Goal: Transaction & Acquisition: Purchase product/service

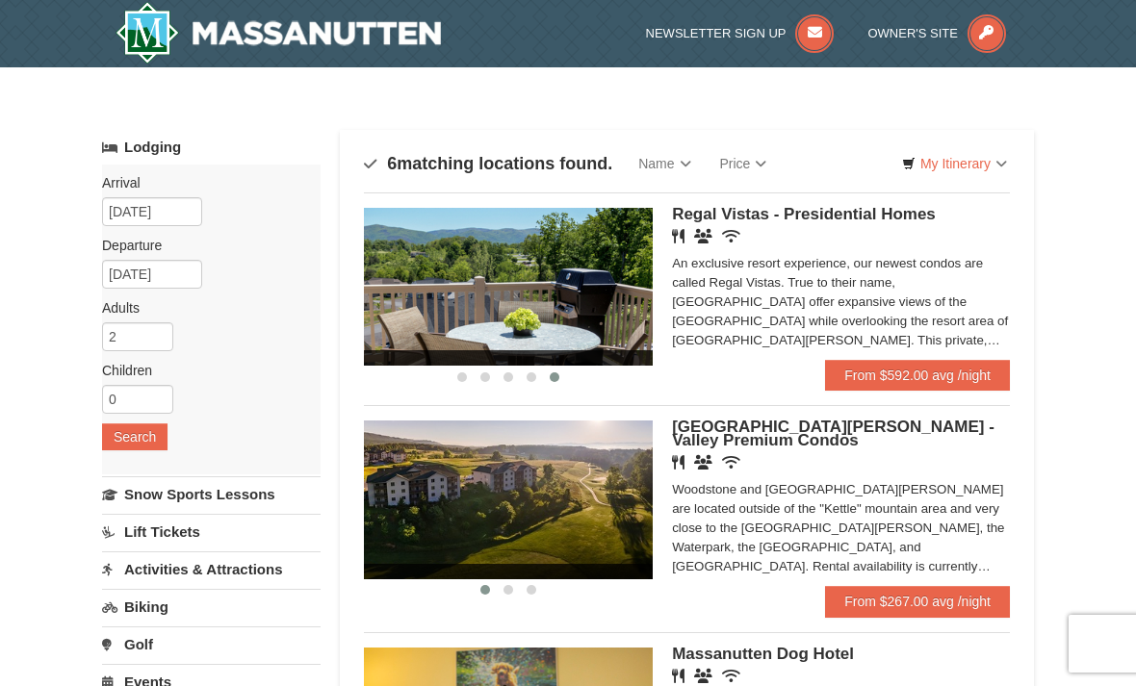
click at [168, 194] on div "Arrival Please format dates MM/DD/YYYY Please format dates MM/DD/YYYY [DATE] De…" at bounding box center [211, 320] width 219 height 310
click at [176, 211] on input "[DATE]" at bounding box center [152, 211] width 100 height 29
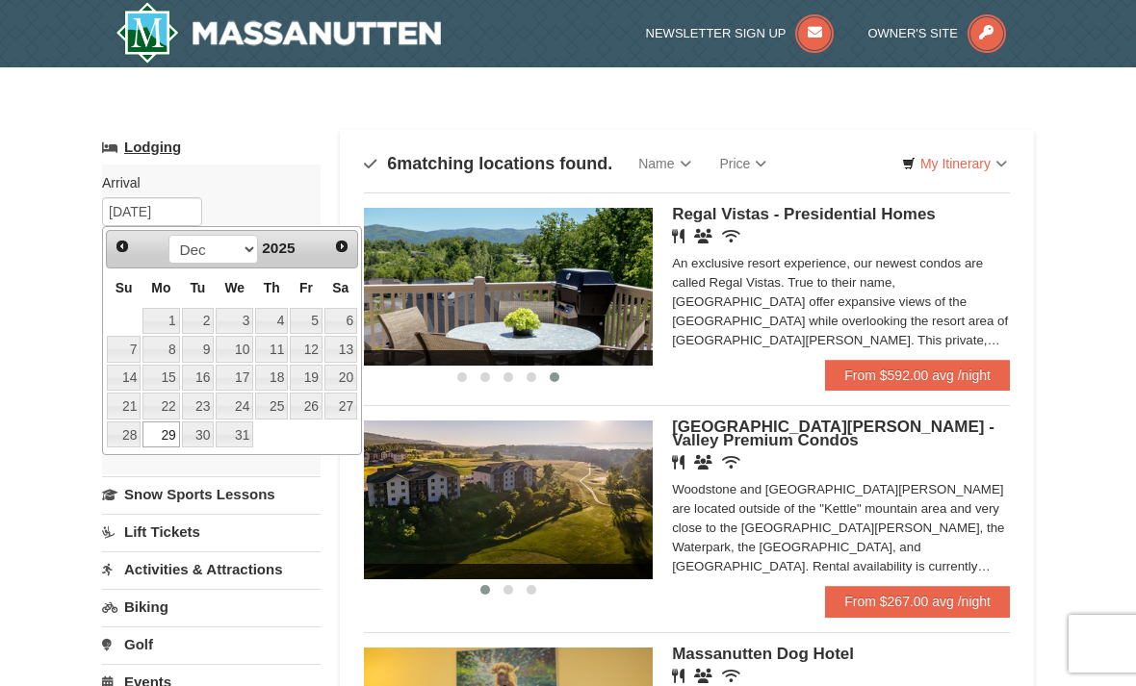
click at [263, 144] on link "Lodging" at bounding box center [211, 147] width 219 height 35
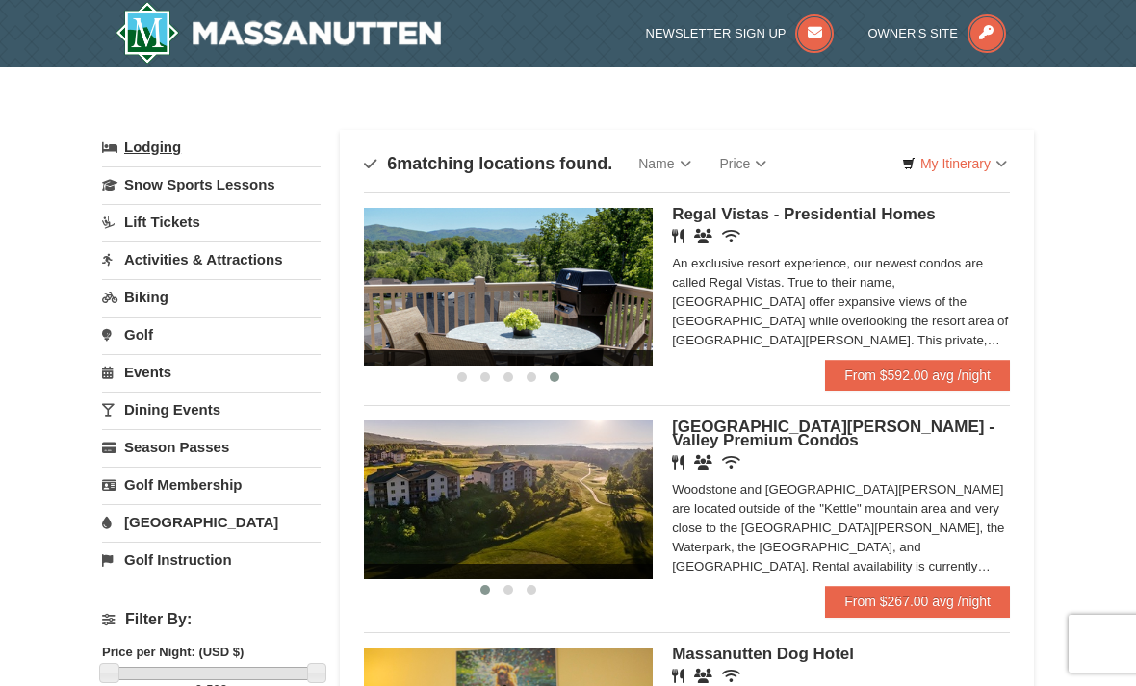
click at [226, 143] on link "Lodging" at bounding box center [211, 147] width 219 height 35
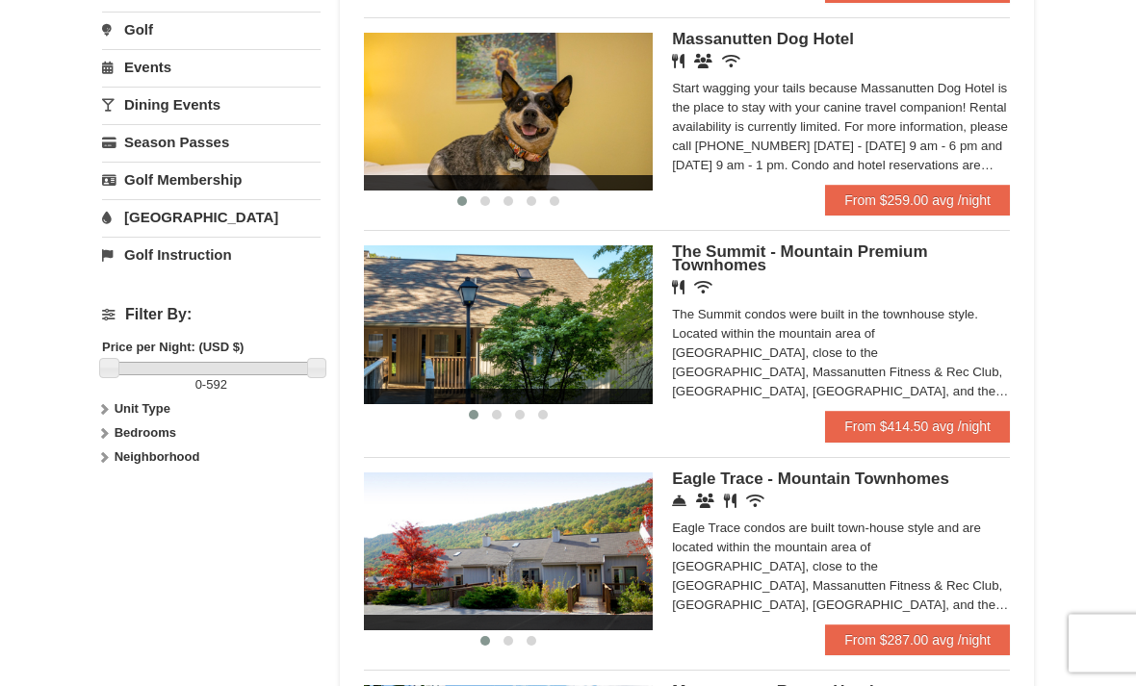
scroll to position [648, 0]
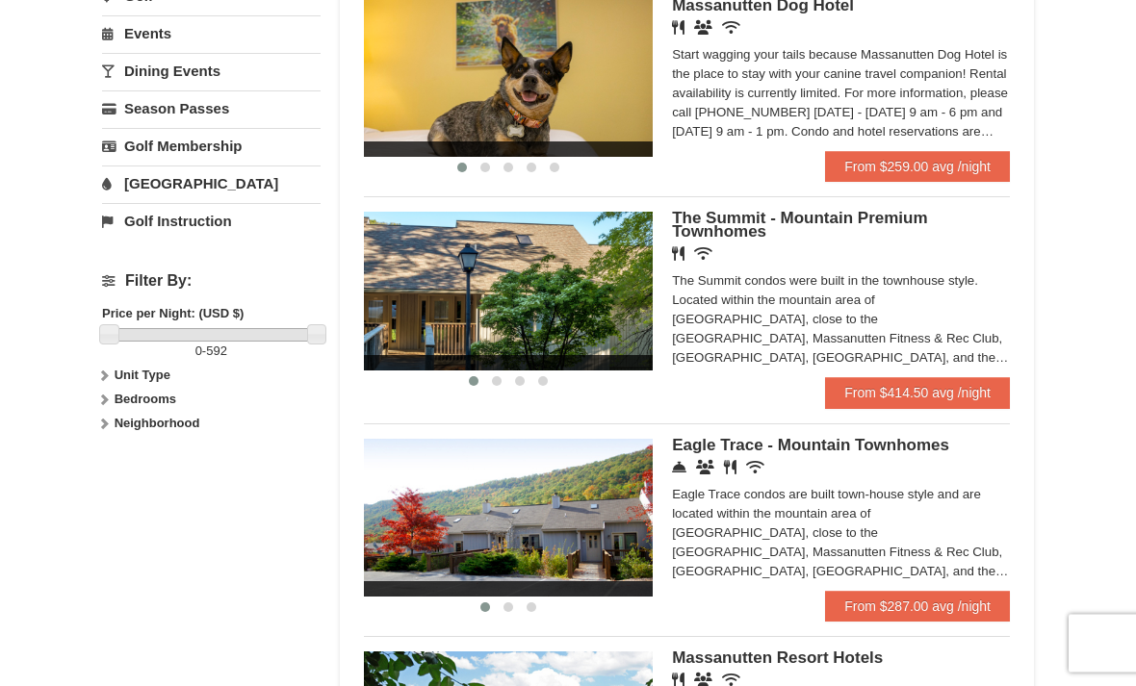
click at [875, 539] on div "Eagle Trace condos are built town-house style and are located within the mounta…" at bounding box center [841, 534] width 338 height 96
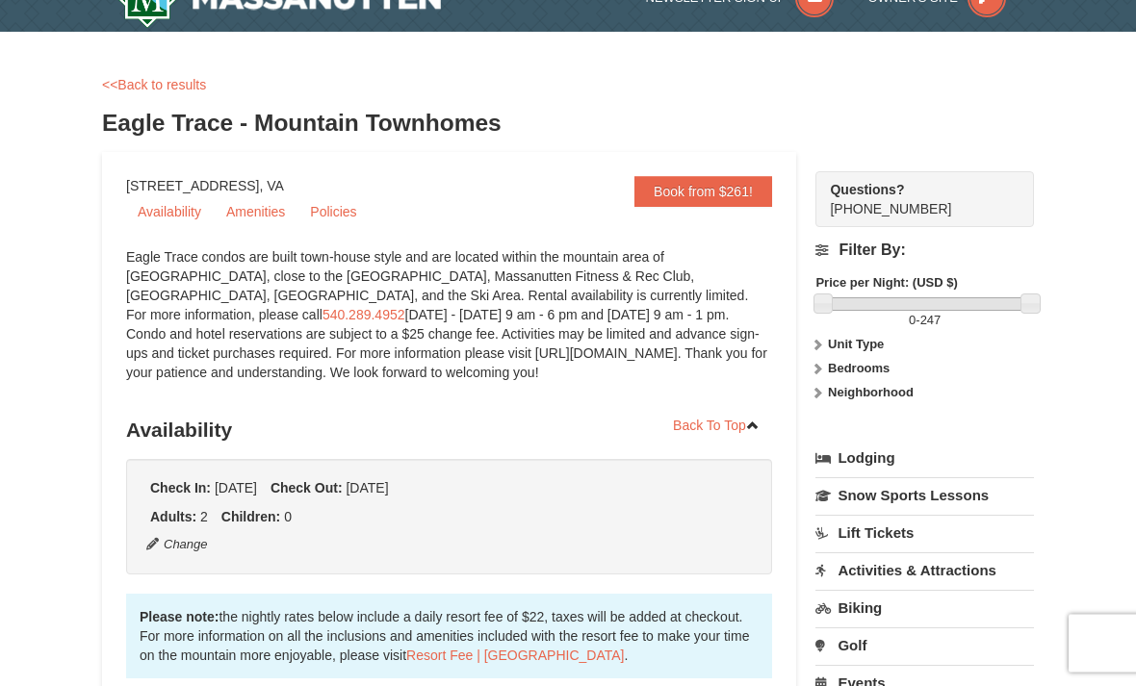
scroll to position [37, 0]
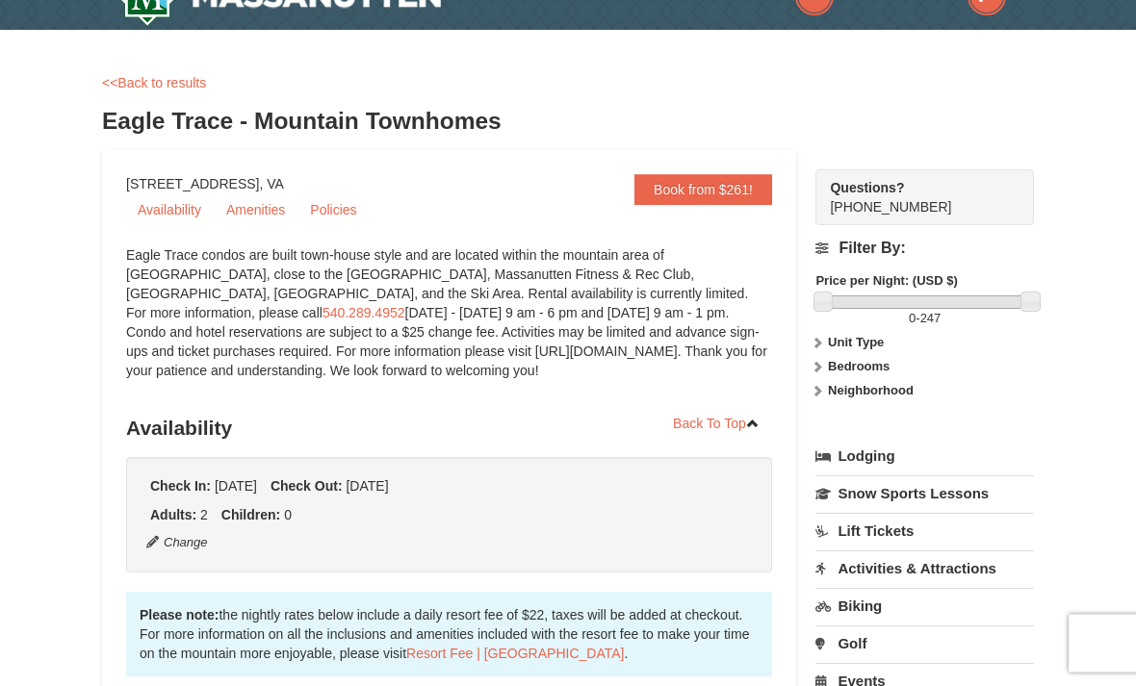
drag, startPoint x: 297, startPoint y: 271, endPoint x: 265, endPoint y: 248, distance: 40.1
click at [292, 269] on div "Eagle Trace condos are built town-house style and are located within the mounta…" at bounding box center [449, 323] width 646 height 154
click at [191, 78] on link "<<Back to results" at bounding box center [154, 82] width 104 height 15
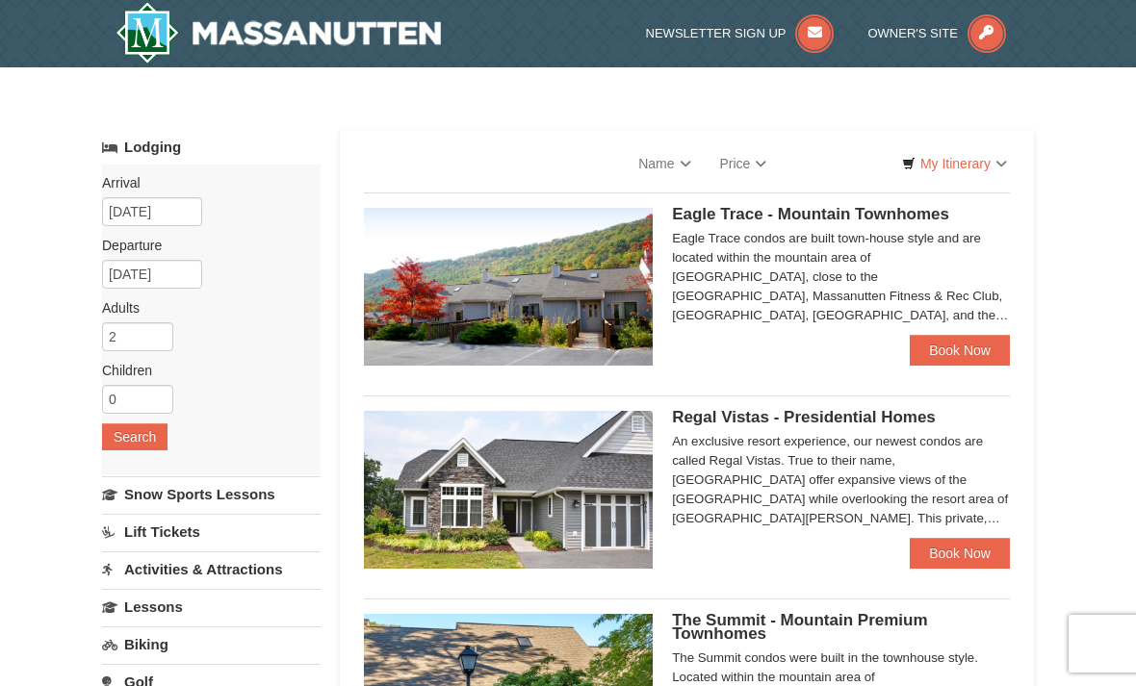
select select "10"
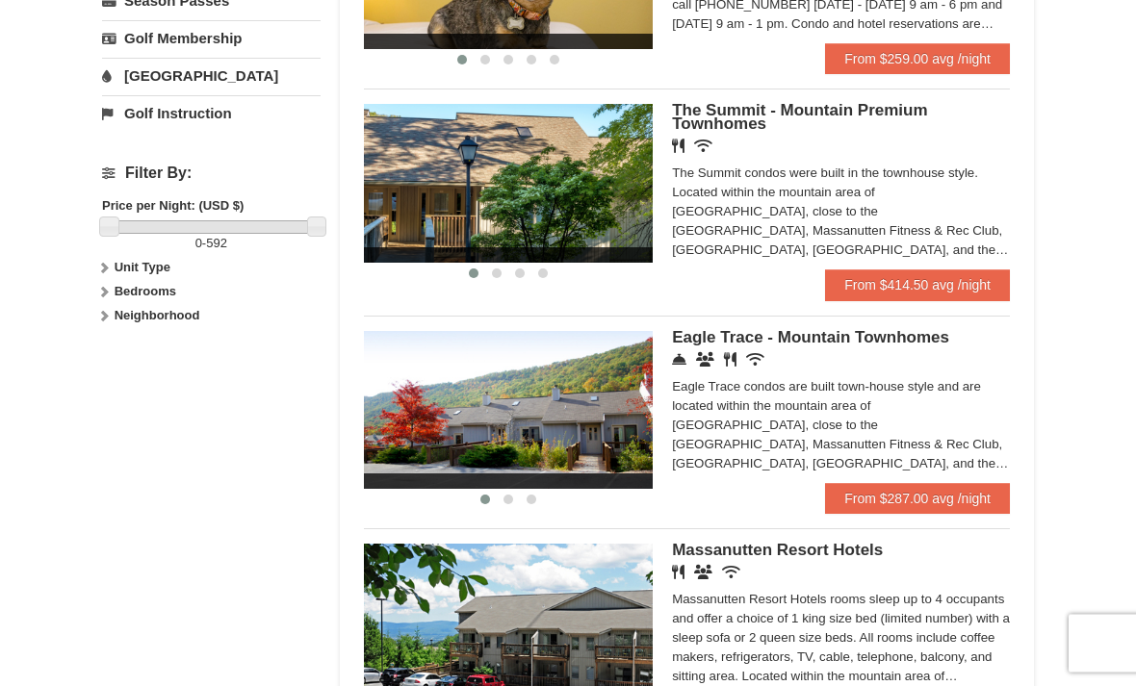
scroll to position [768, 0]
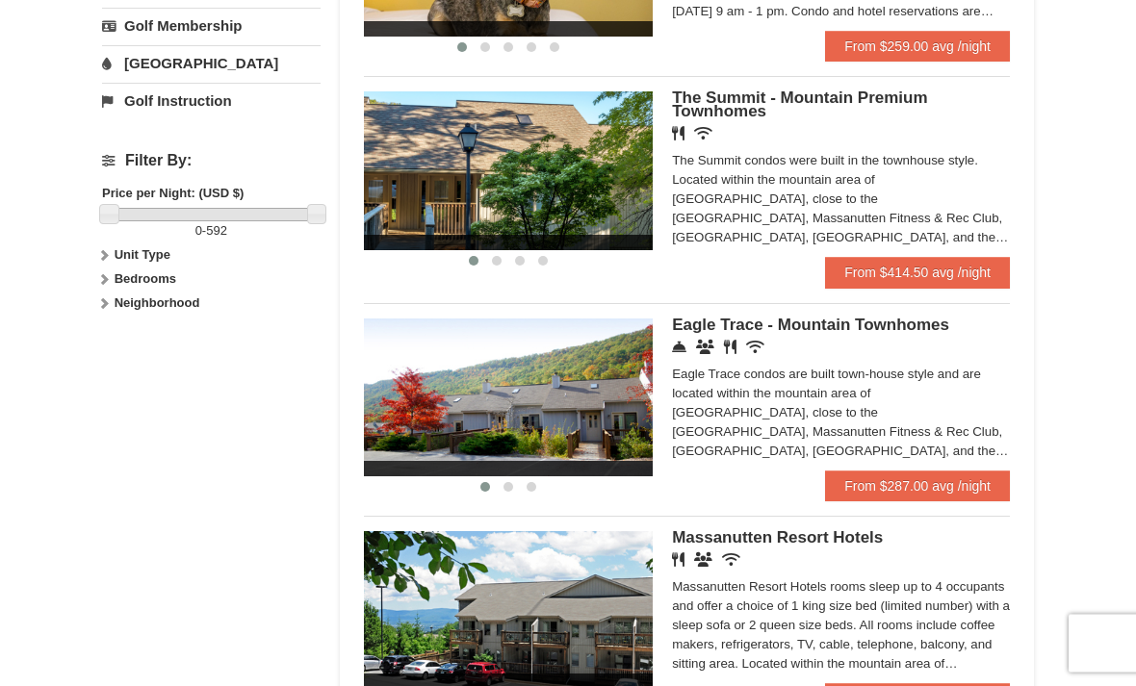
click at [678, 353] on icon at bounding box center [679, 348] width 14 height 14
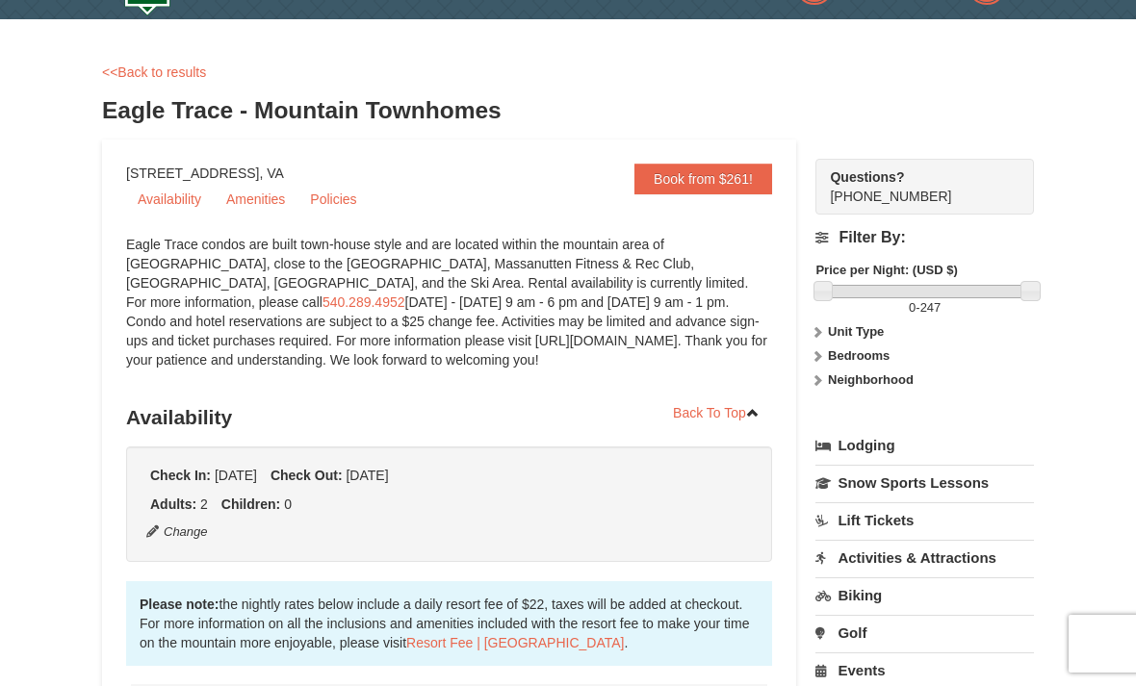
scroll to position [51, 0]
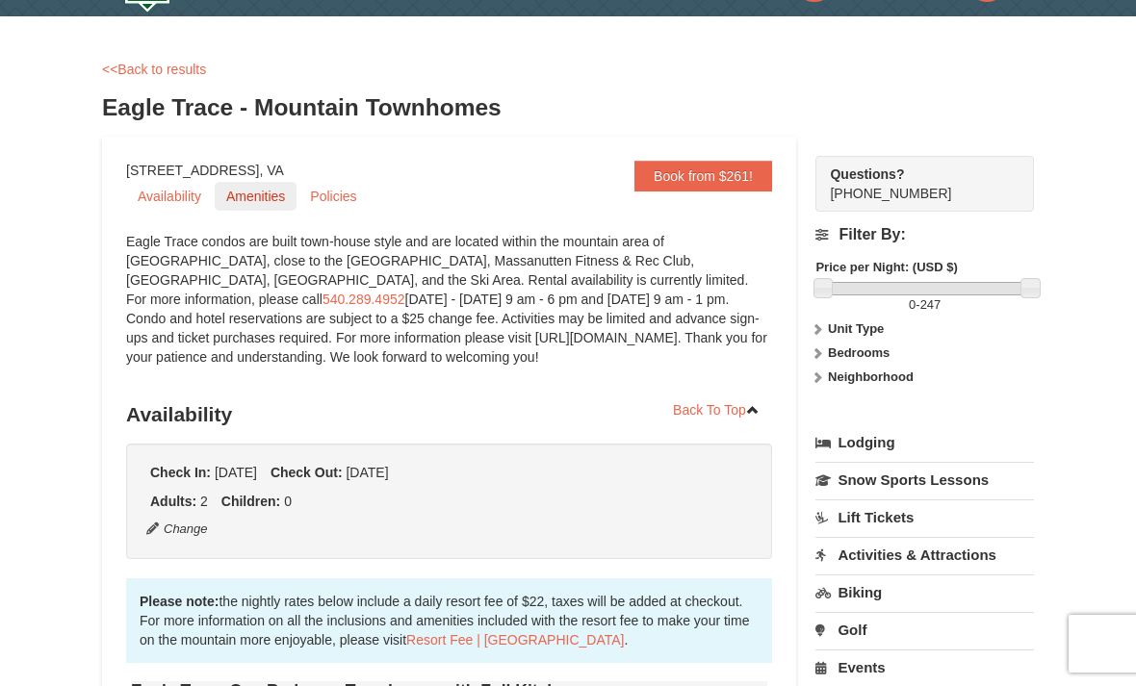
click at [249, 193] on link "Amenities" at bounding box center [256, 196] width 82 height 29
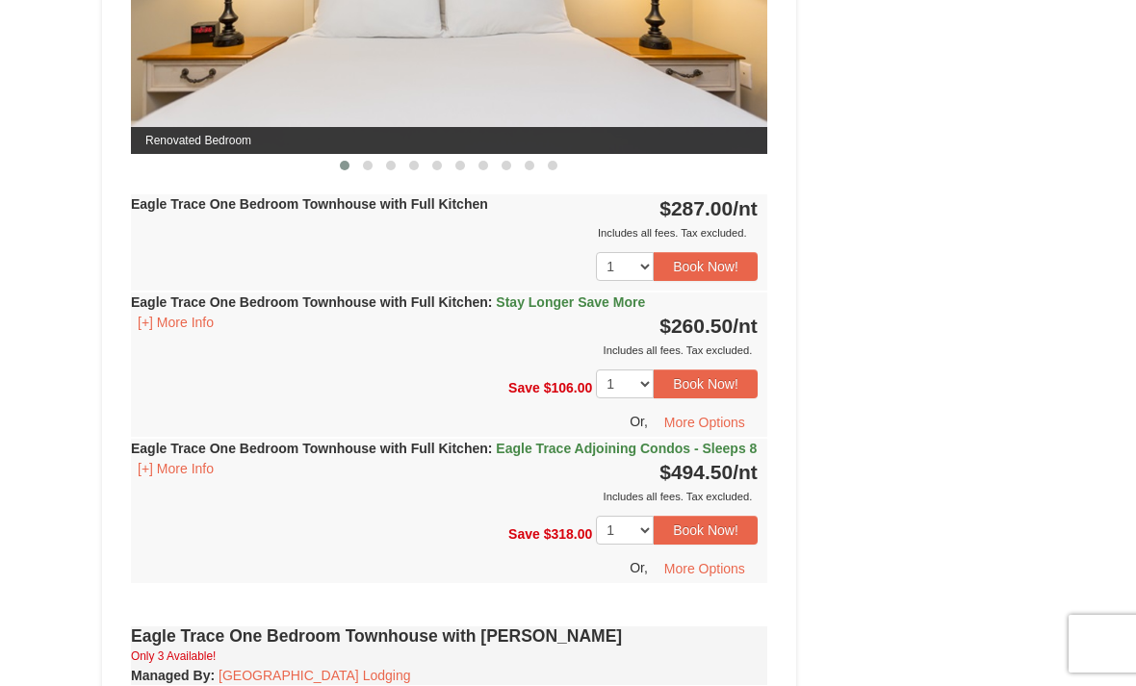
scroll to position [1038, 0]
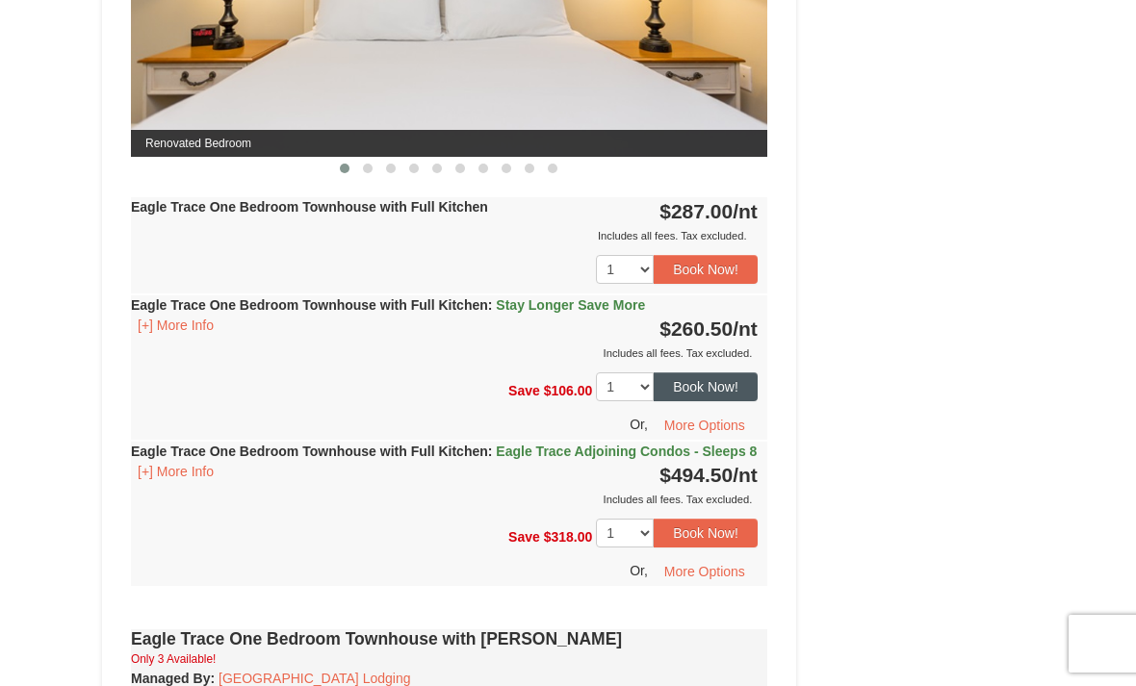
click at [695, 379] on button "Book Now!" at bounding box center [706, 387] width 104 height 29
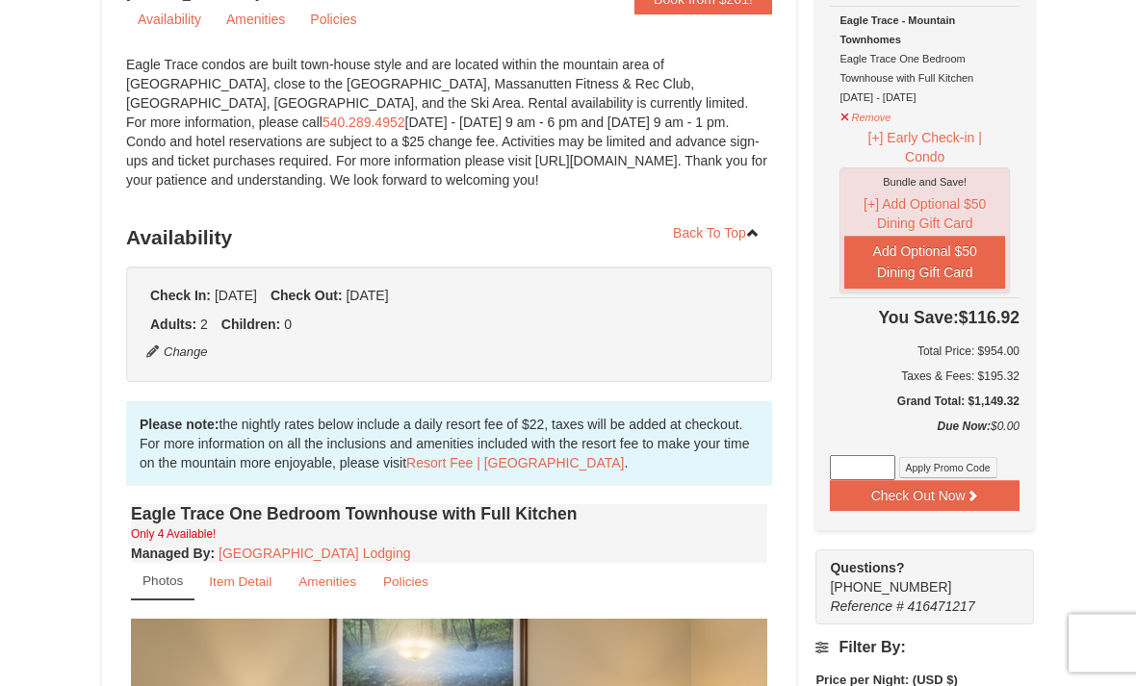
scroll to position [228, 0]
click at [884, 121] on button "Remove" at bounding box center [865, 115] width 52 height 24
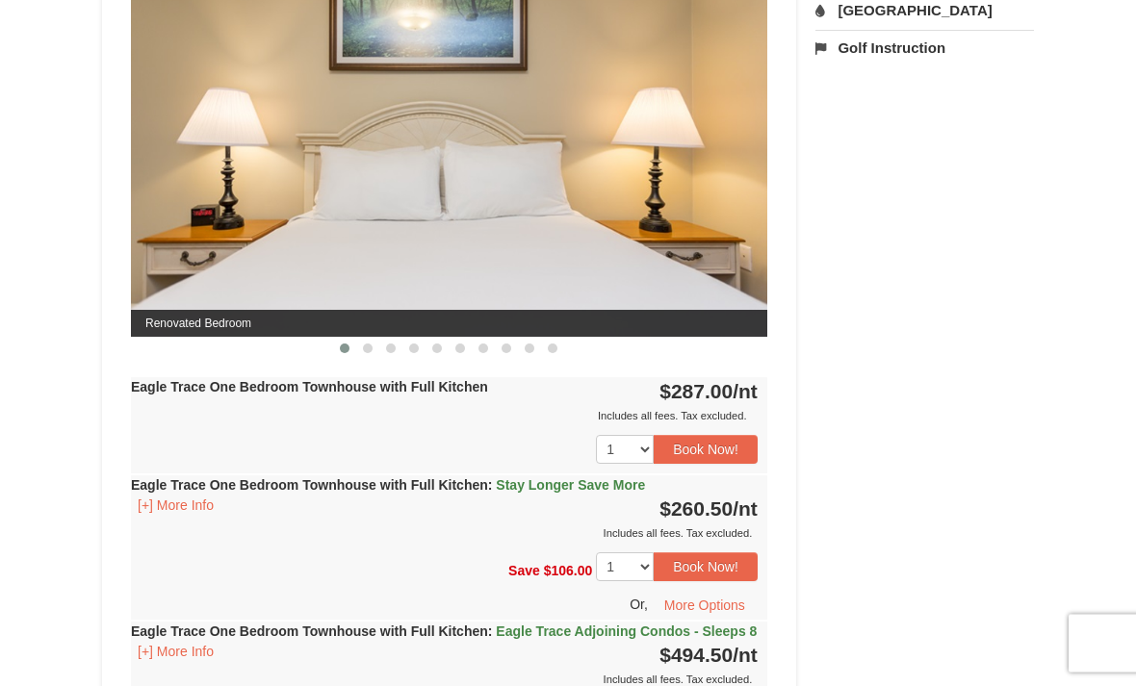
scroll to position [881, 0]
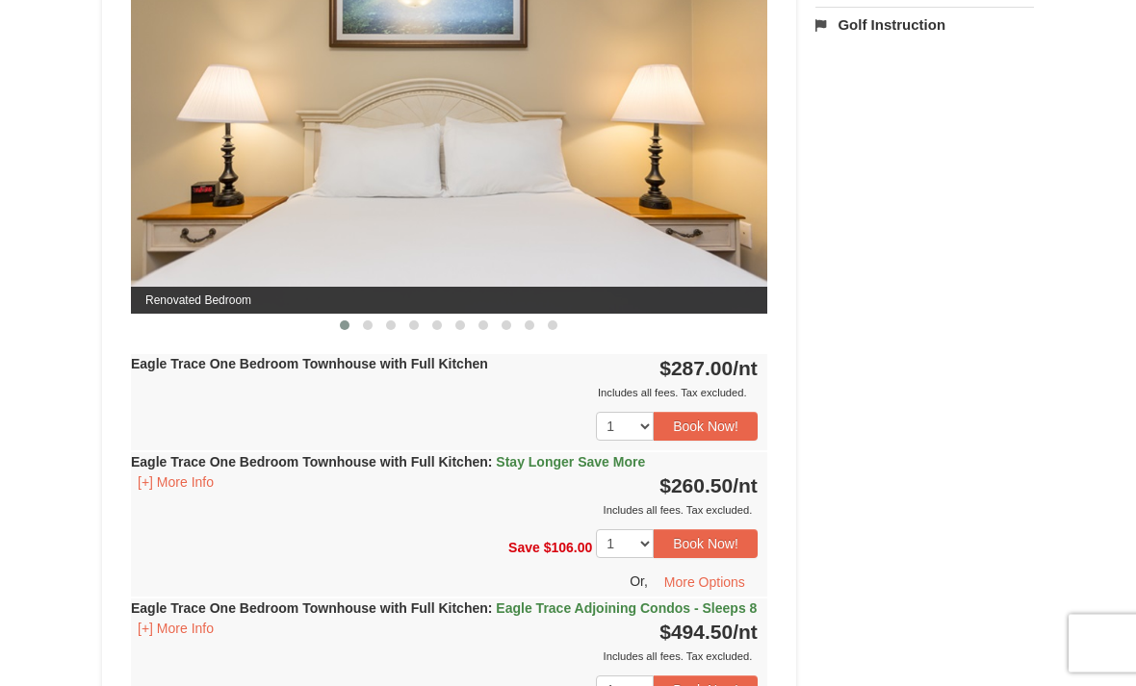
click at [478, 346] on div "Eagle Trace One Bedroom Townhouse with Full Kitchen Only 4 Available! Managed B…" at bounding box center [449, 315] width 646 height 936
click at [464, 362] on strong "Eagle Trace One Bedroom Townhouse with Full Kitchen" at bounding box center [309, 364] width 357 height 15
click at [689, 427] on button "Book Now!" at bounding box center [706, 426] width 104 height 29
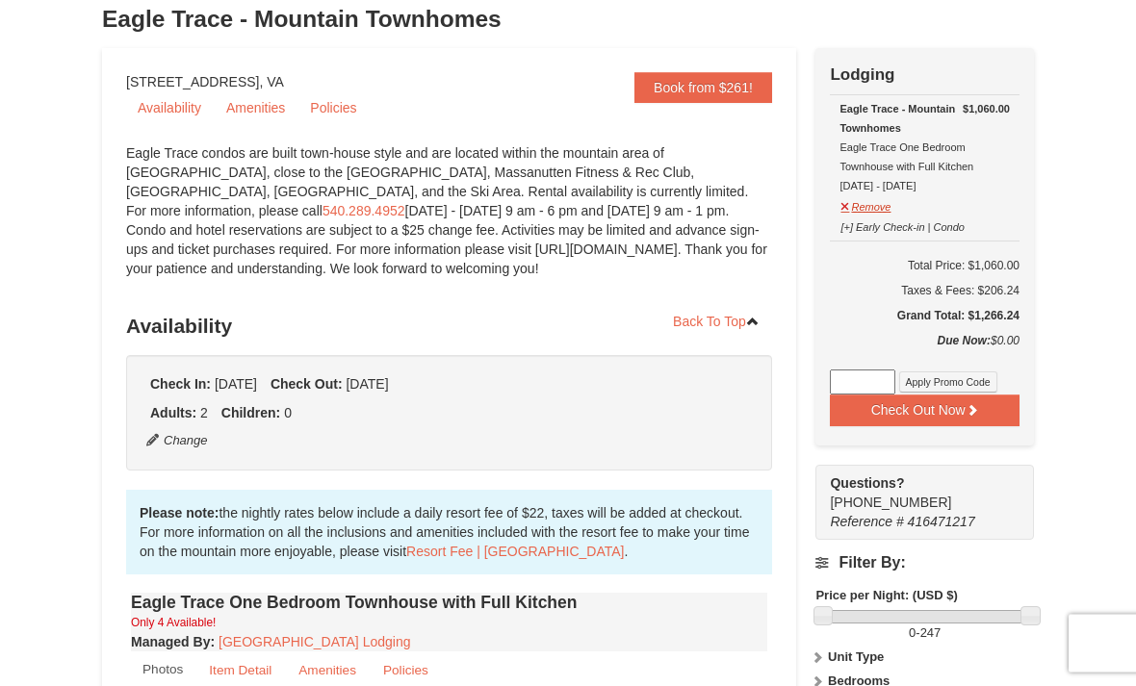
scroll to position [140, 0]
click at [887, 232] on button "[+] Early Check-in | Condo" at bounding box center [902, 225] width 126 height 24
click at [864, 205] on button "Remove" at bounding box center [865, 205] width 52 height 24
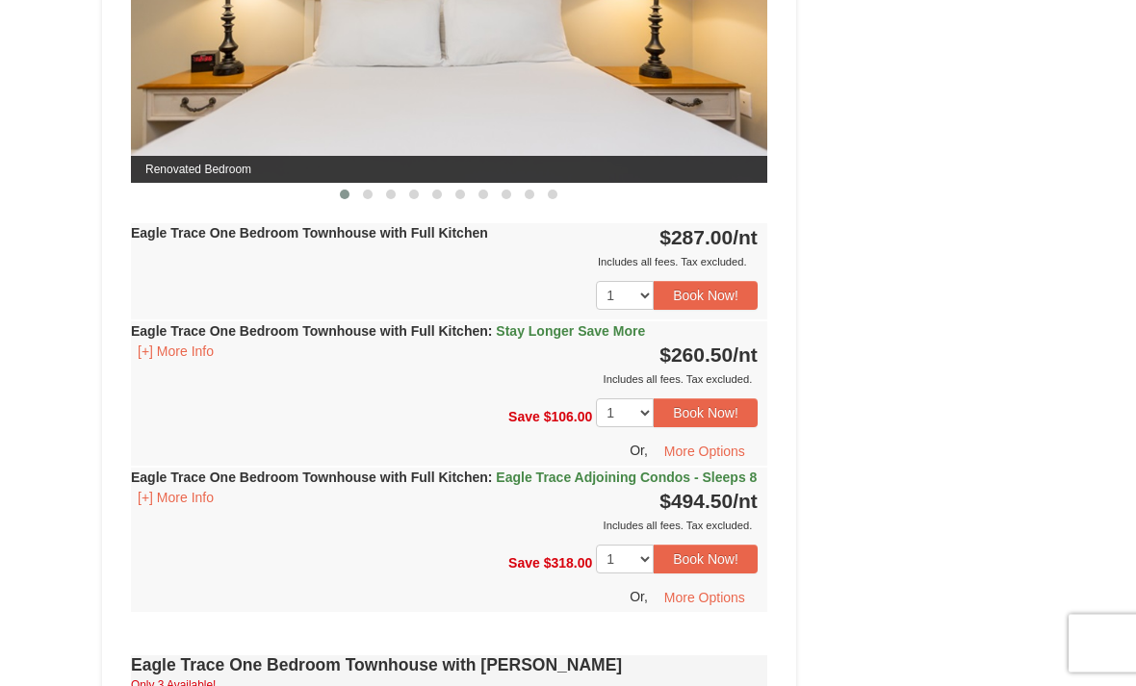
scroll to position [1028, 0]
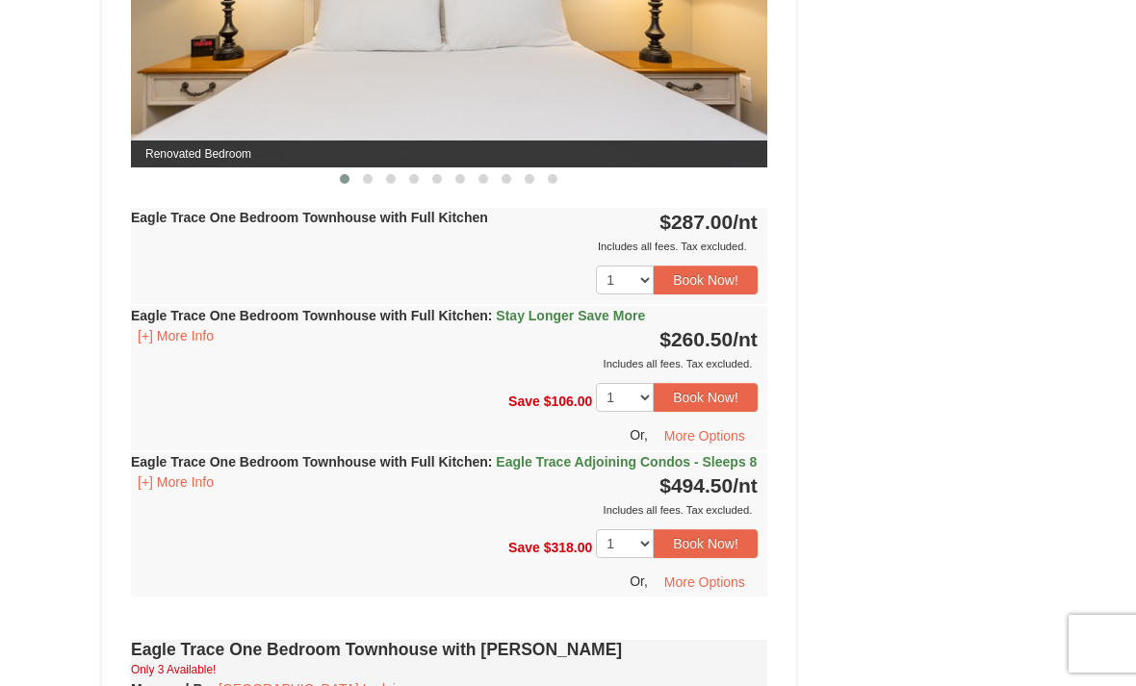
click at [568, 314] on span "Stay Longer Save More" at bounding box center [570, 315] width 149 height 15
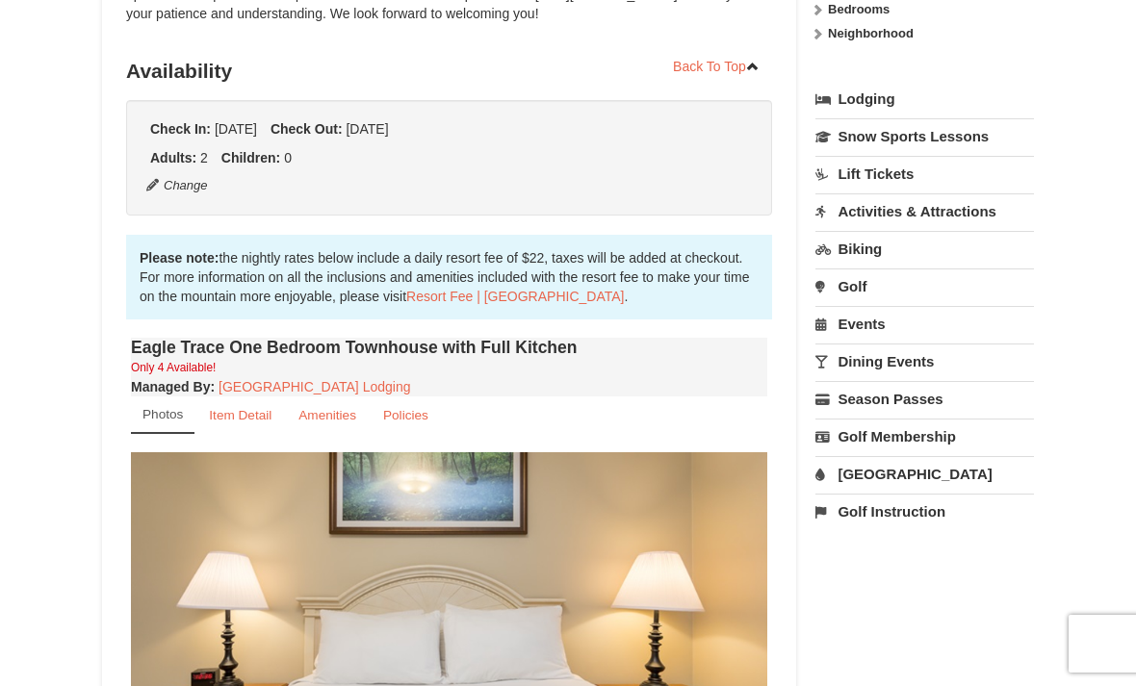
scroll to position [377, 0]
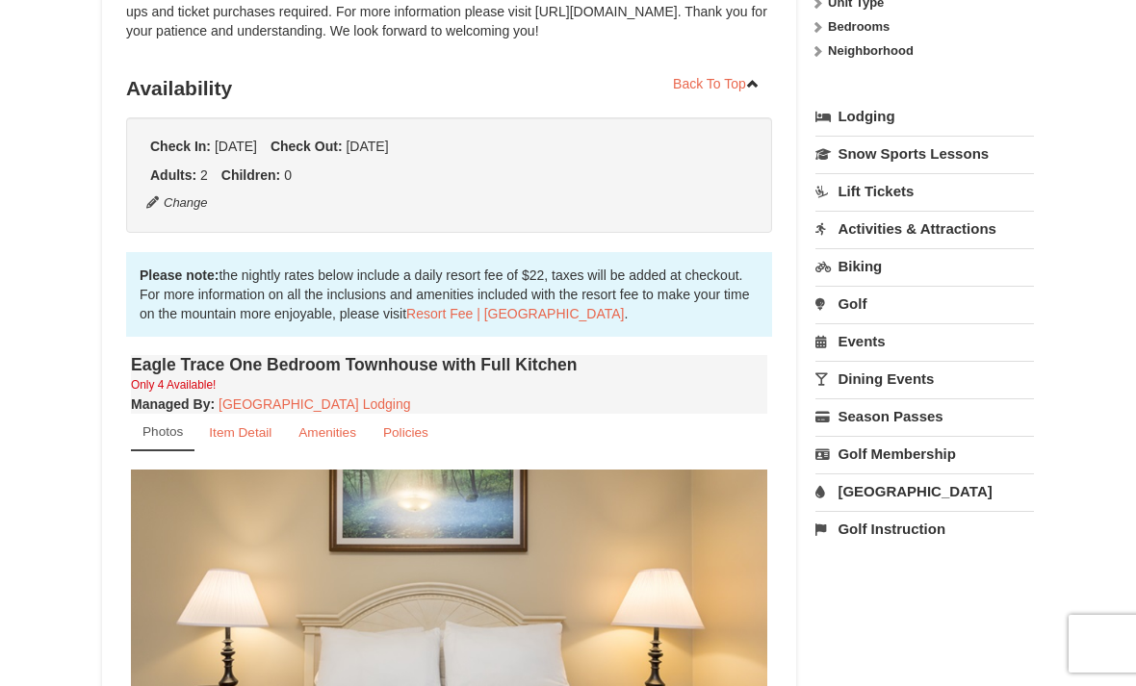
click at [465, 165] on div "Check In: Monday Dec 29, 2025 Check Out: Friday Jan 2, 2026 Adults: 2 Children:…" at bounding box center [449, 175] width 646 height 116
click at [527, 156] on div "Check In: Monday Dec 29, 2025 Check Out: Friday Jan 2, 2026 Adults: 2 Children:…" at bounding box center [449, 175] width 646 height 116
click at [394, 150] on li "Check Out: Friday Jan 2, 2026" at bounding box center [330, 146] width 128 height 19
click at [388, 146] on span "[DATE]" at bounding box center [367, 146] width 42 height 15
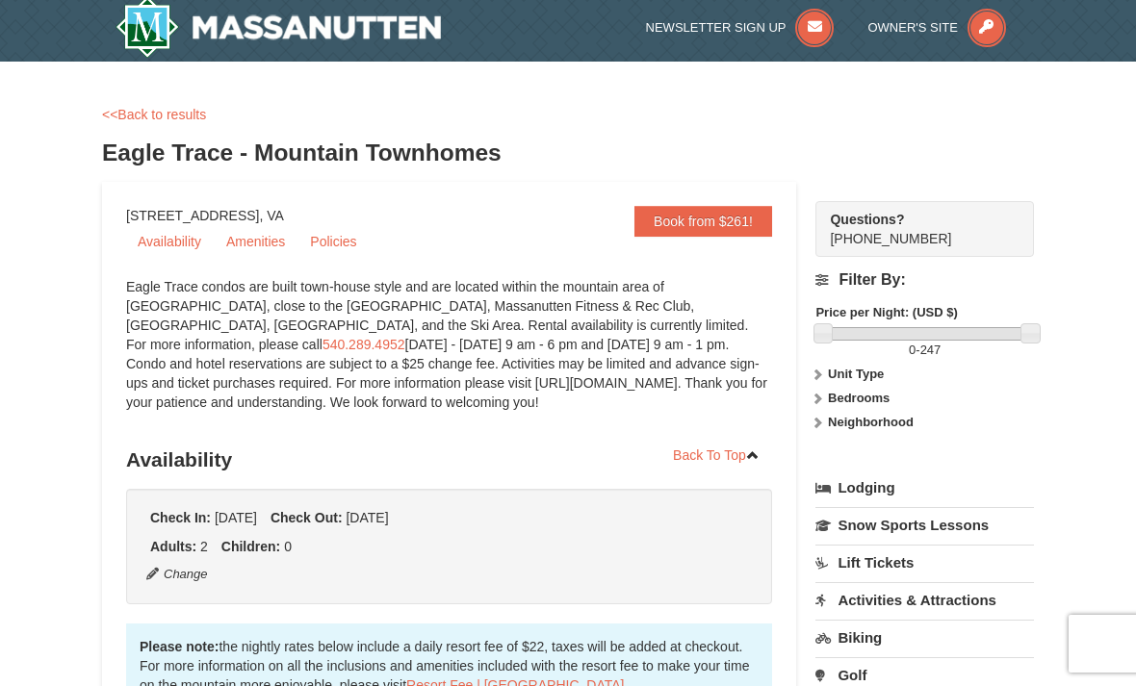
scroll to position [0, 0]
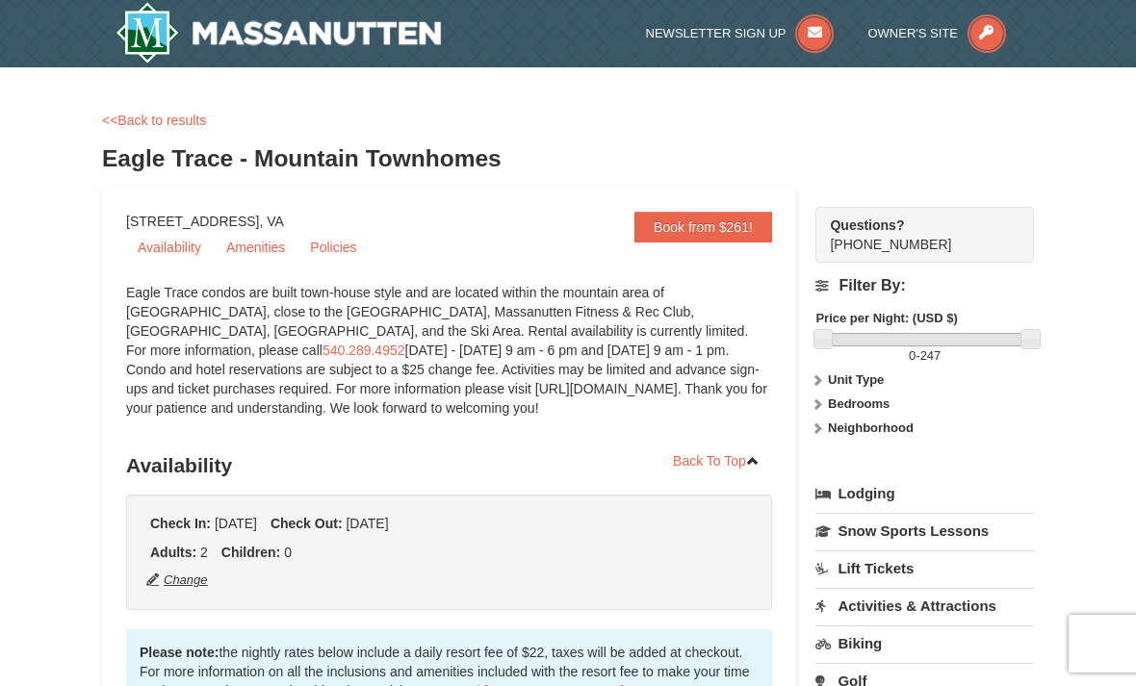
click at [161, 580] on button "Change" at bounding box center [177, 580] width 64 height 21
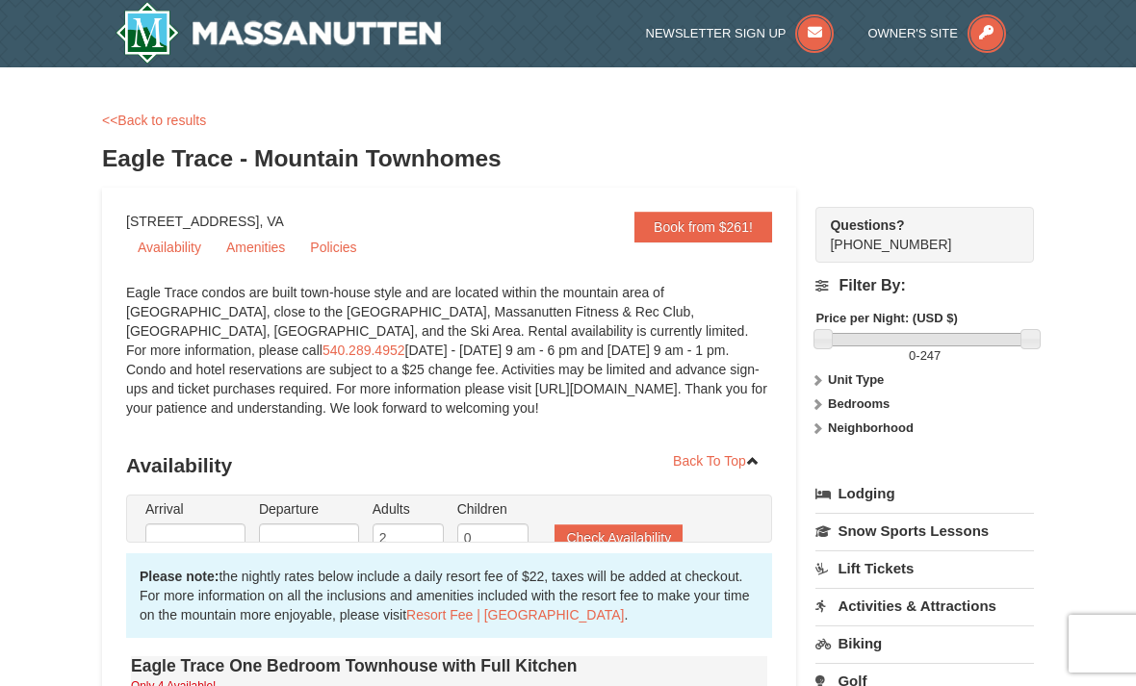
type input "[DATE]"
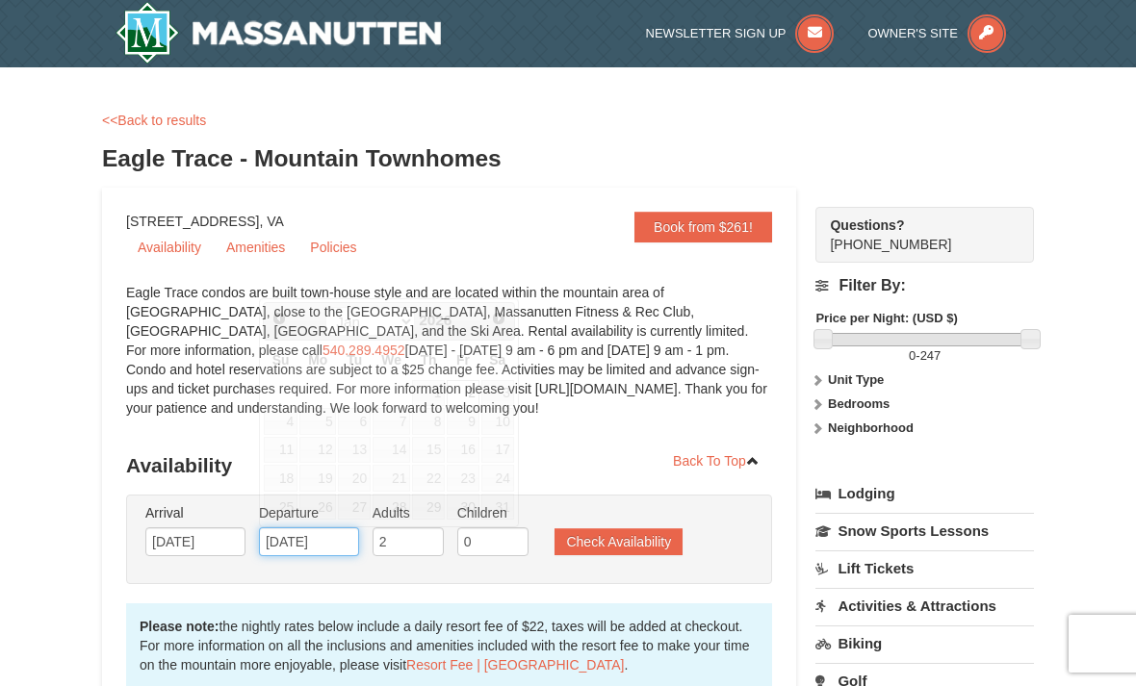
click at [319, 541] on input "[DATE]" at bounding box center [309, 542] width 100 height 29
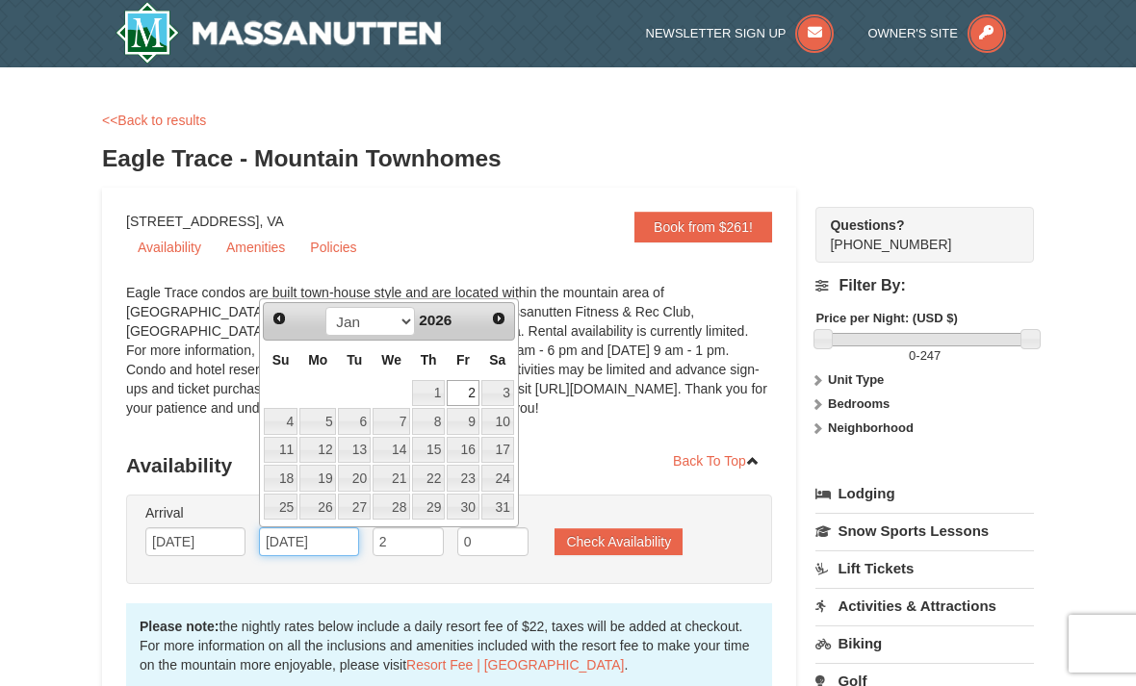
click at [300, 541] on input "[DATE]" at bounding box center [309, 542] width 100 height 29
click at [291, 425] on link "4" at bounding box center [281, 421] width 34 height 27
type input "[DATE]"
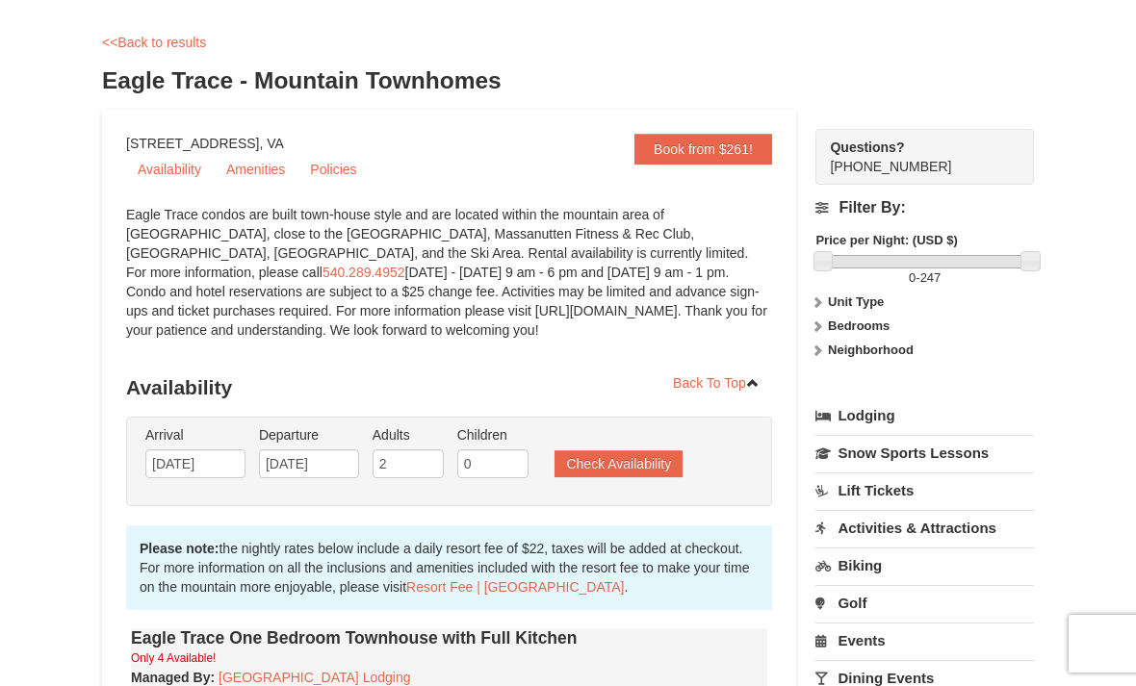
scroll to position [79, 0]
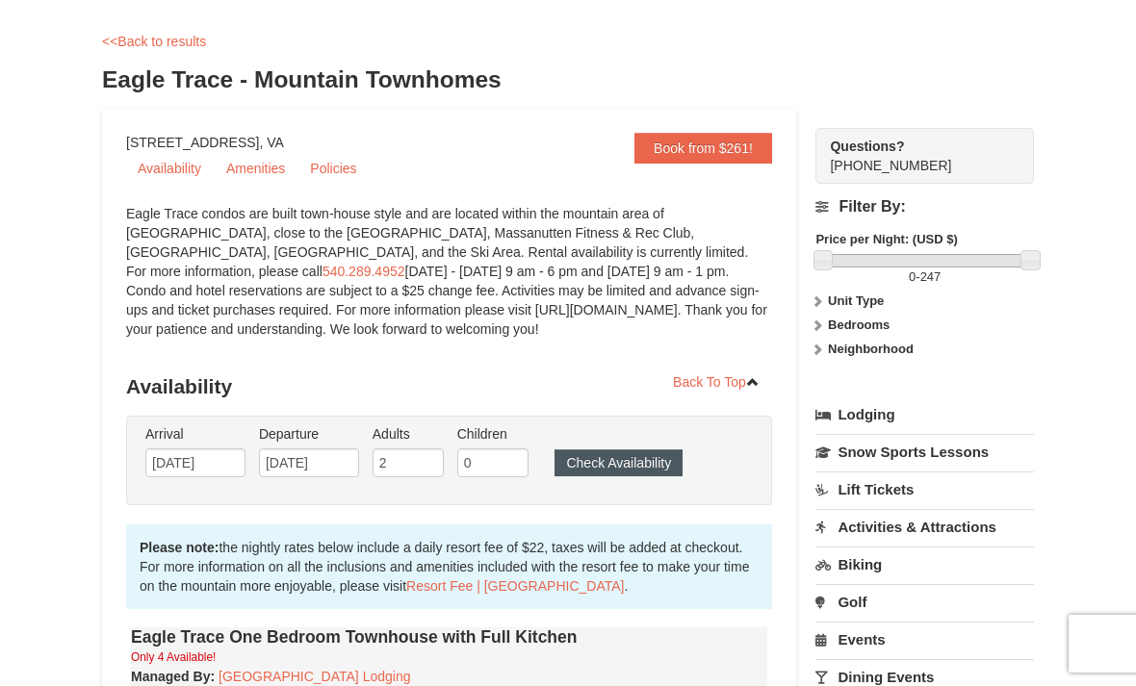
click at [628, 472] on button "Check Availability" at bounding box center [618, 463] width 128 height 27
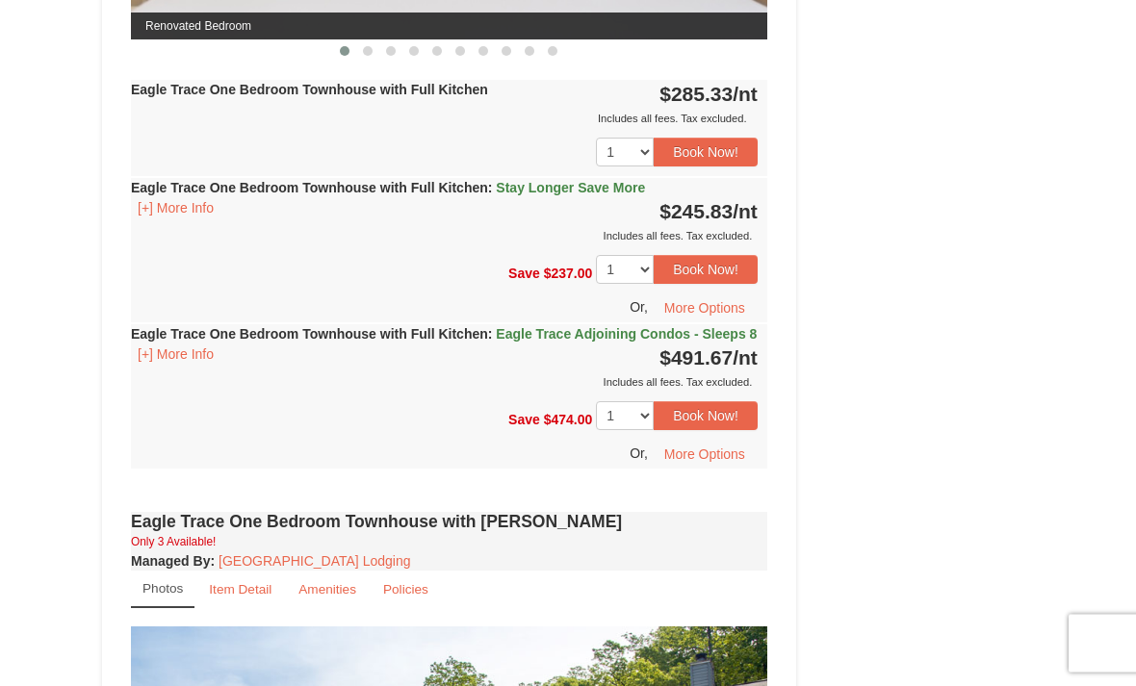
scroll to position [984, 0]
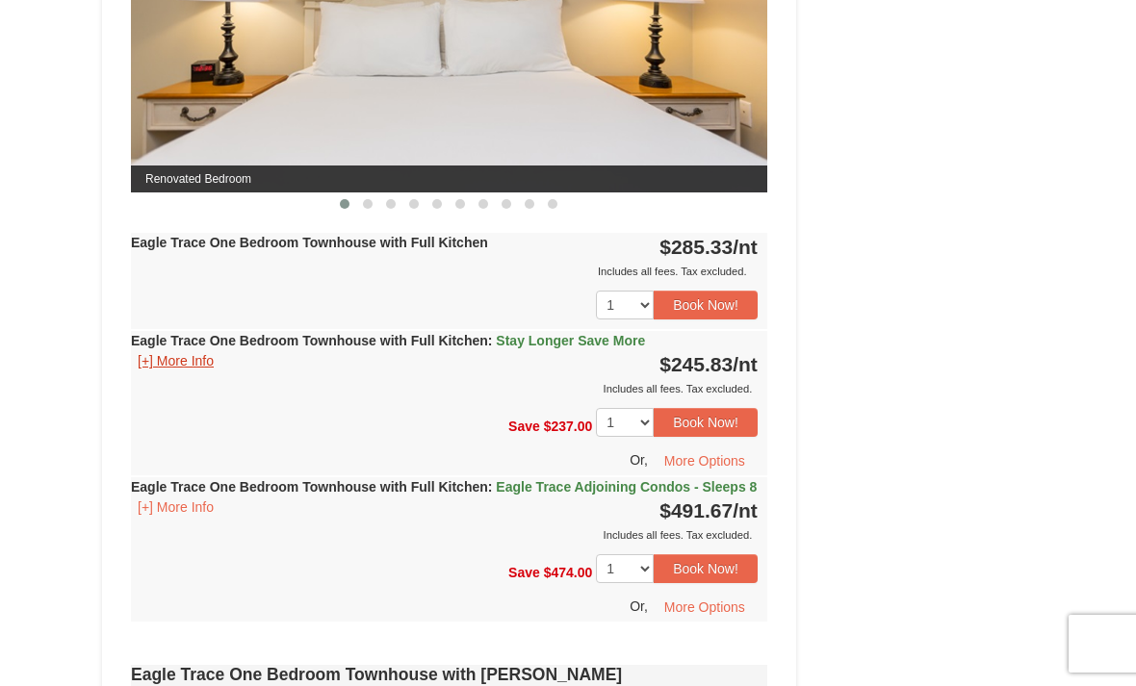
click at [194, 371] on button "[+] More Info" at bounding box center [176, 360] width 90 height 21
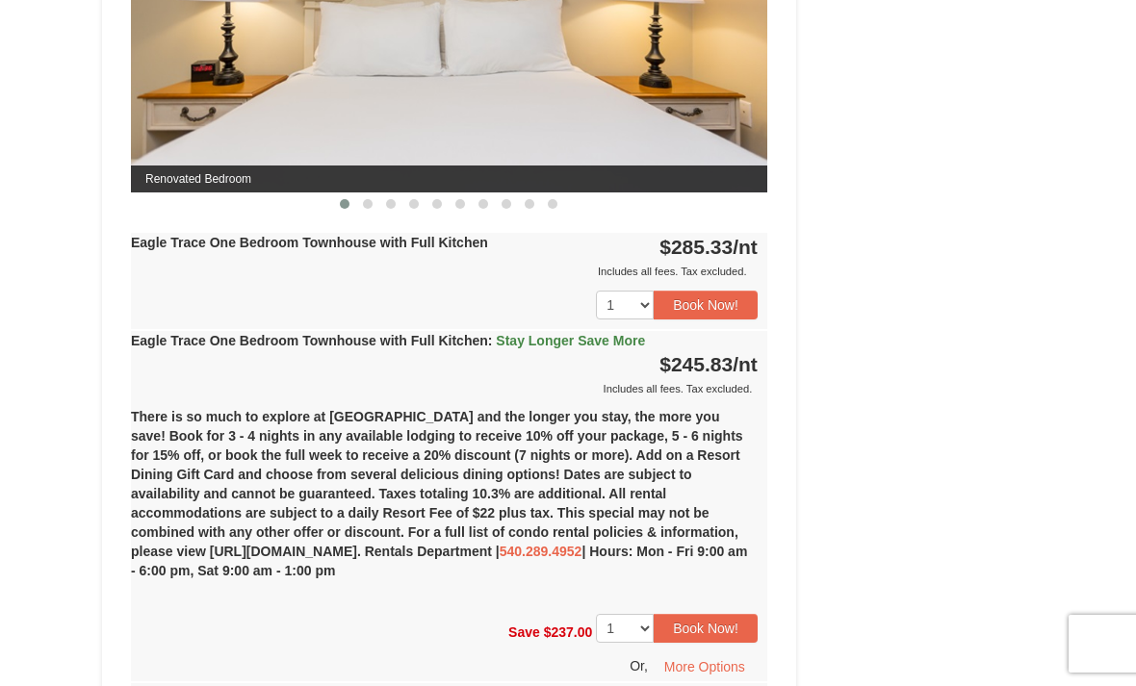
click at [465, 394] on div "Includes all fees. Tax excluded." at bounding box center [444, 388] width 627 height 19
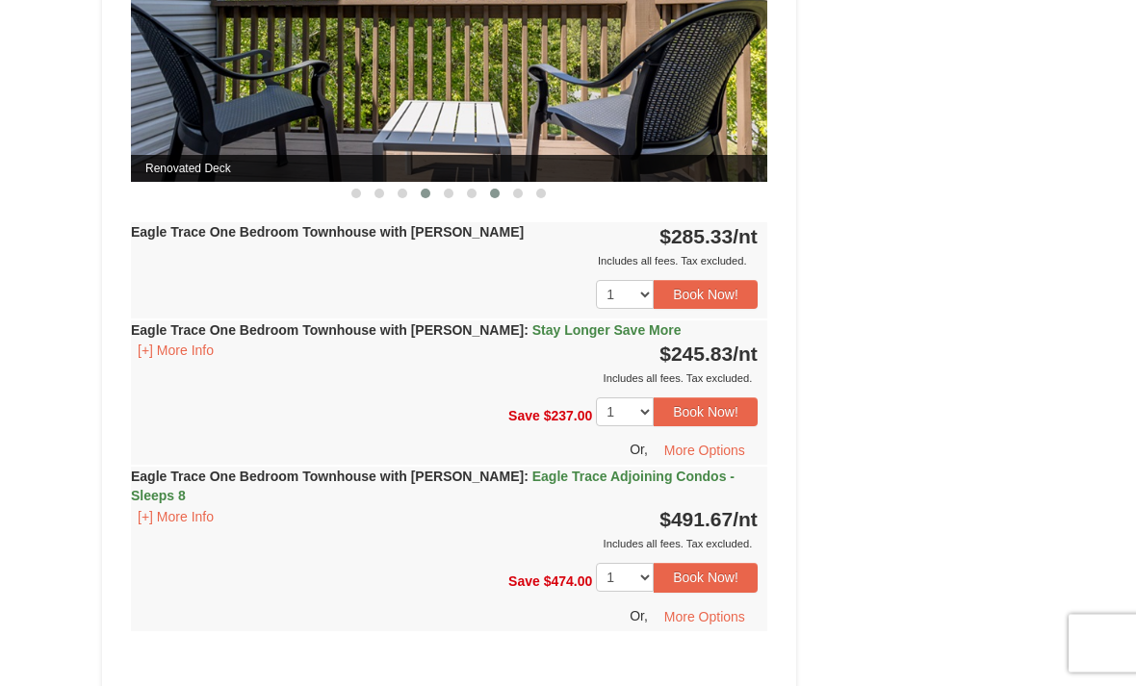
scroll to position [1944, 0]
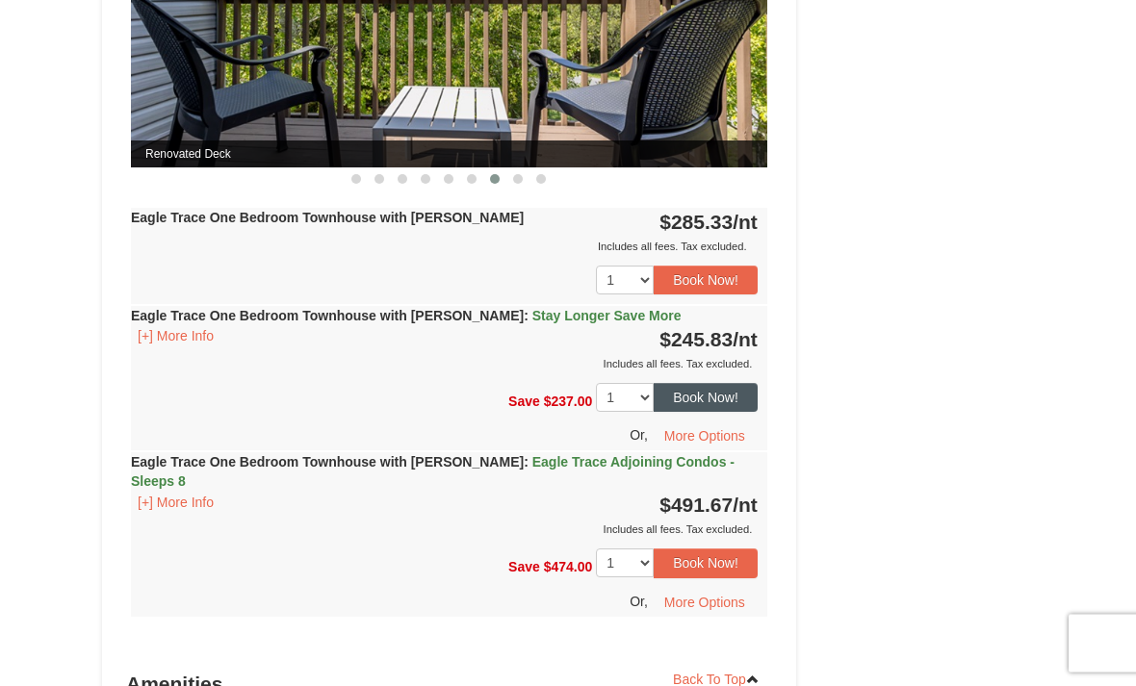
click at [743, 411] on button "Book Now!" at bounding box center [706, 398] width 104 height 29
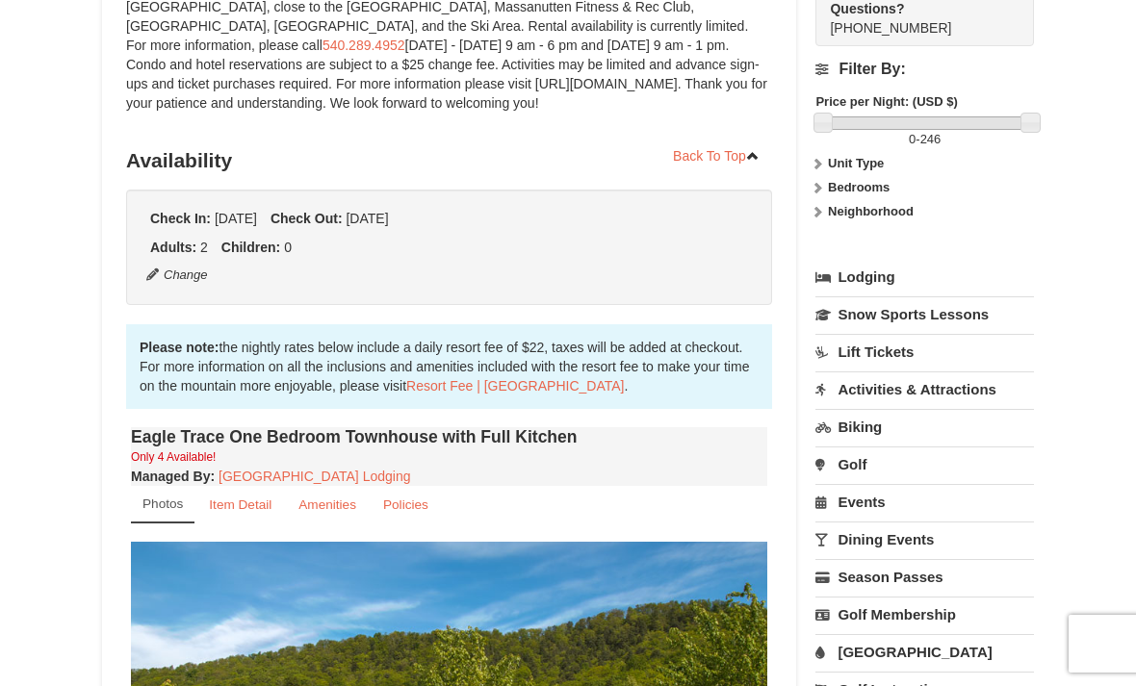
scroll to position [168, 0]
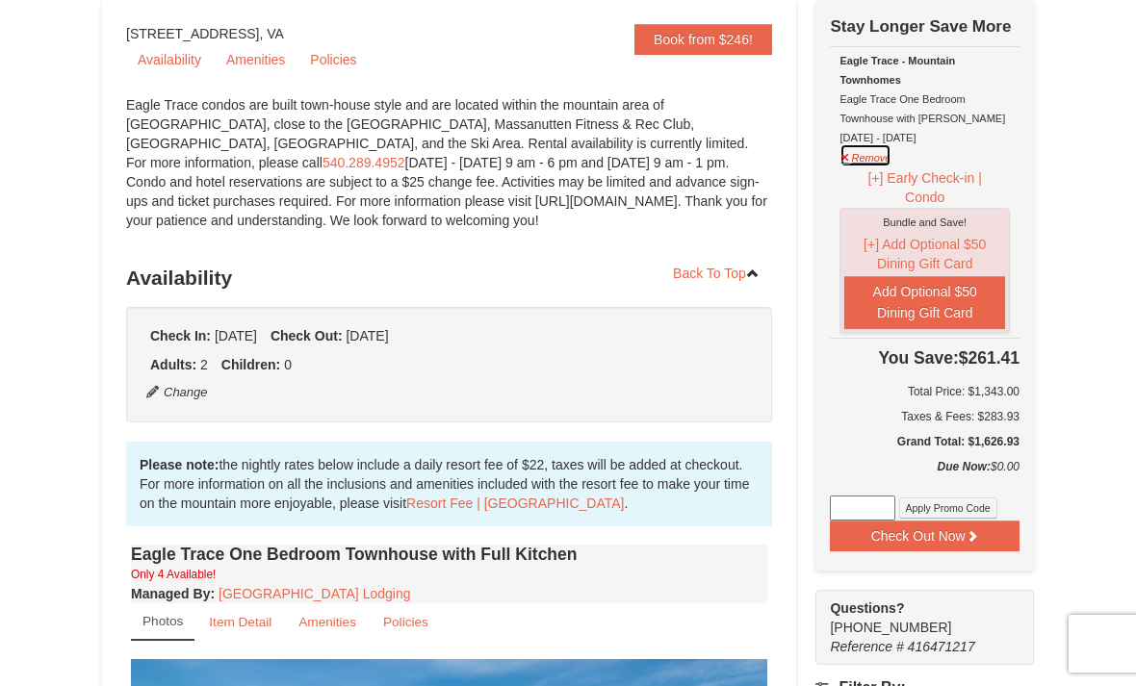
click at [855, 155] on button "Remove" at bounding box center [865, 155] width 52 height 24
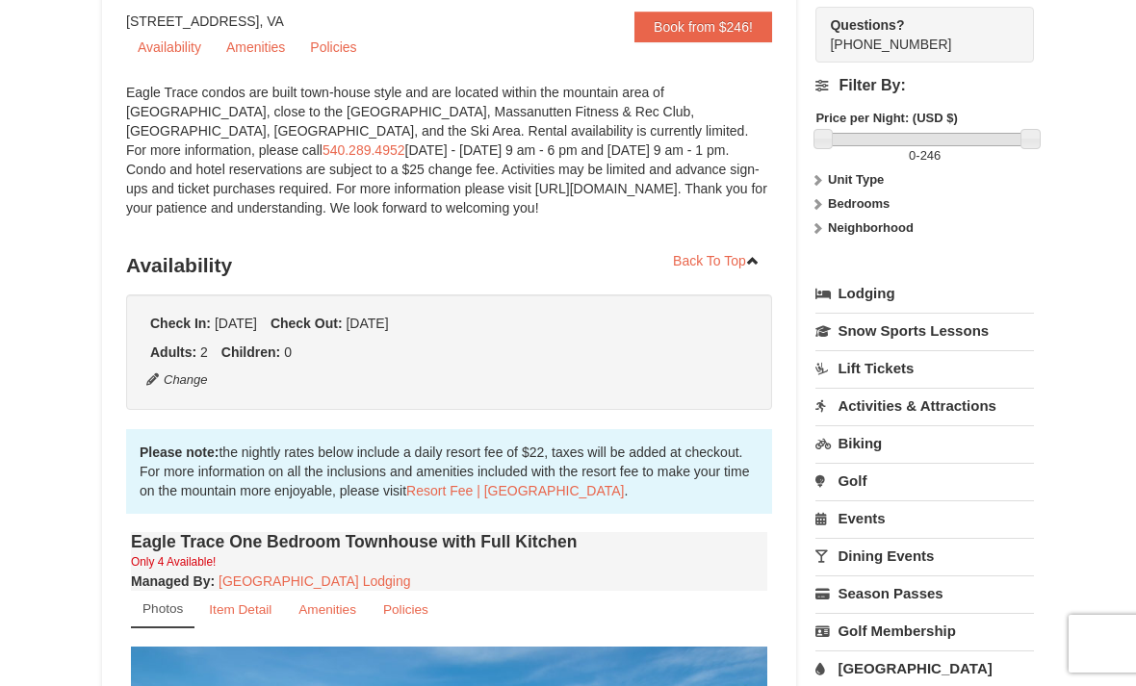
scroll to position [196, 0]
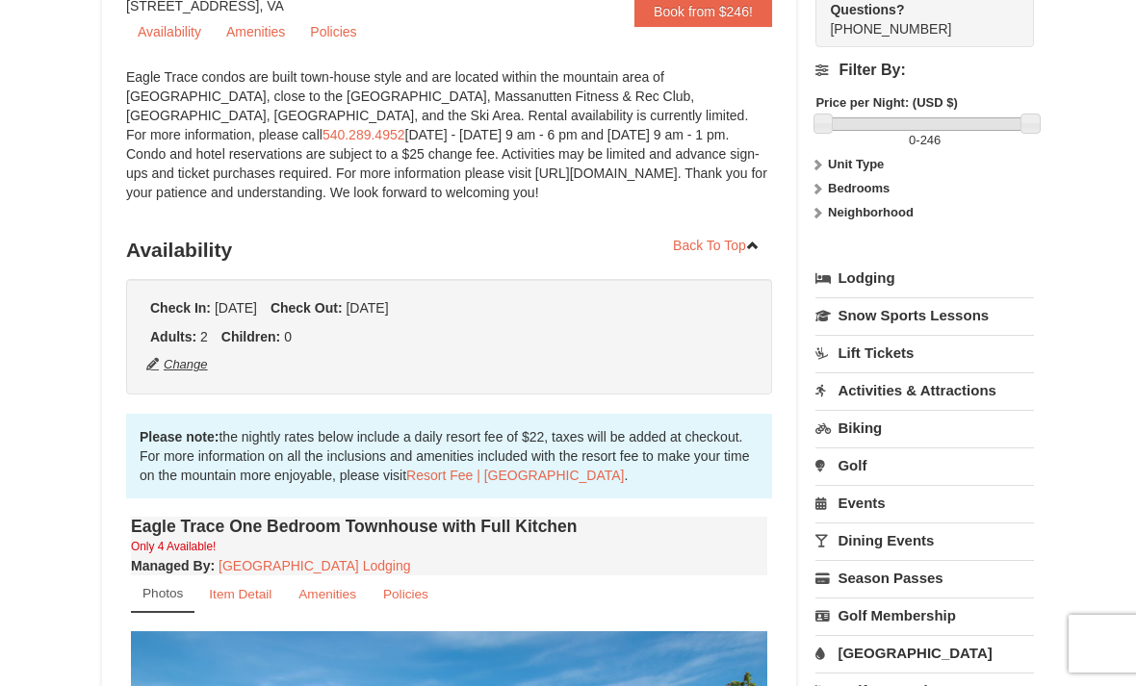
click at [173, 369] on button "Change" at bounding box center [177, 364] width 64 height 21
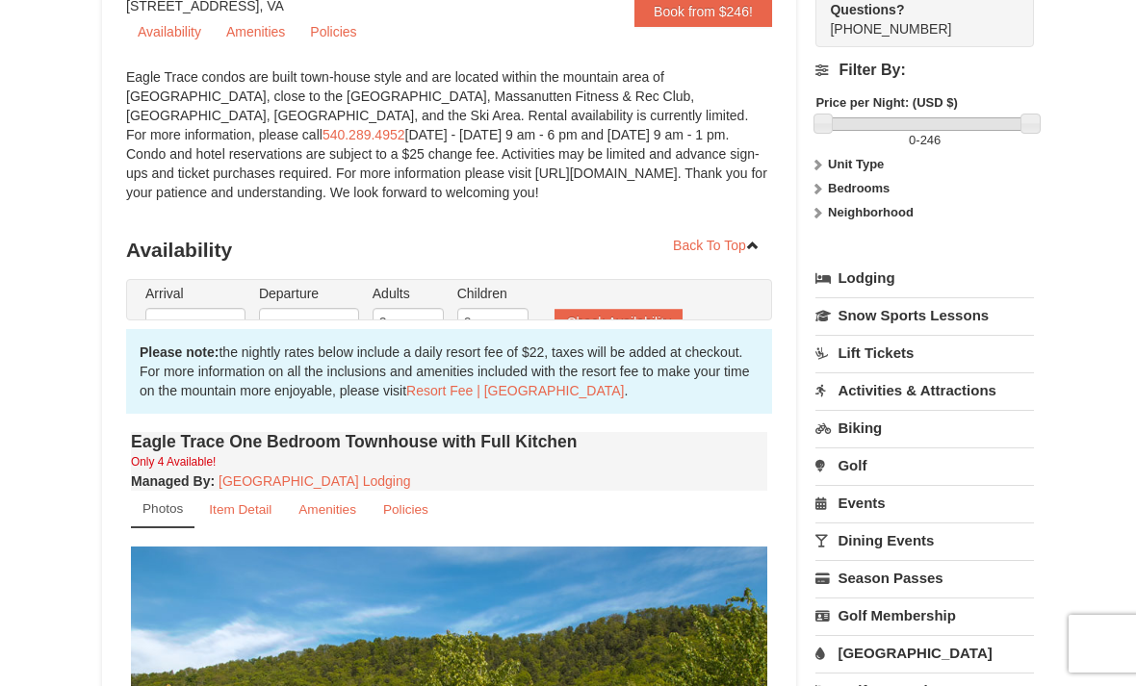
type input "12/29/2025"
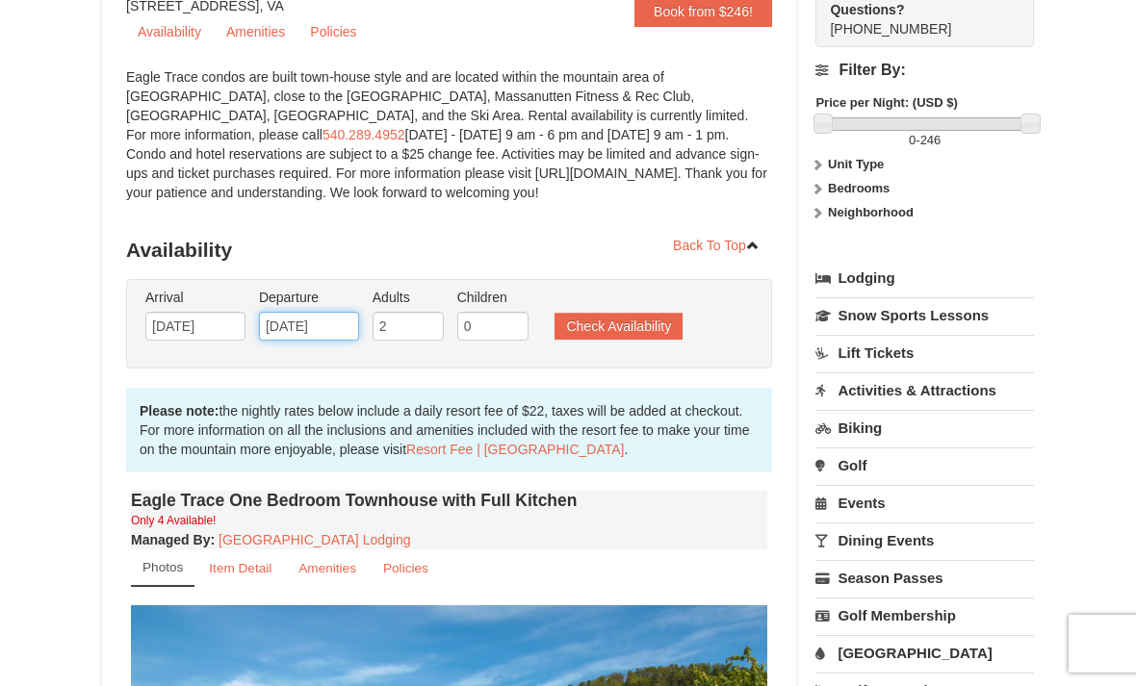
click at [337, 334] on input "01/04/2026" at bounding box center [309, 326] width 100 height 29
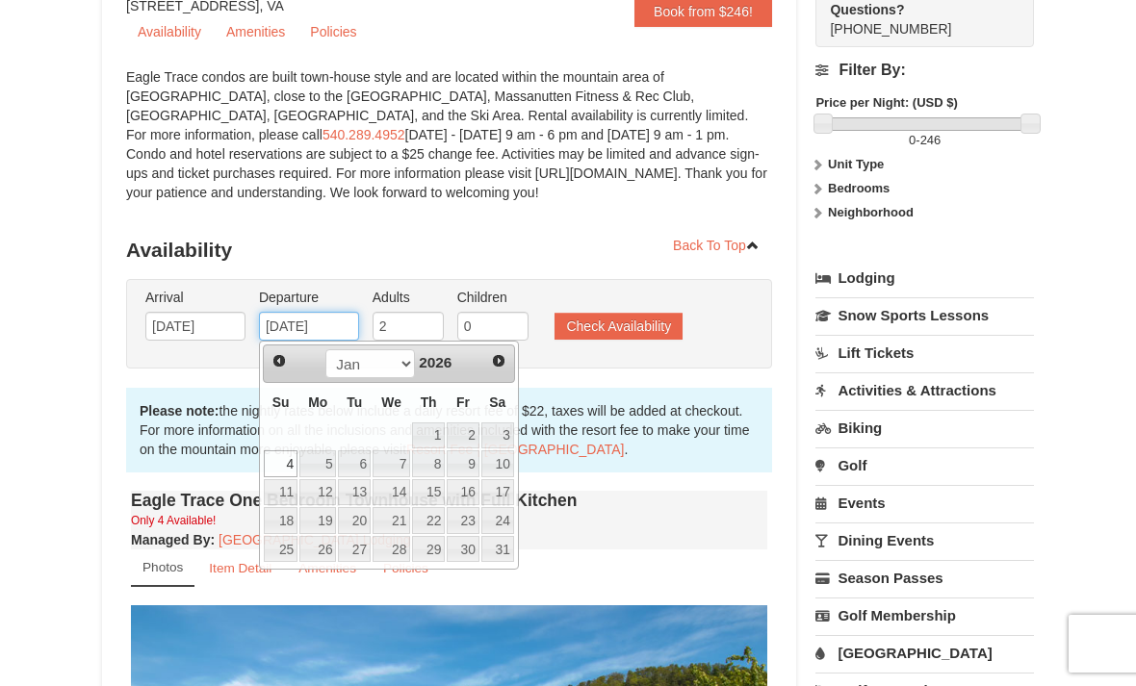
scroll to position [195, 0]
click at [307, 320] on input "01/04/2026" at bounding box center [309, 327] width 100 height 29
click at [464, 435] on link "2" at bounding box center [463, 437] width 33 height 27
type input "01/02/2026"
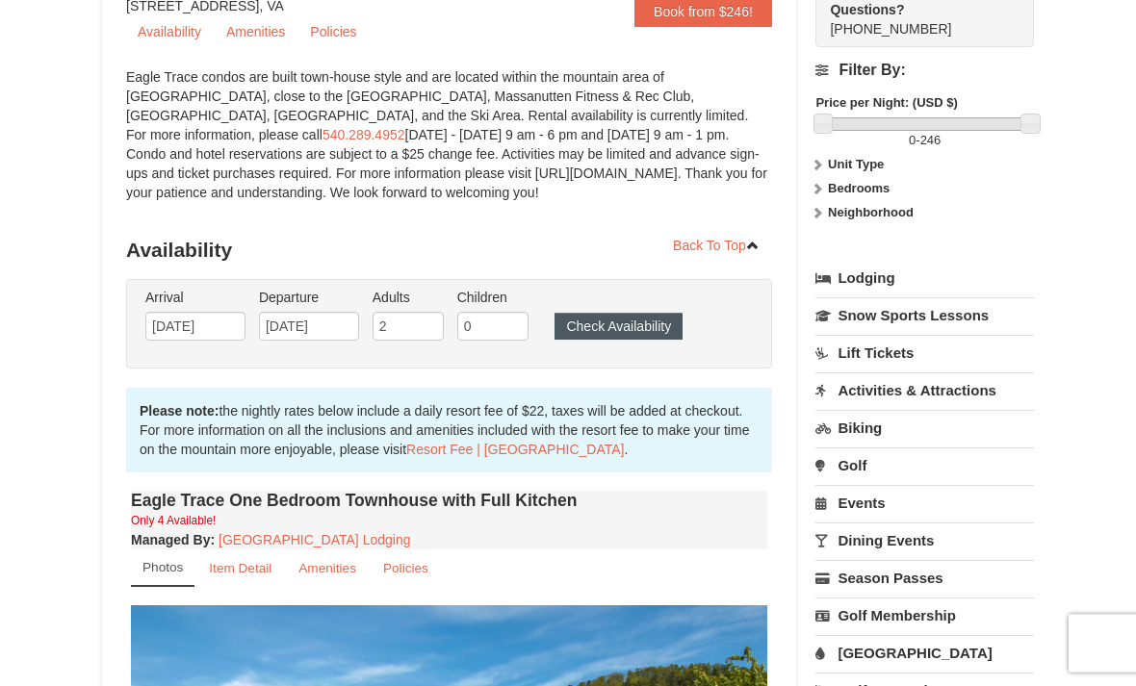
click at [632, 324] on button "Check Availability" at bounding box center [618, 327] width 128 height 27
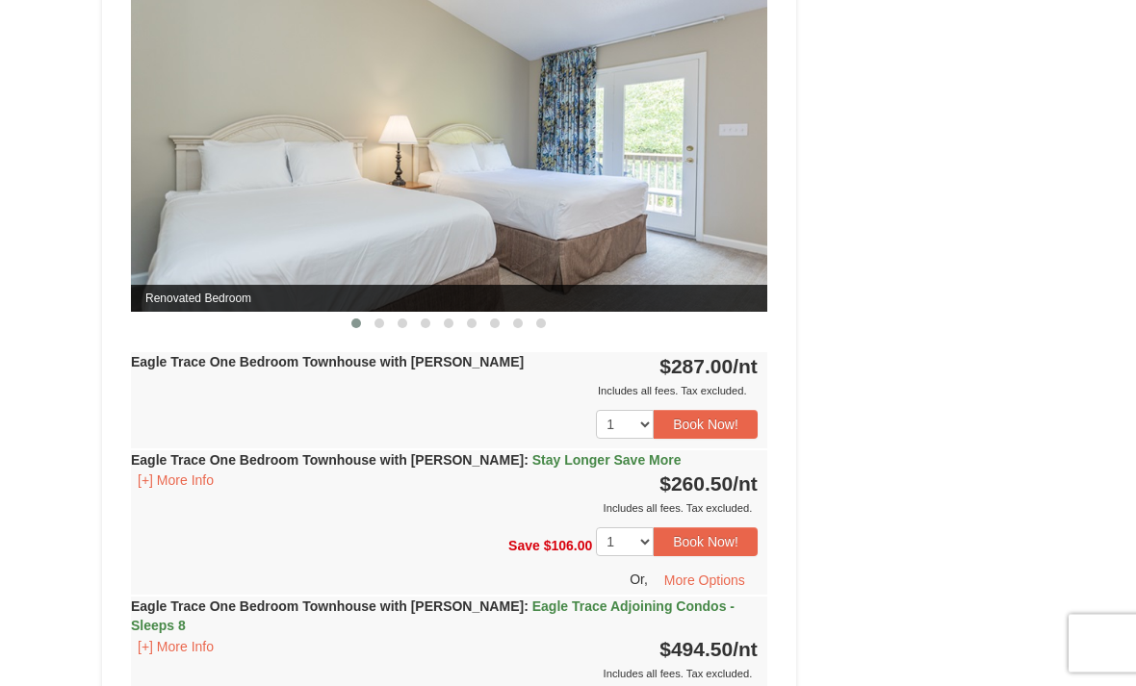
scroll to position [2054, 0]
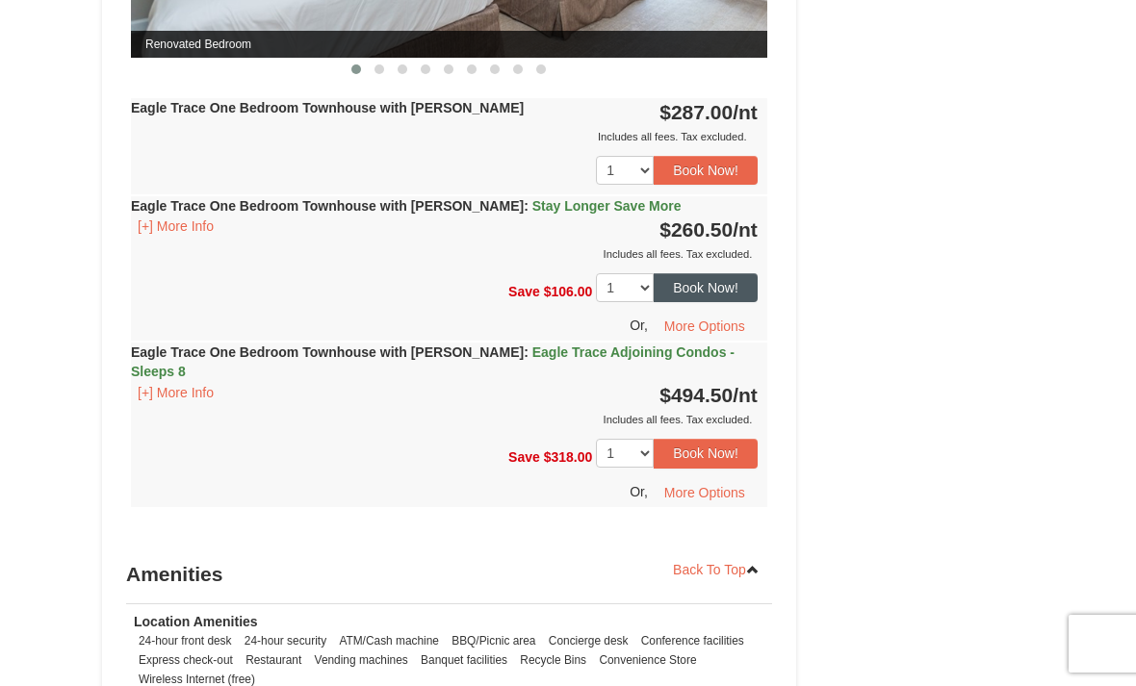
click at [712, 302] on button "Book Now!" at bounding box center [706, 287] width 104 height 29
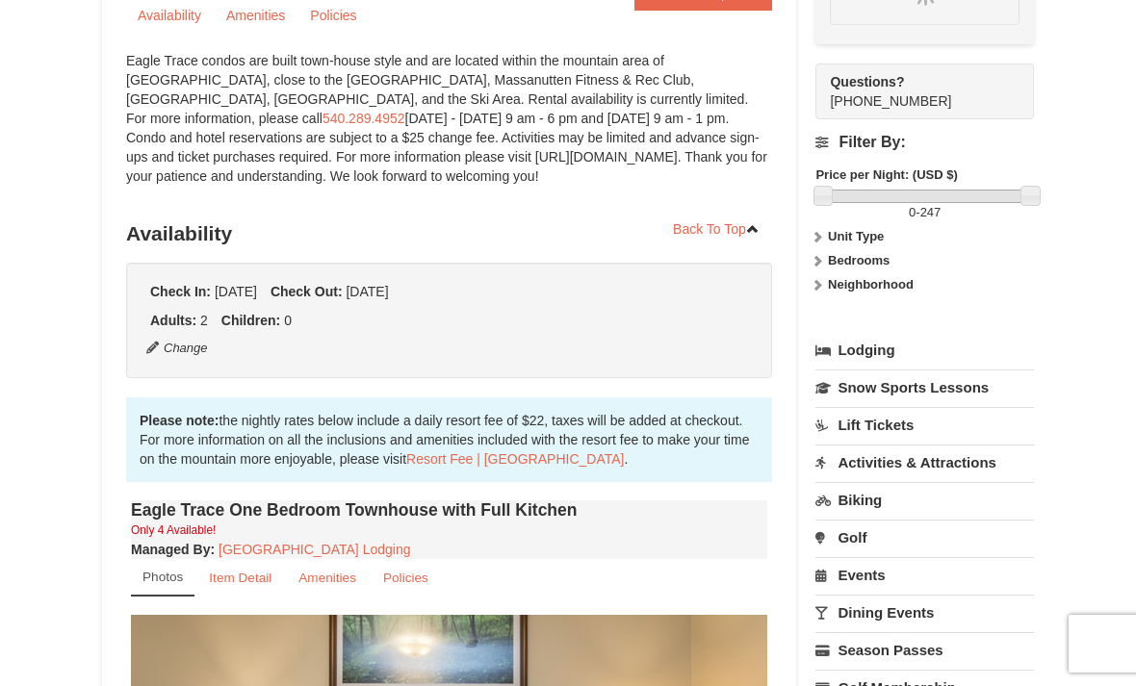
scroll to position [168, 0]
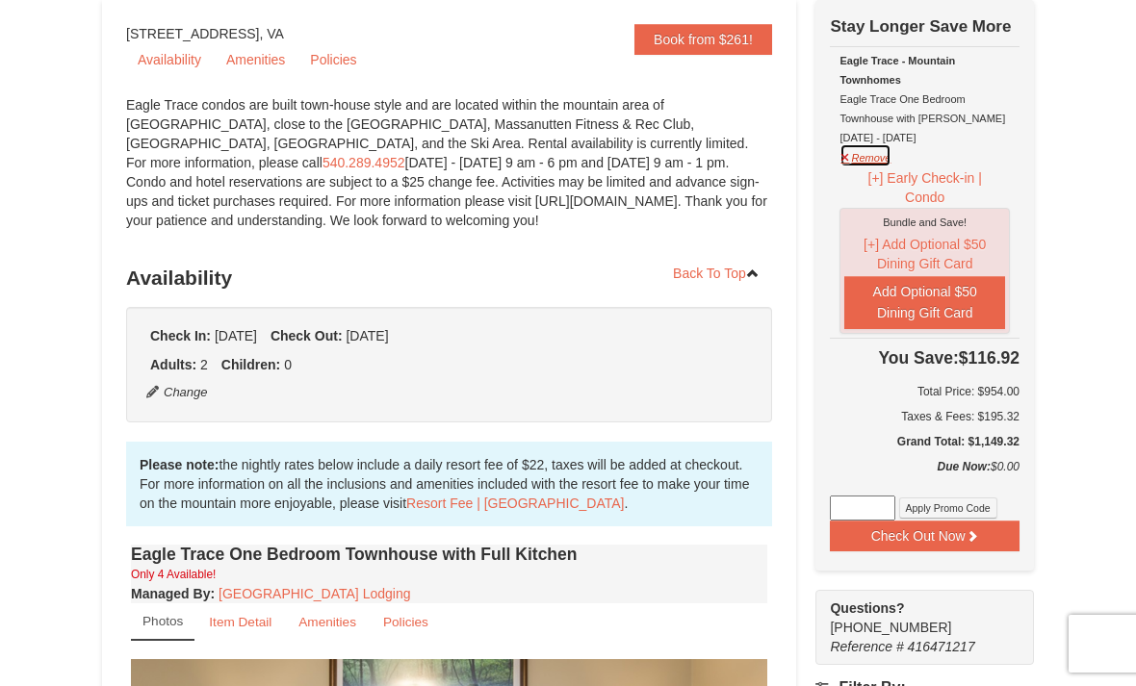
click at [874, 160] on button "Remove" at bounding box center [865, 155] width 52 height 24
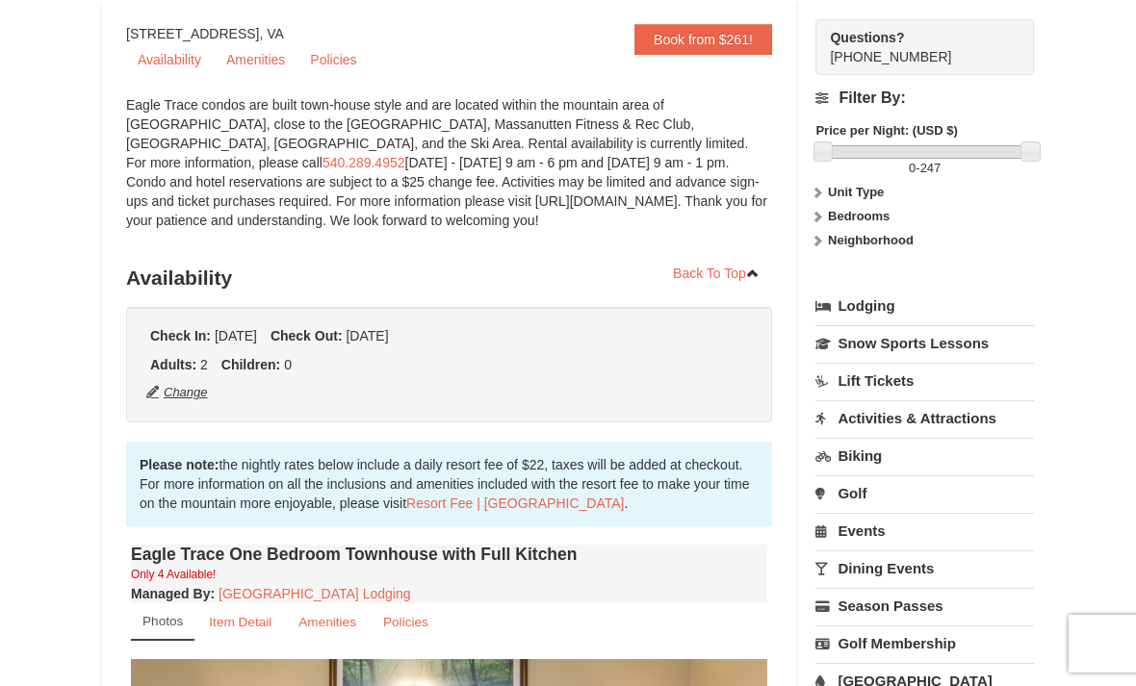
click at [187, 403] on button "Change" at bounding box center [177, 392] width 64 height 21
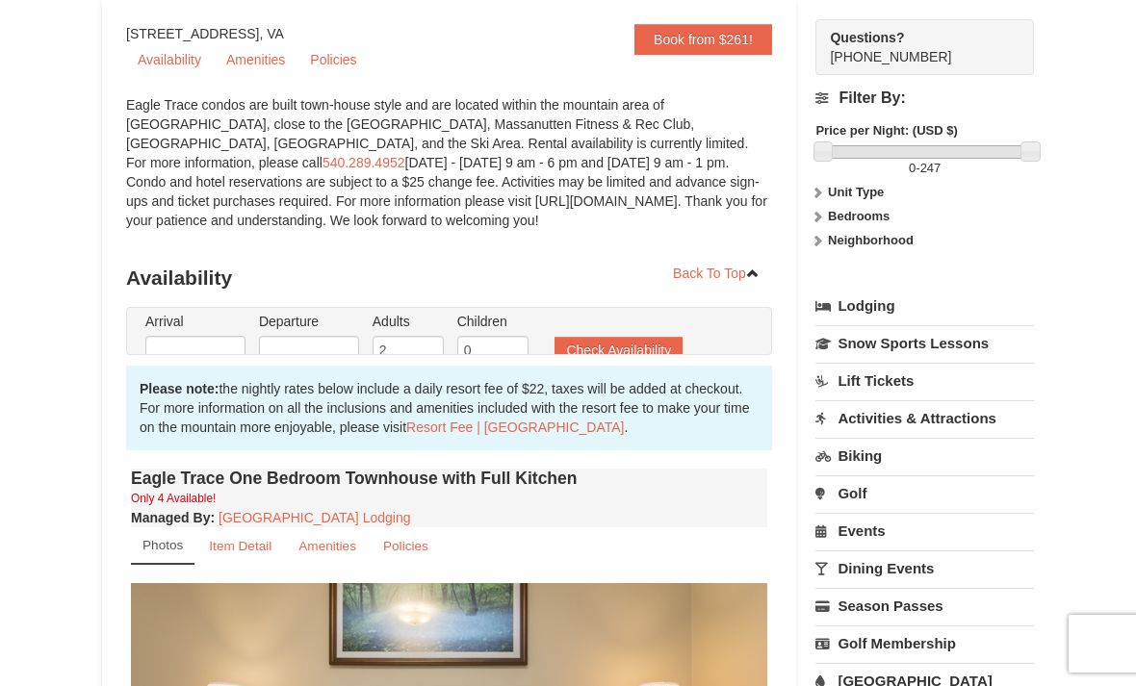
type input "[DATE]"
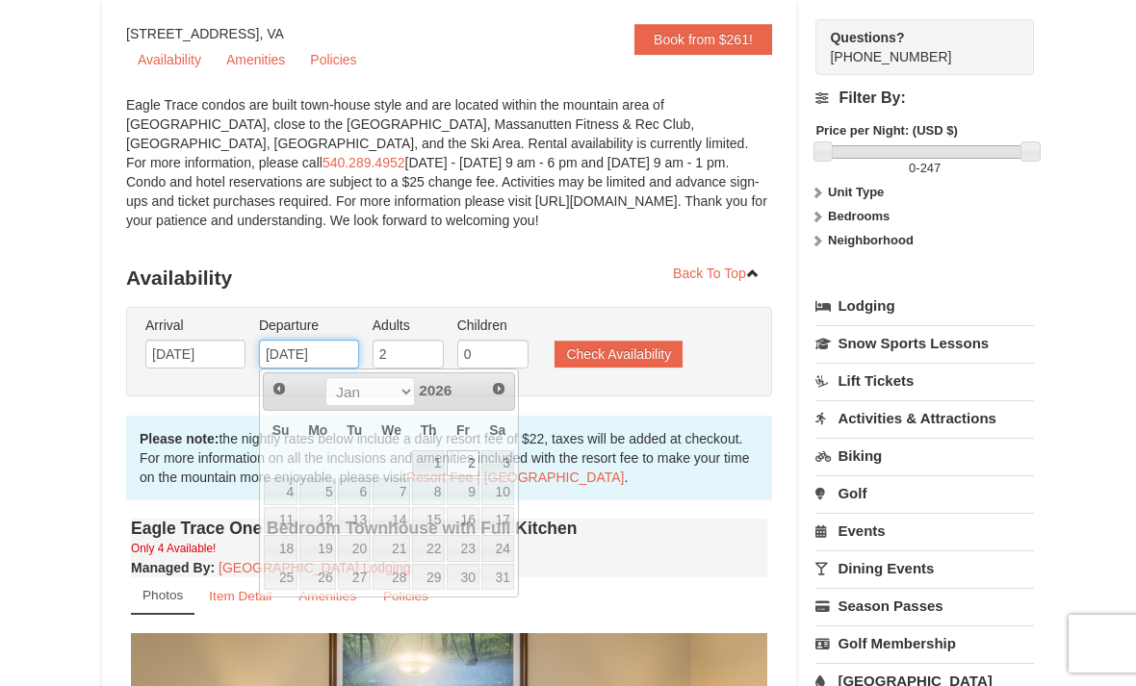
click at [300, 353] on input "[DATE]" at bounding box center [309, 354] width 100 height 29
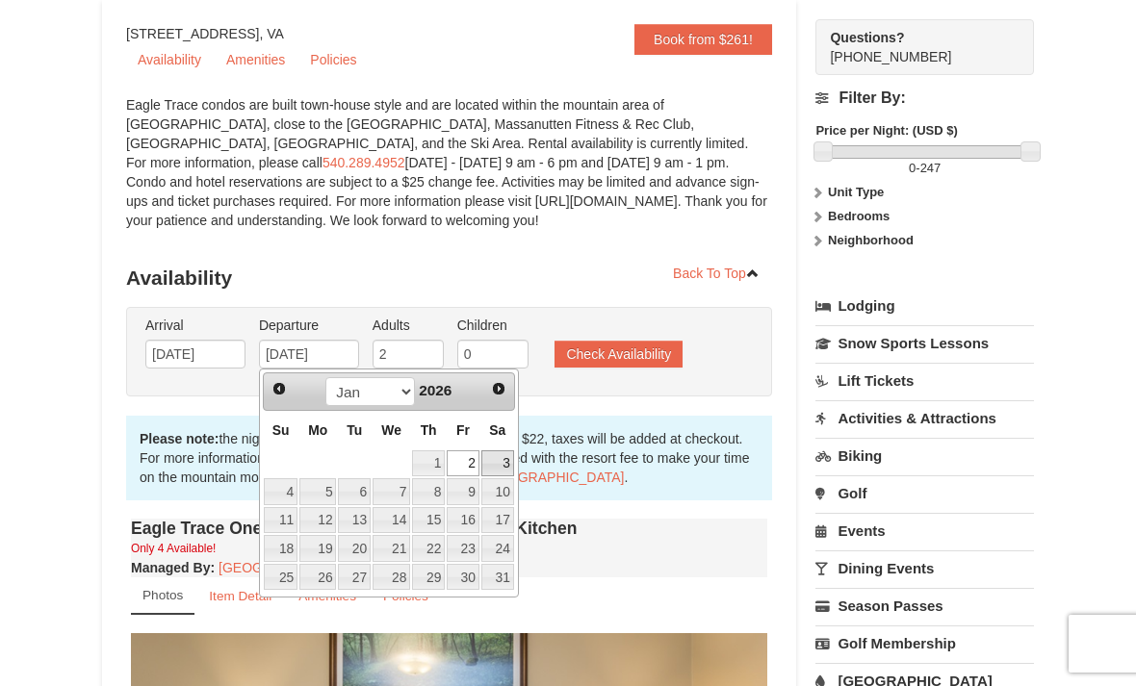
click at [505, 462] on link "3" at bounding box center [497, 464] width 33 height 27
type input "01/03/2026"
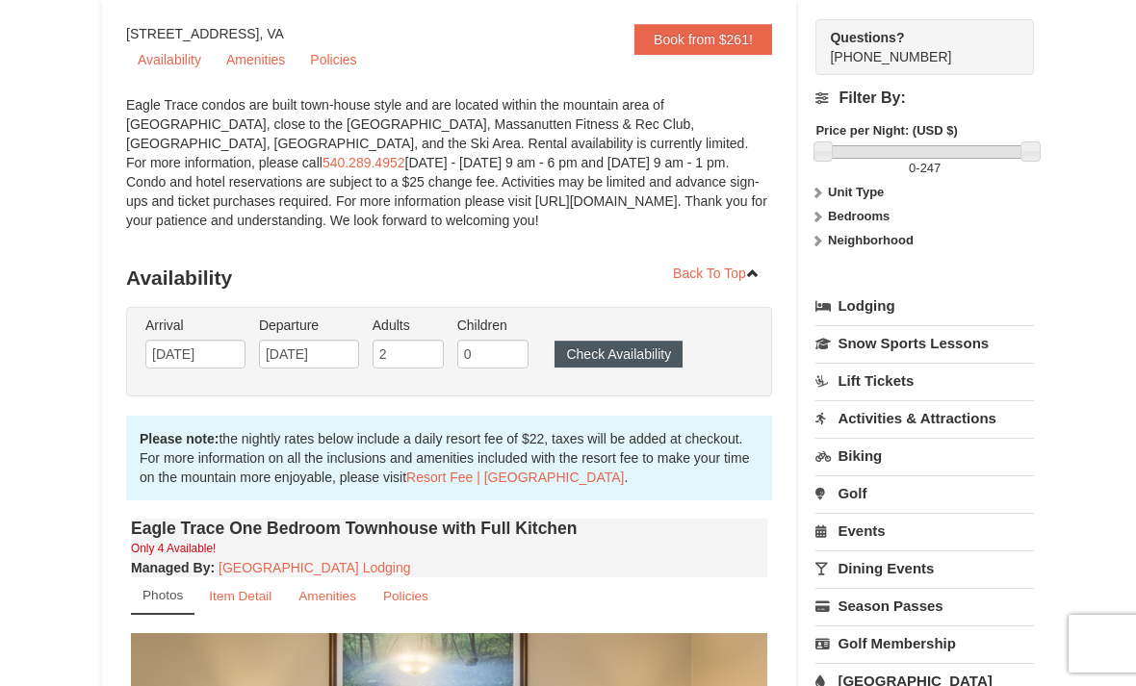
click at [653, 355] on button "Check Availability" at bounding box center [618, 354] width 128 height 27
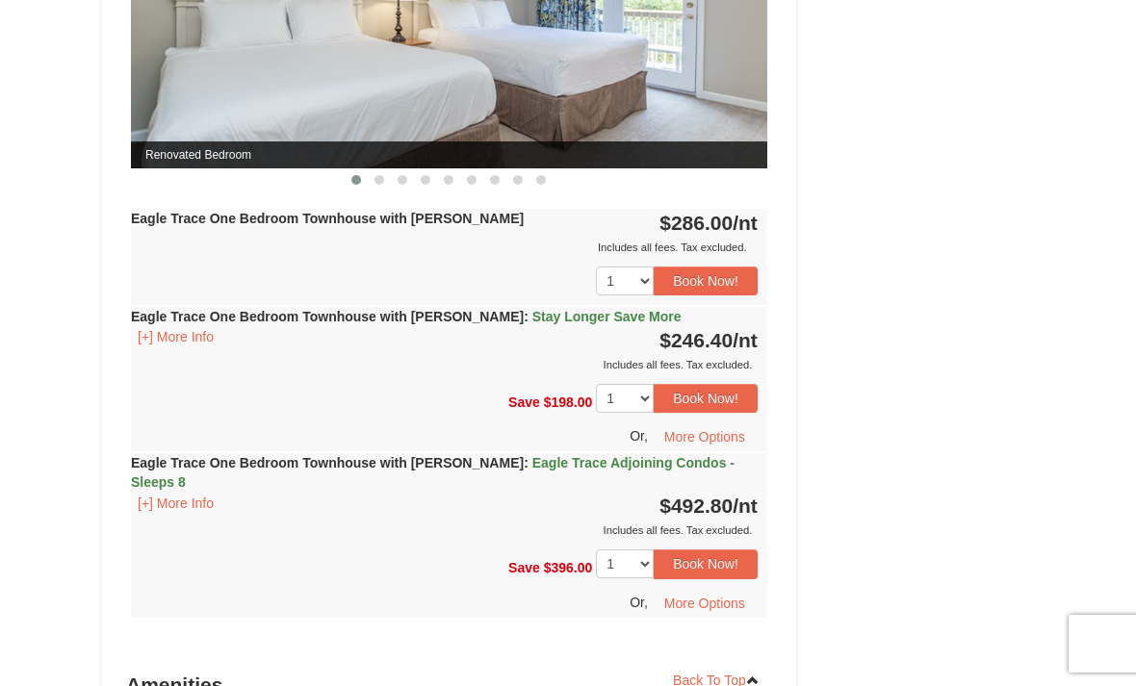
scroll to position [1974, 0]
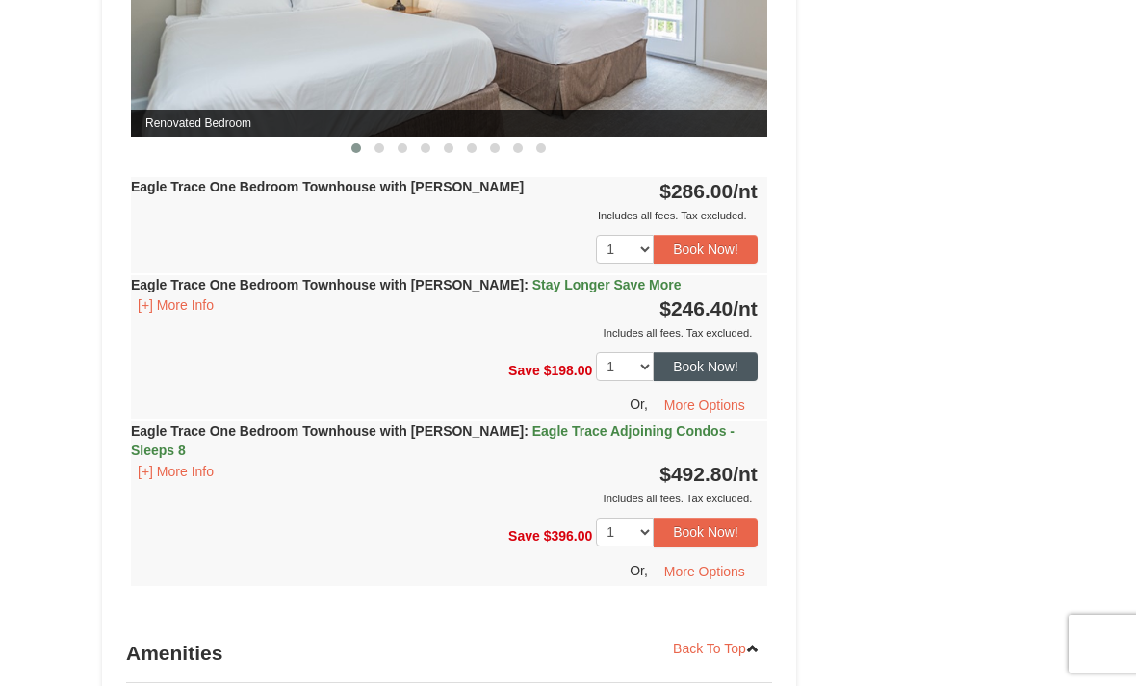
click at [709, 381] on button "Book Now!" at bounding box center [706, 366] width 104 height 29
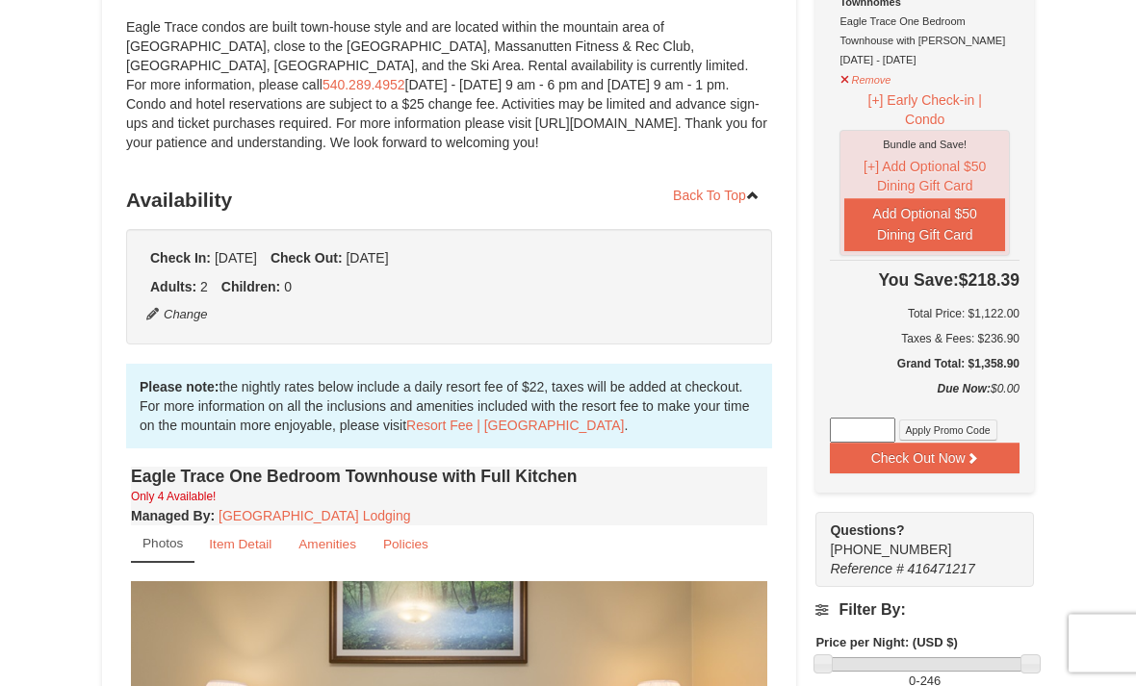
scroll to position [0, 0]
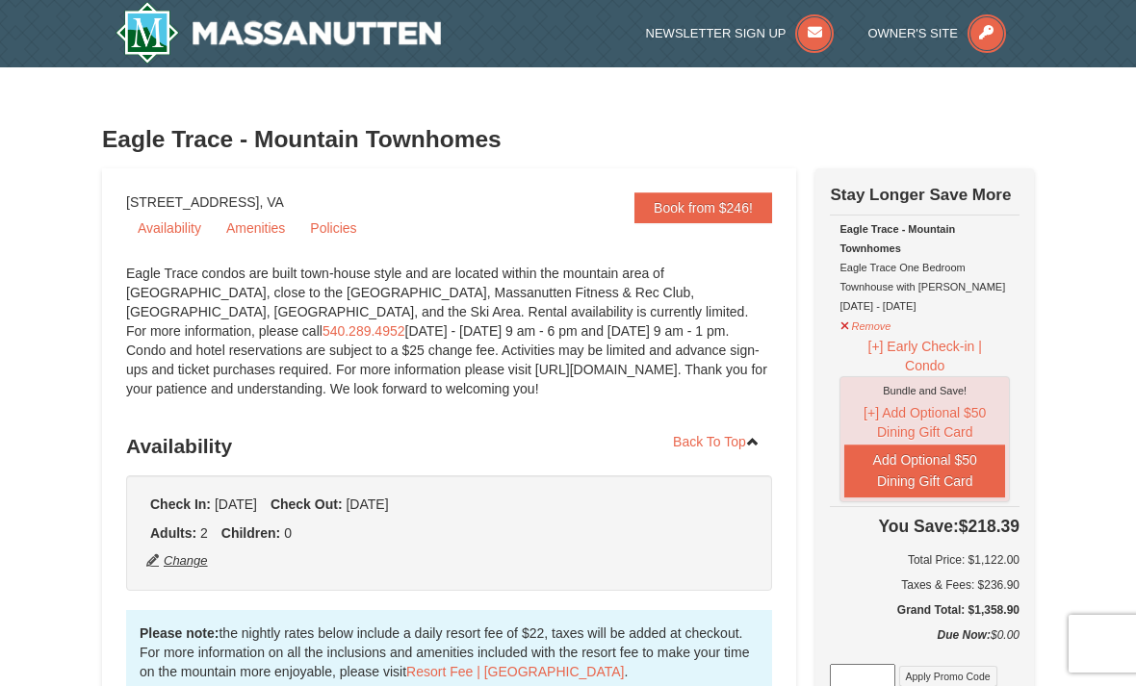
click at [193, 563] on button "Change" at bounding box center [177, 561] width 64 height 21
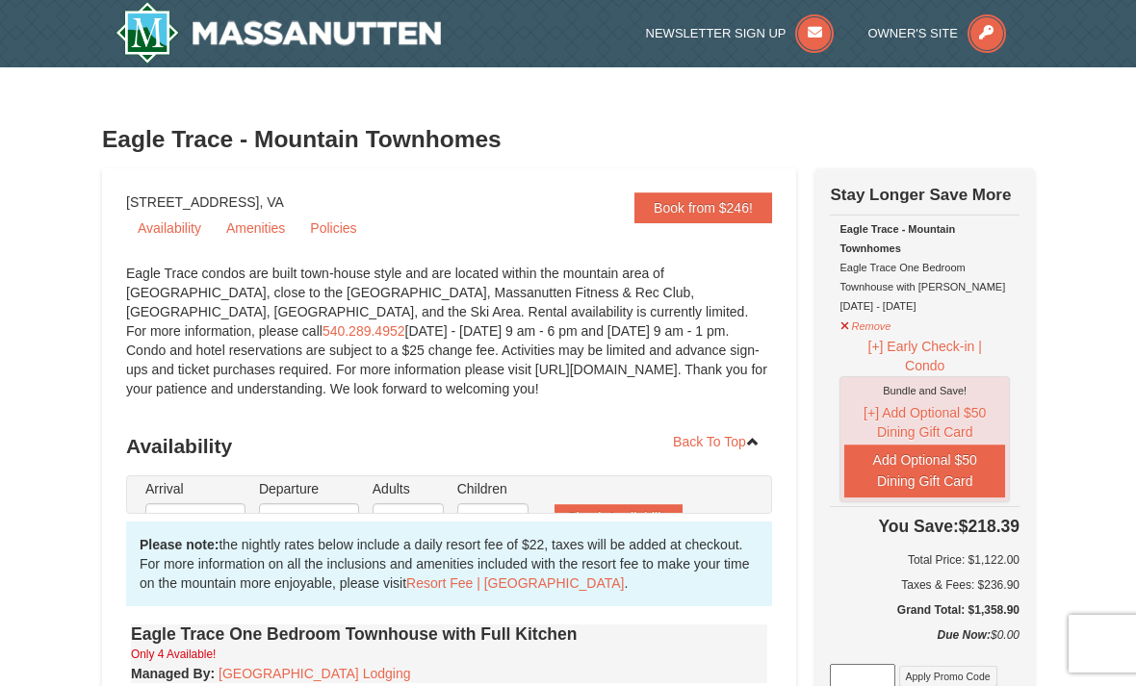
type input "12/29/2025"
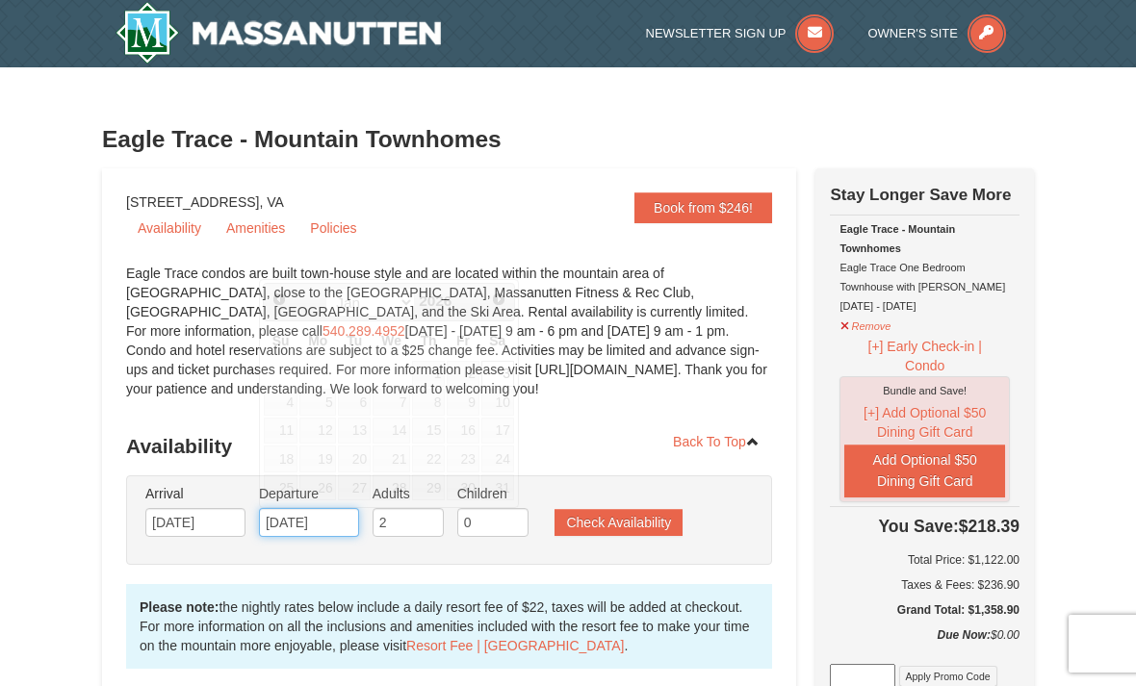
click at [321, 522] on input "01/03/2026" at bounding box center [309, 522] width 100 height 29
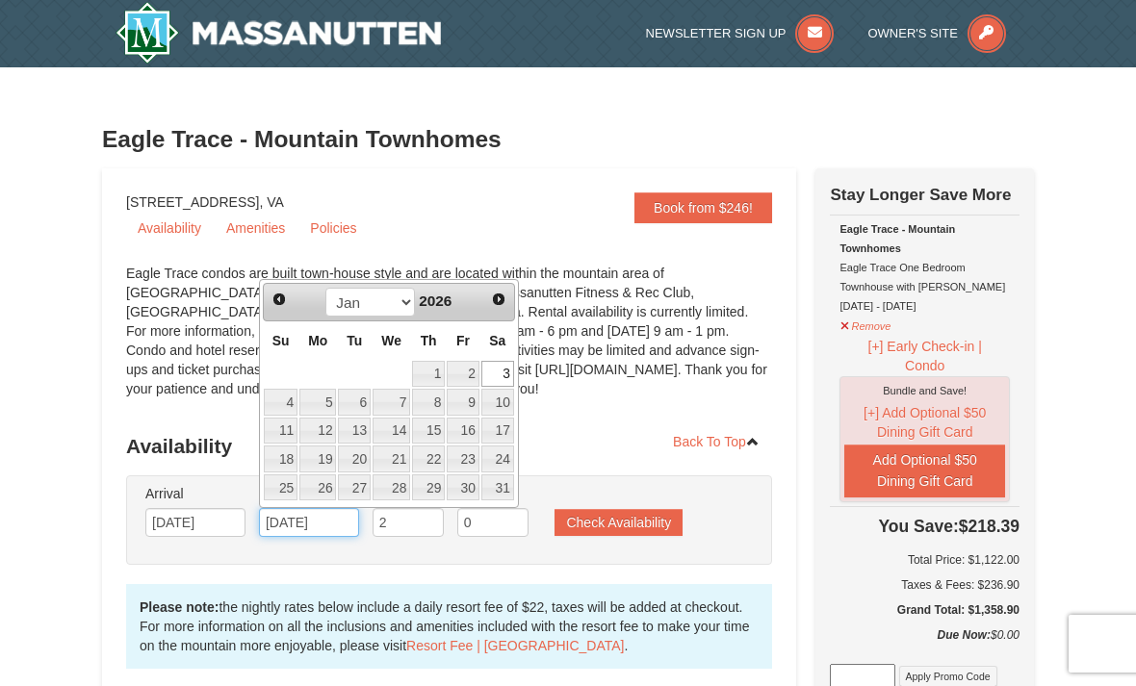
click at [298, 522] on input "01/03/2026" at bounding box center [309, 522] width 100 height 29
click at [465, 378] on link "2" at bounding box center [463, 374] width 33 height 27
type input "[DATE]"
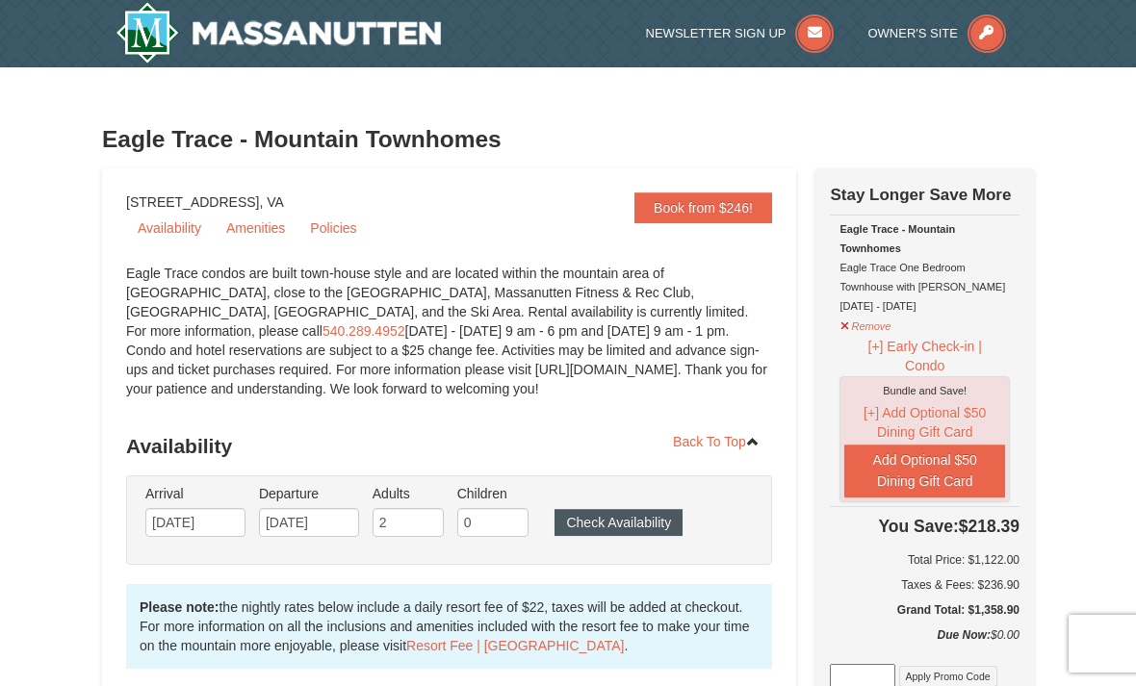
click at [599, 528] on button "Check Availability" at bounding box center [618, 522] width 128 height 27
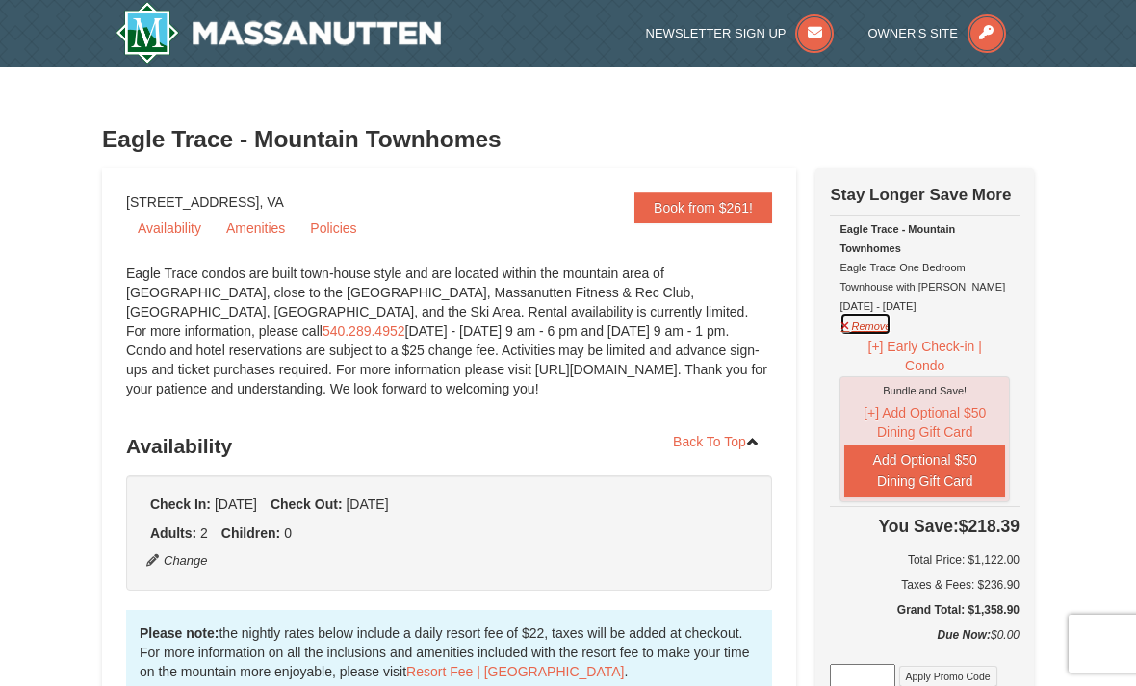
click at [863, 330] on button "Remove" at bounding box center [865, 324] width 52 height 24
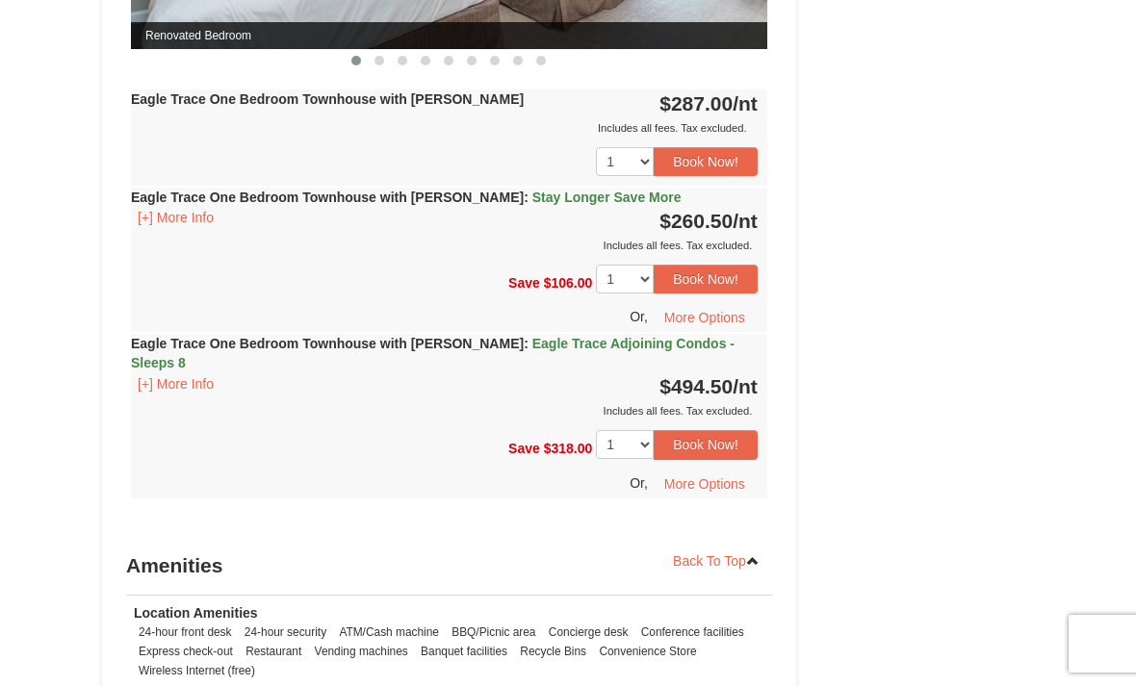
scroll to position [2062, 0]
click at [723, 294] on button "Book Now!" at bounding box center [706, 279] width 104 height 29
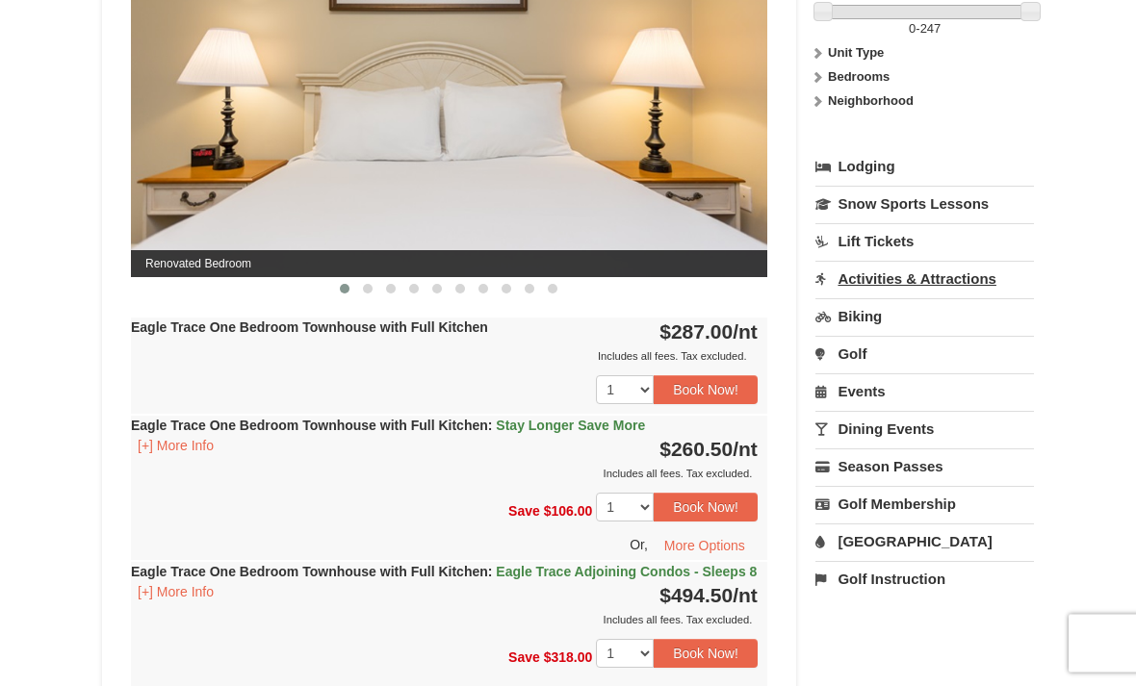
scroll to position [935, 0]
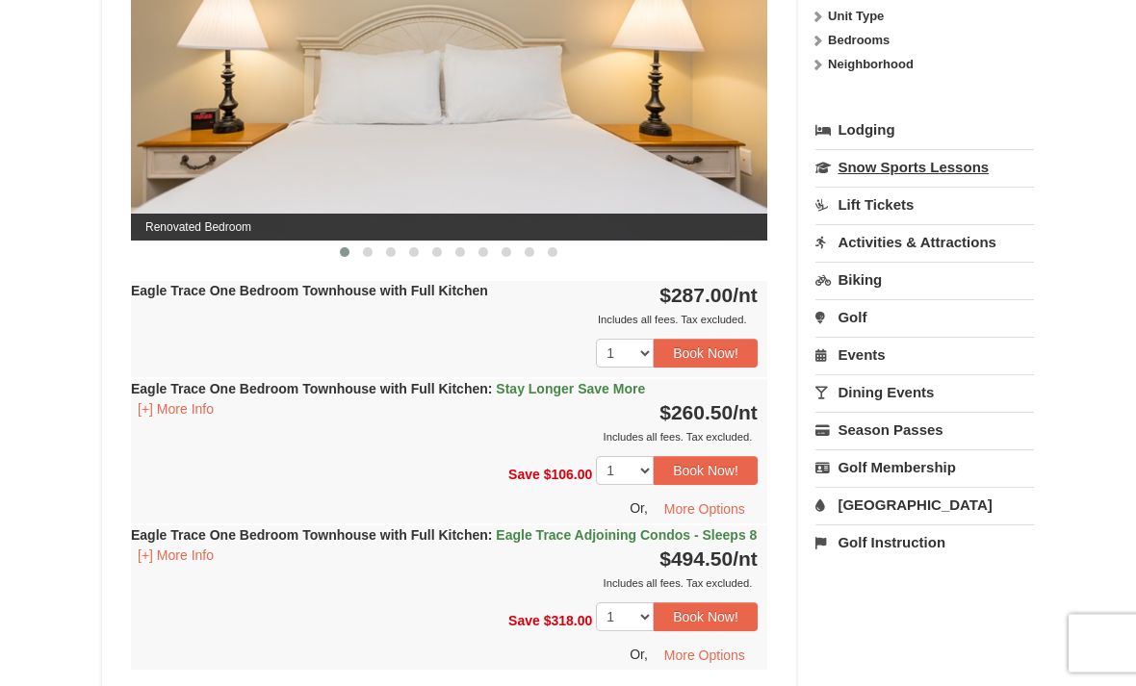
click at [943, 181] on link "Snow Sports Lessons" at bounding box center [924, 168] width 219 height 36
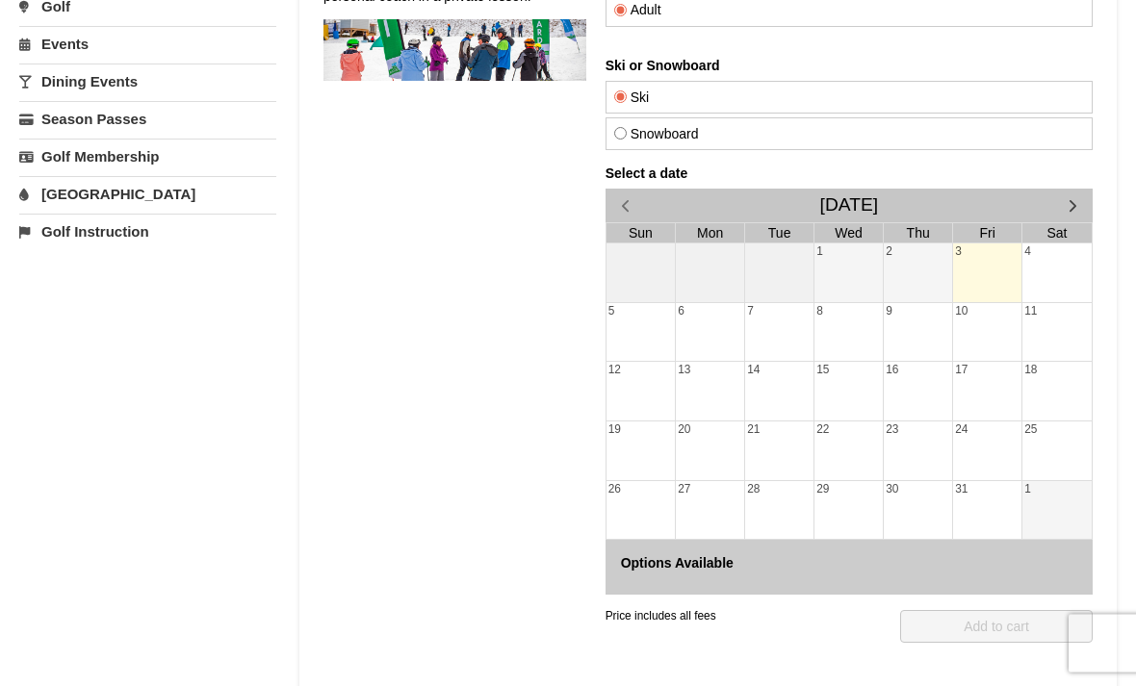
scroll to position [109, 0]
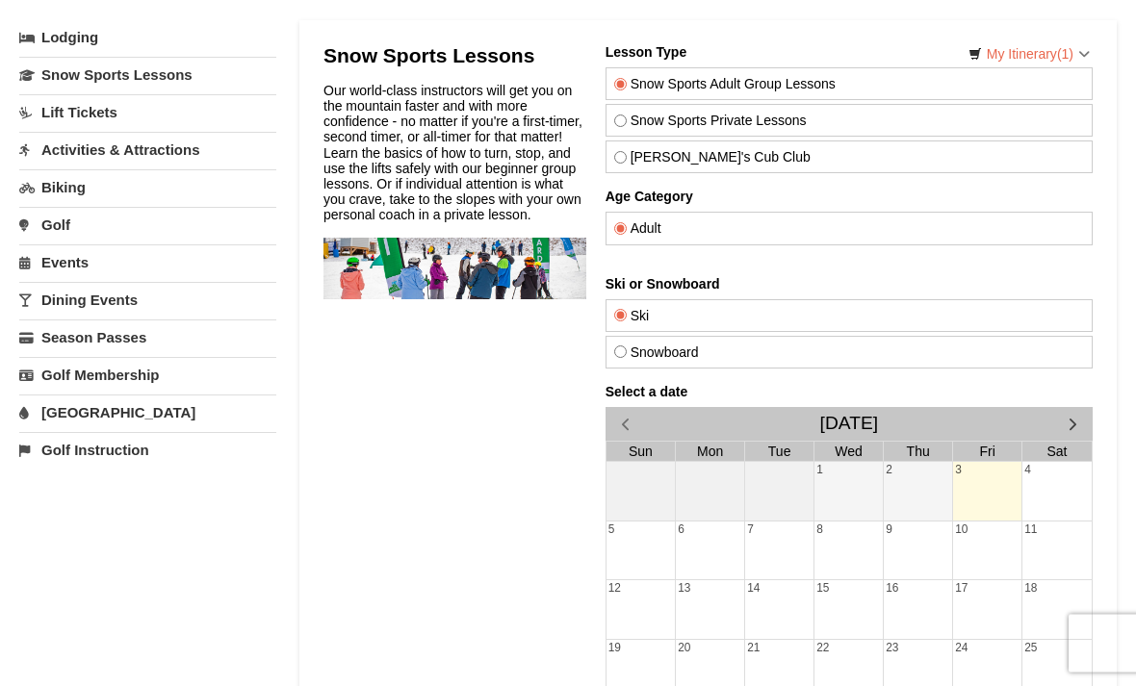
click at [941, 546] on div "9" at bounding box center [918, 551] width 68 height 59
click at [951, 486] on div "2" at bounding box center [918, 491] width 68 height 59
click at [1034, 494] on div "4" at bounding box center [1056, 491] width 69 height 59
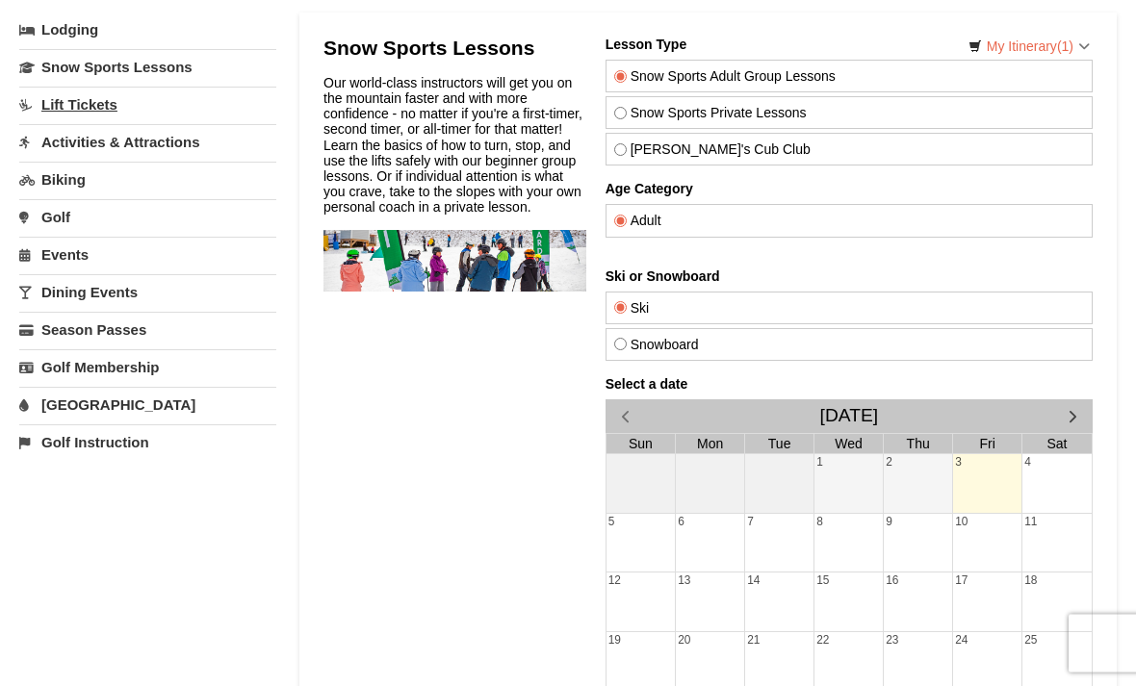
click at [99, 111] on link "Lift Tickets" at bounding box center [147, 106] width 257 height 36
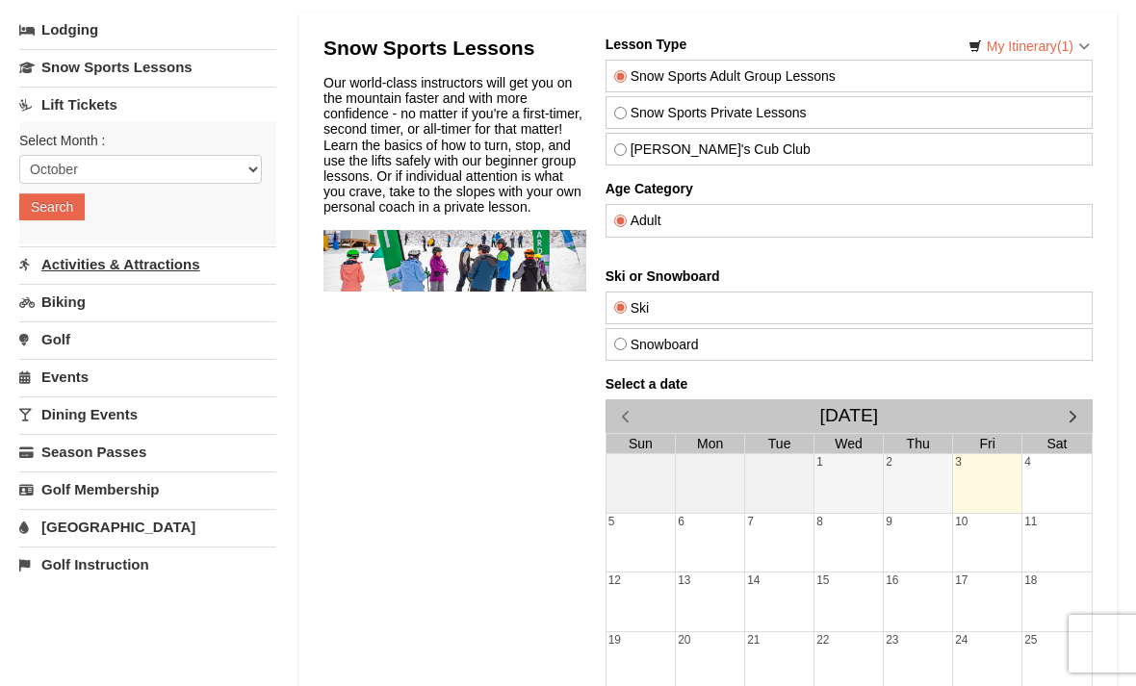
click at [157, 266] on link "Activities & Attractions" at bounding box center [147, 264] width 257 height 36
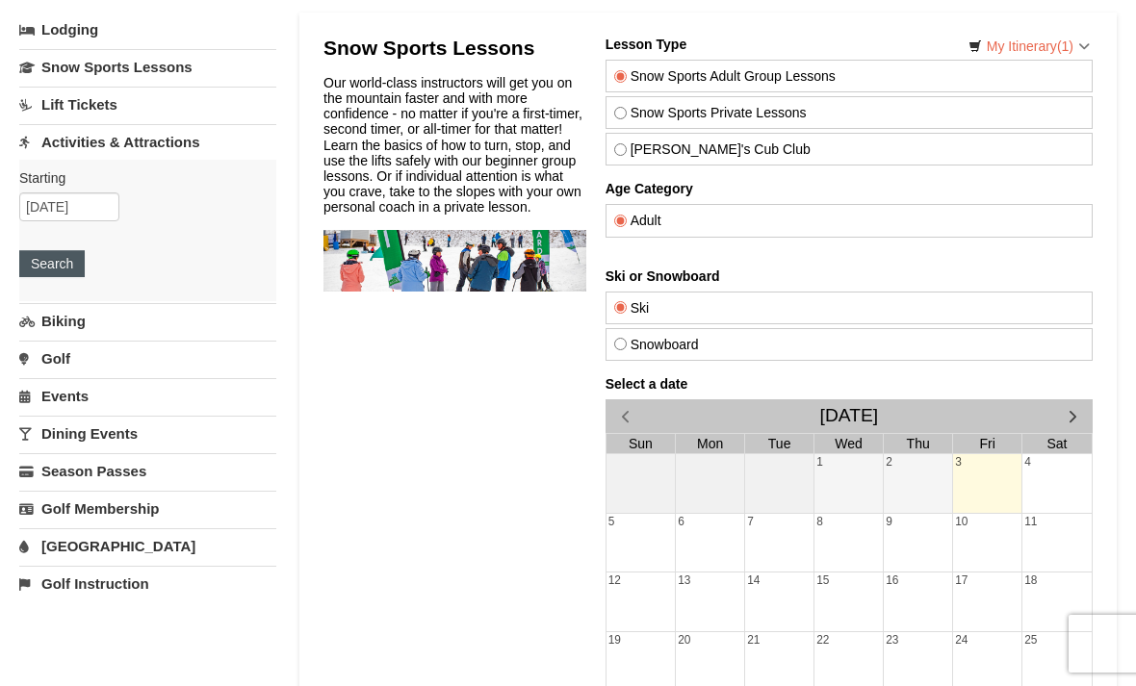
click at [75, 256] on button "Search" at bounding box center [51, 263] width 65 height 27
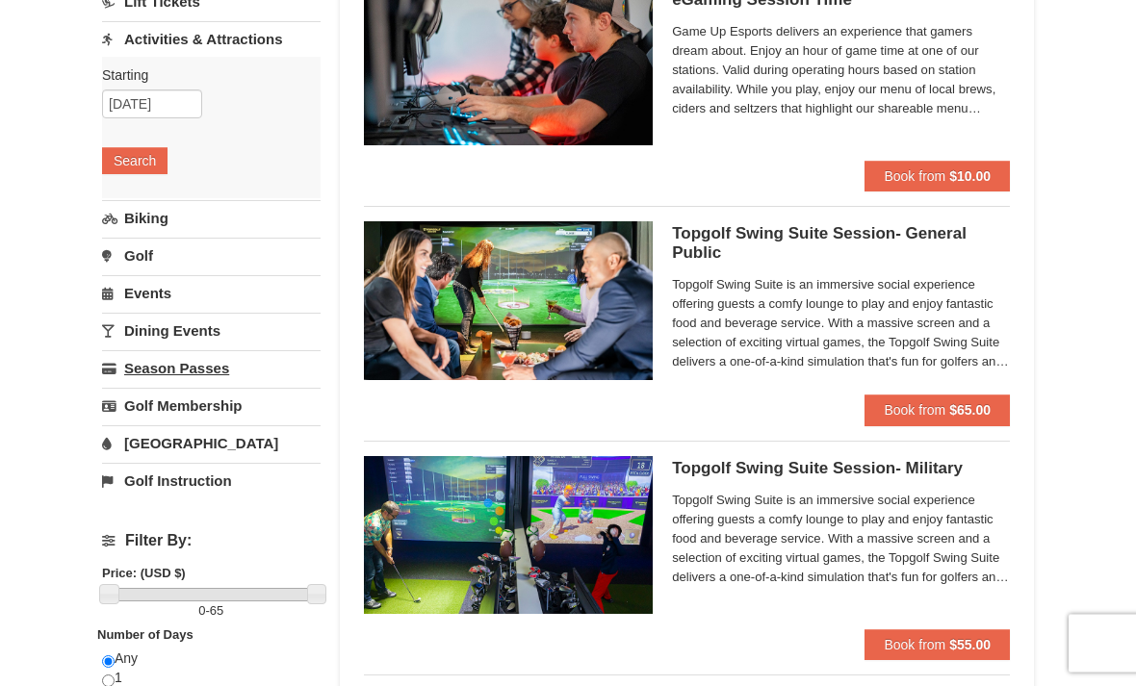
scroll to position [160, 0]
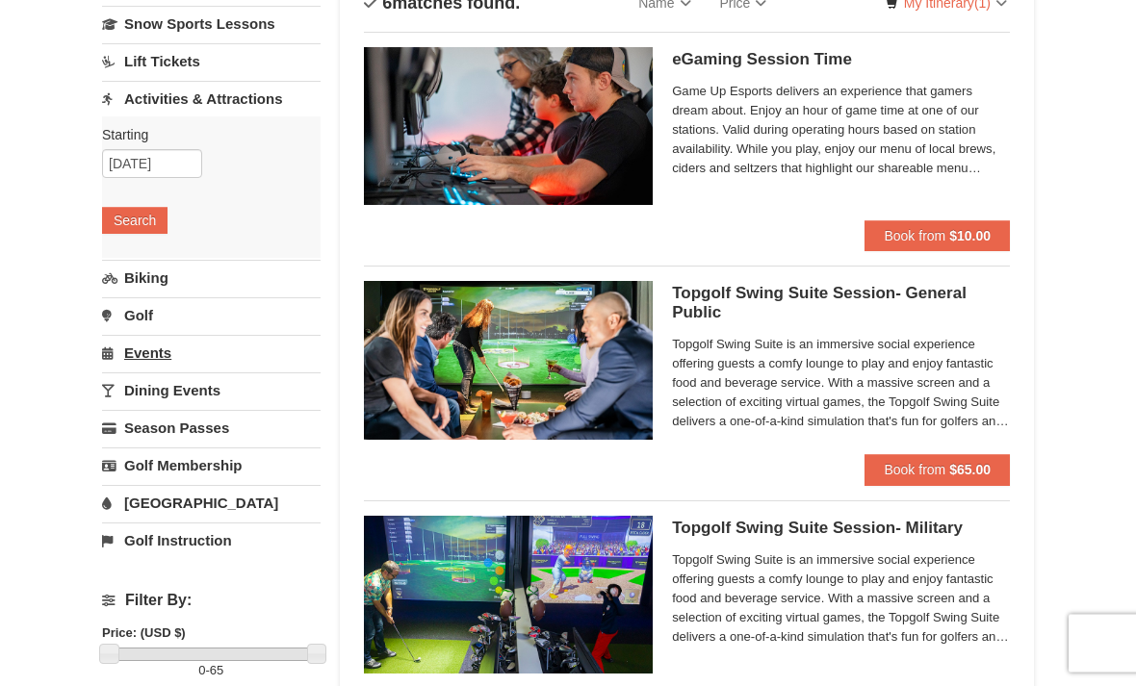
click at [179, 363] on link "Events" at bounding box center [211, 354] width 219 height 36
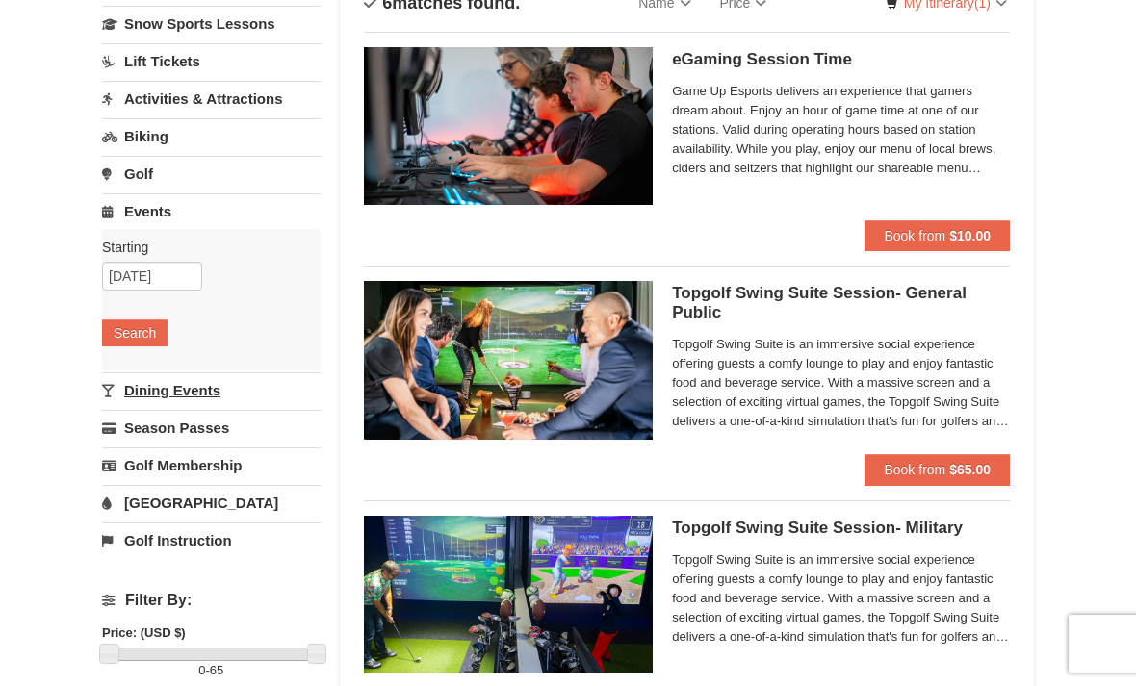
click at [213, 391] on link "Dining Events" at bounding box center [211, 391] width 219 height 36
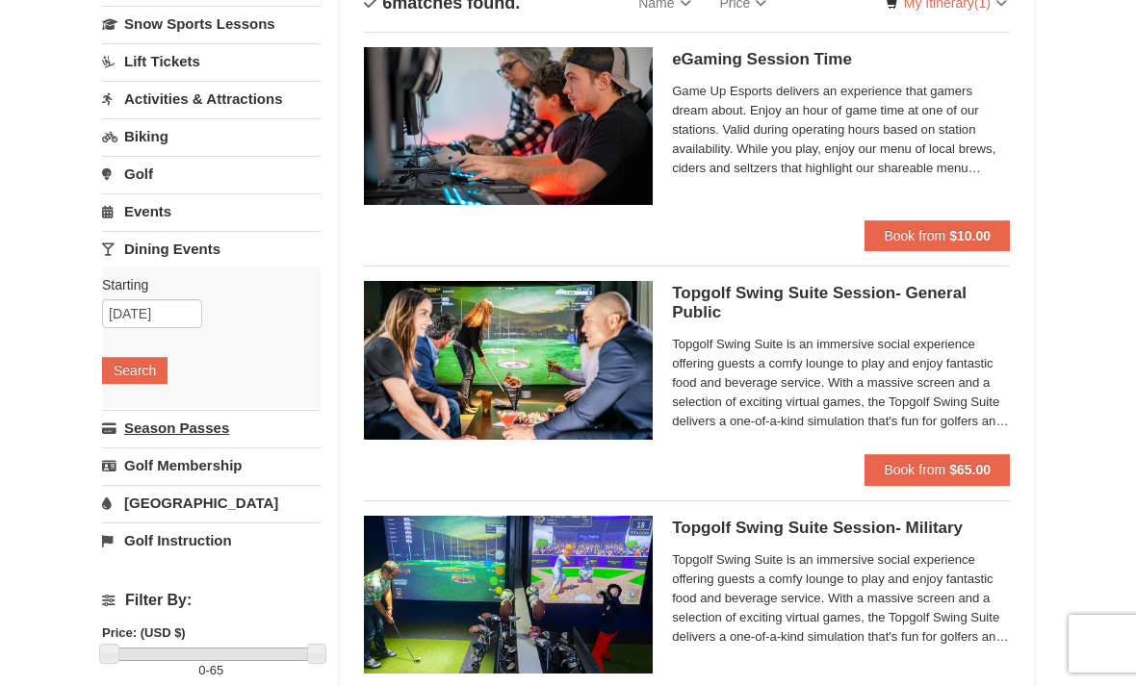
click at [213, 416] on link "Season Passes" at bounding box center [211, 428] width 219 height 36
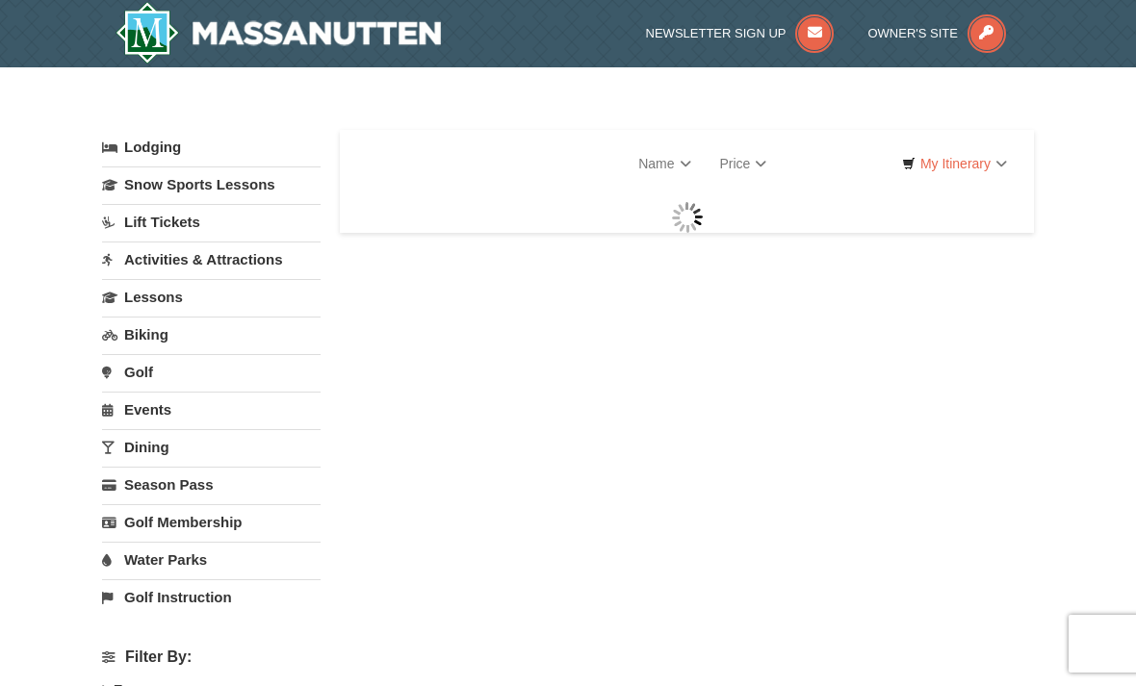
click at [205, 465] on div "Lodging Arrival Please format dates MM/DD/YYYY 10/03/2025 Departure Please form…" at bounding box center [211, 372] width 219 height 485
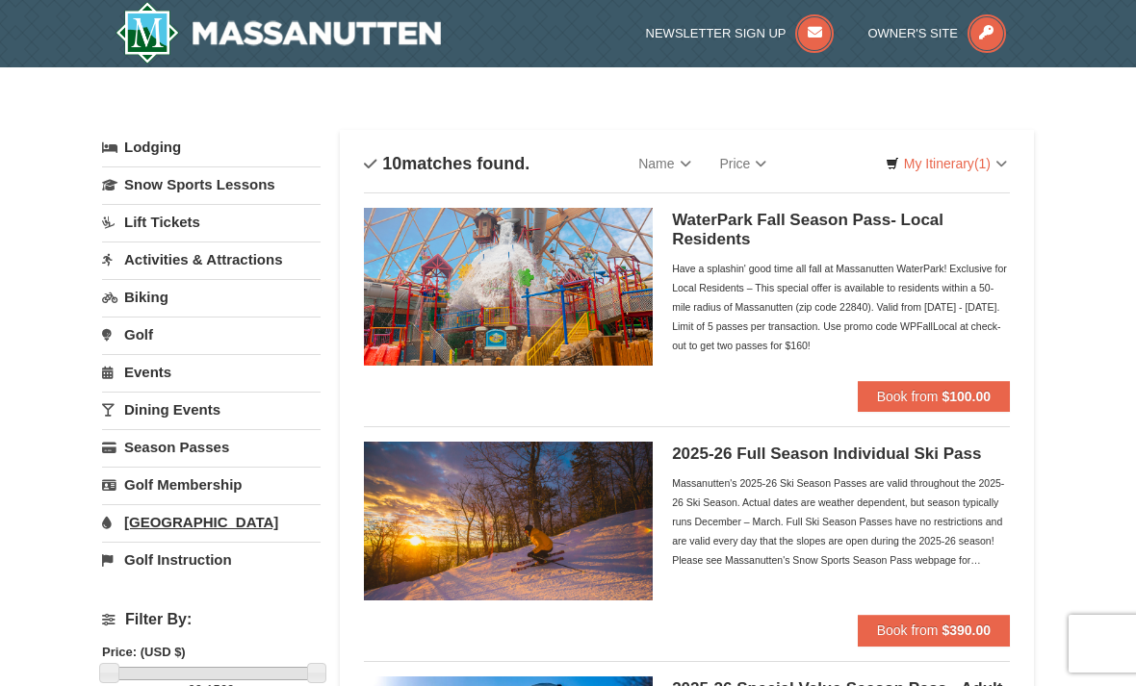
click at [209, 528] on link "[GEOGRAPHIC_DATA]" at bounding box center [211, 522] width 219 height 36
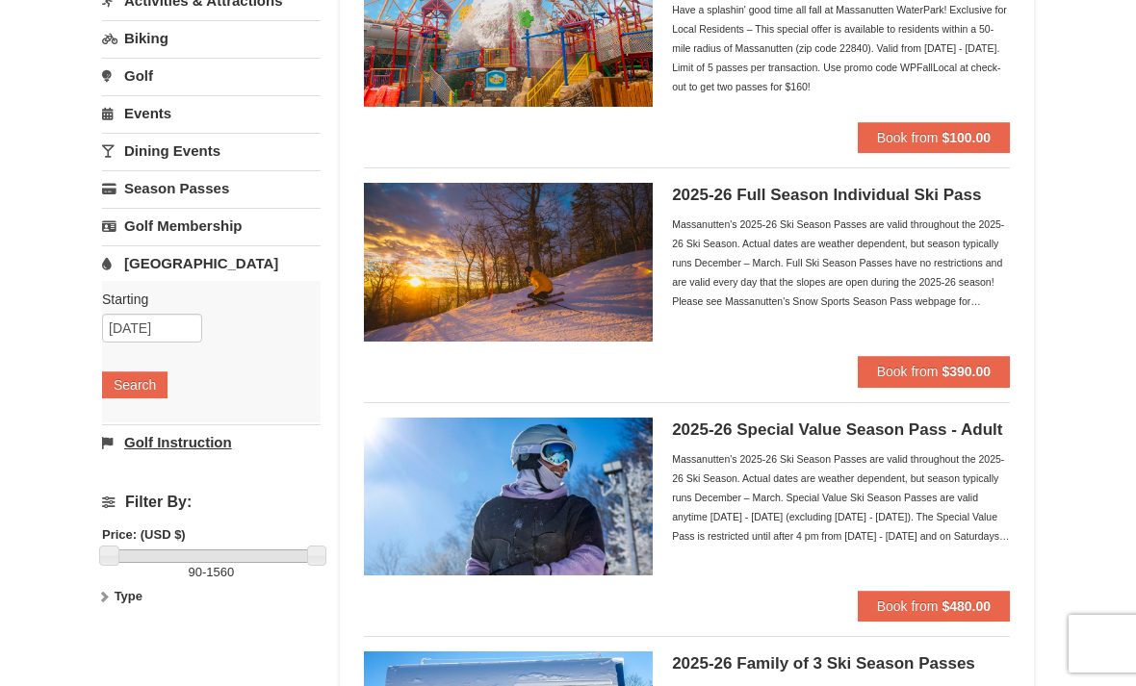
scroll to position [260, 0]
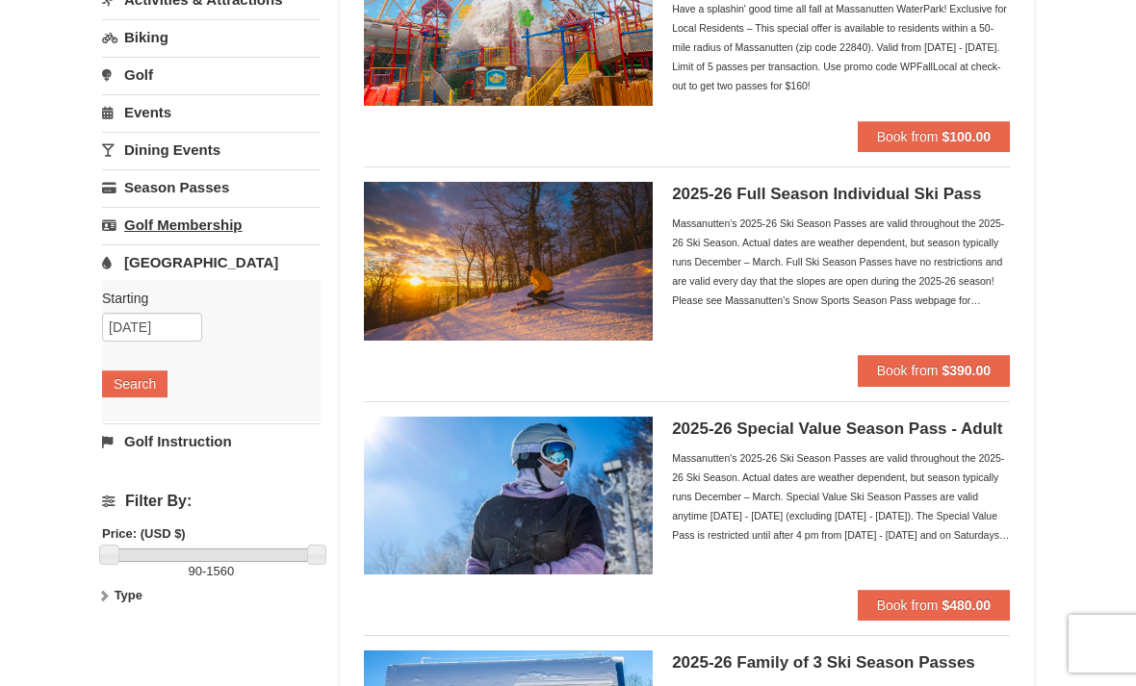
click at [214, 228] on link "Golf Membership" at bounding box center [211, 225] width 219 height 36
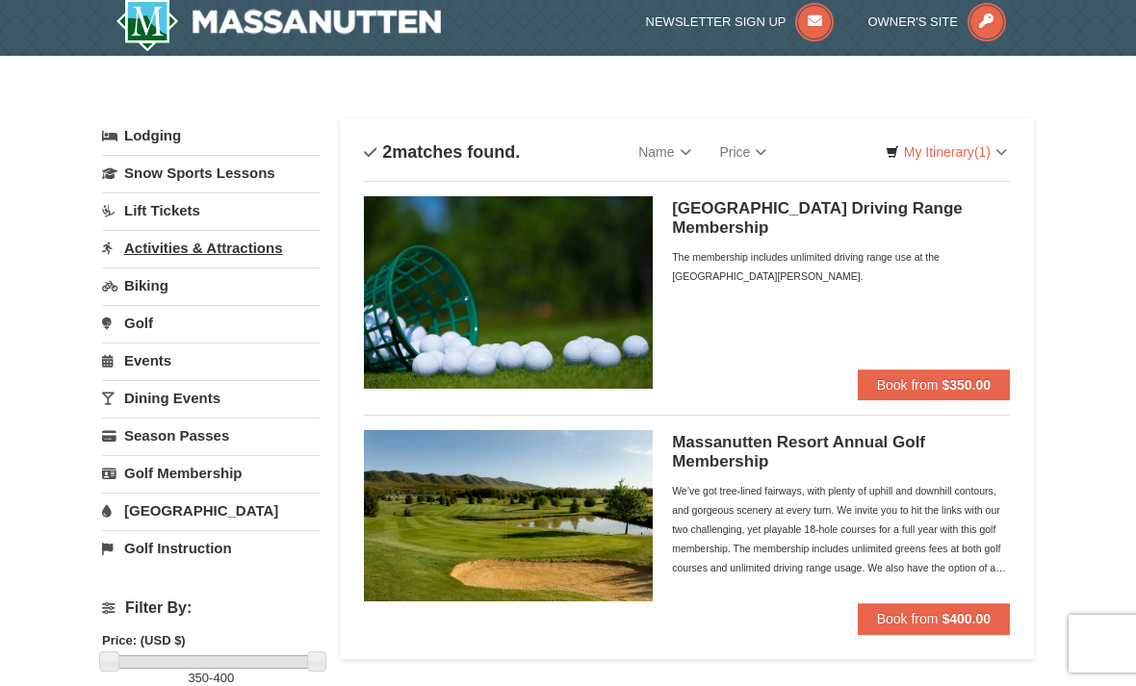
scroll to position [33, 0]
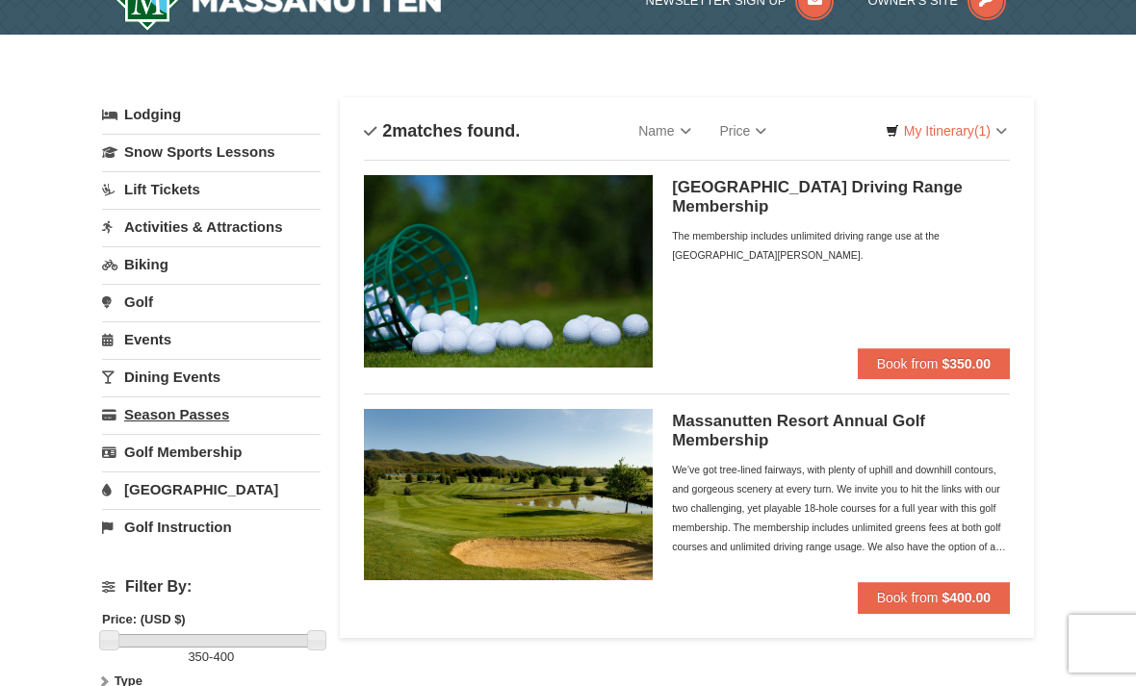
click at [196, 428] on link "Season Passes" at bounding box center [211, 415] width 219 height 36
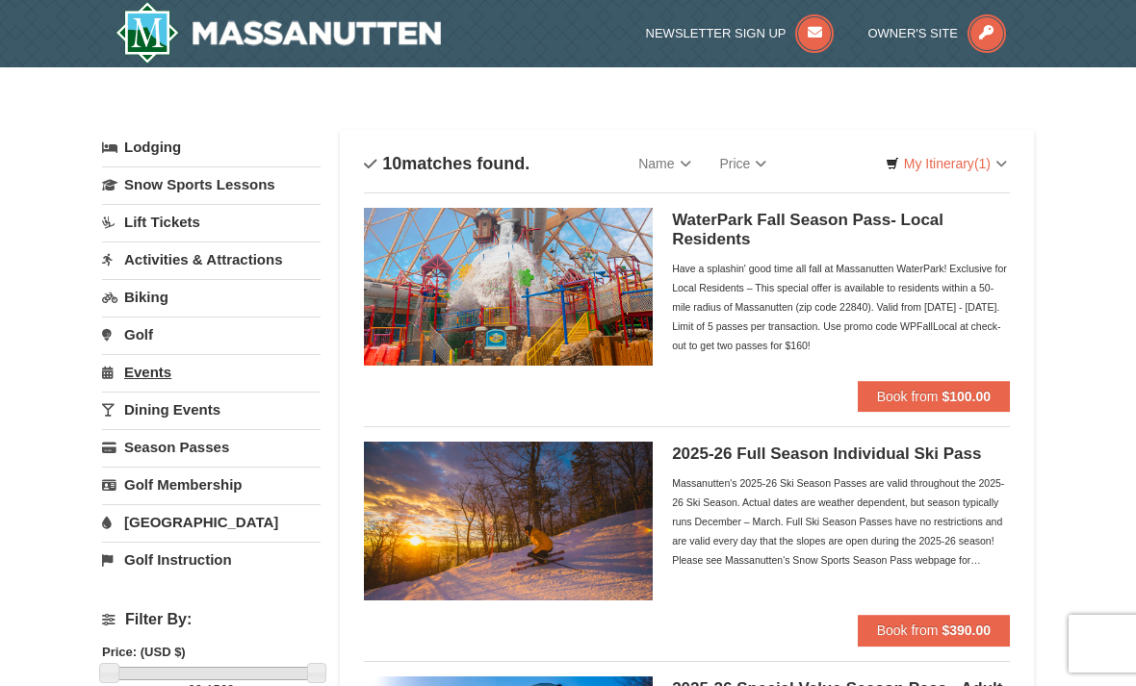
click at [163, 372] on link "Events" at bounding box center [211, 372] width 219 height 36
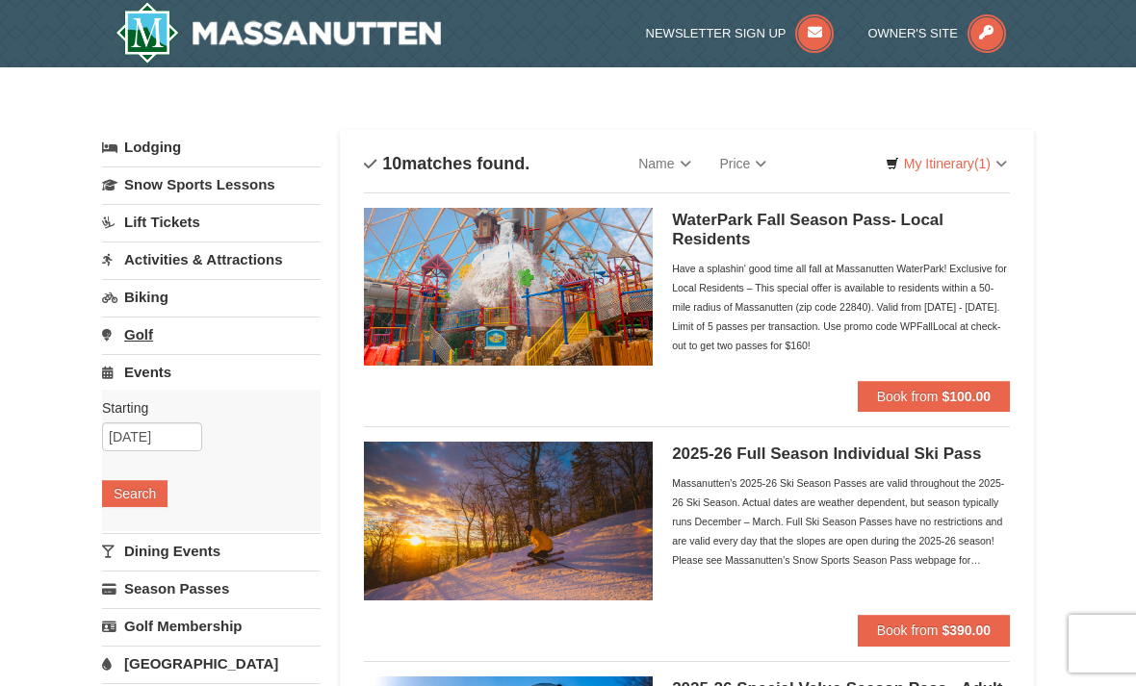
click at [167, 341] on link "Golf" at bounding box center [211, 335] width 219 height 36
click at [169, 303] on link "Biking" at bounding box center [211, 297] width 219 height 36
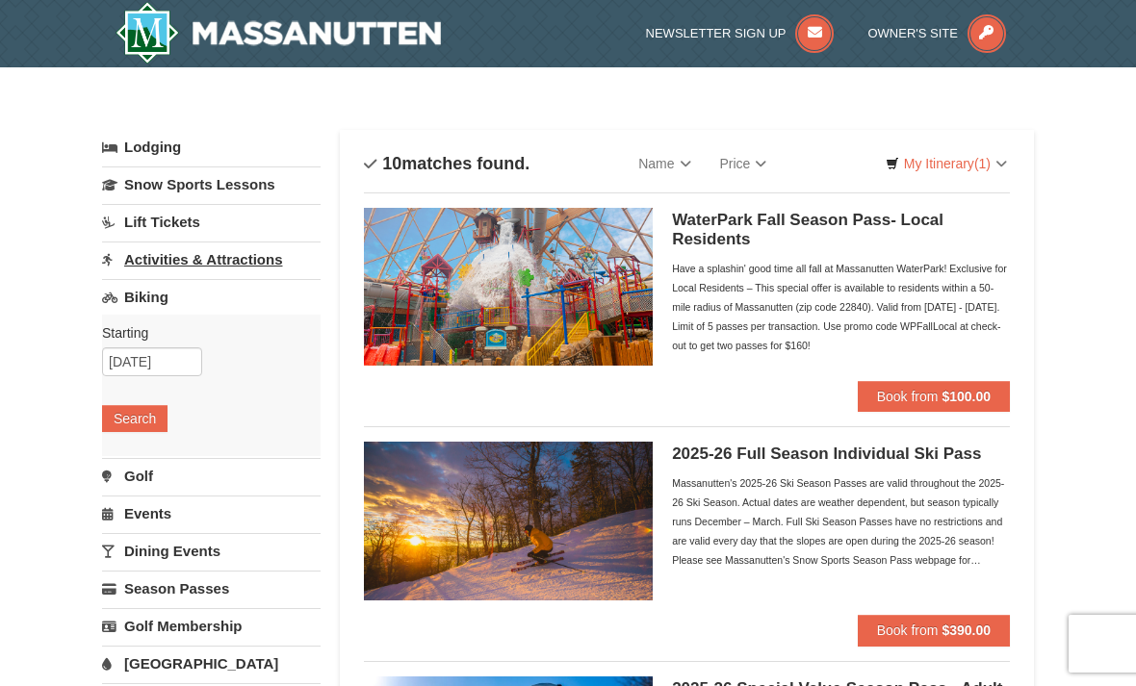
click at [201, 271] on link "Activities & Attractions" at bounding box center [211, 260] width 219 height 36
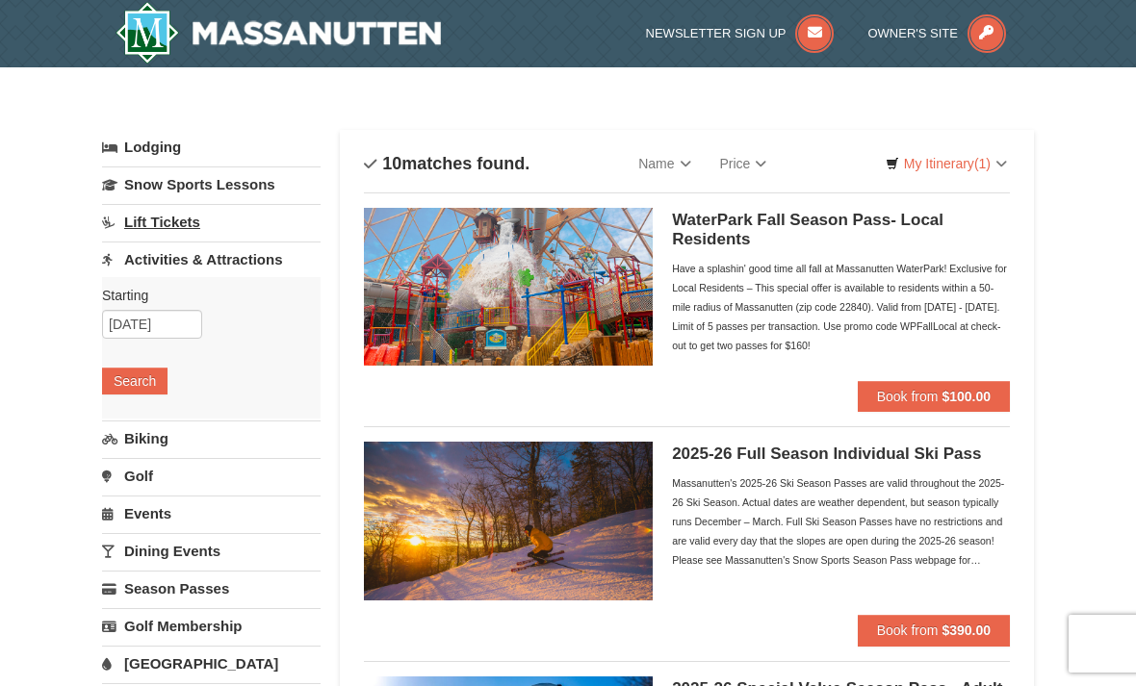
click at [184, 215] on link "Lift Tickets" at bounding box center [211, 222] width 219 height 36
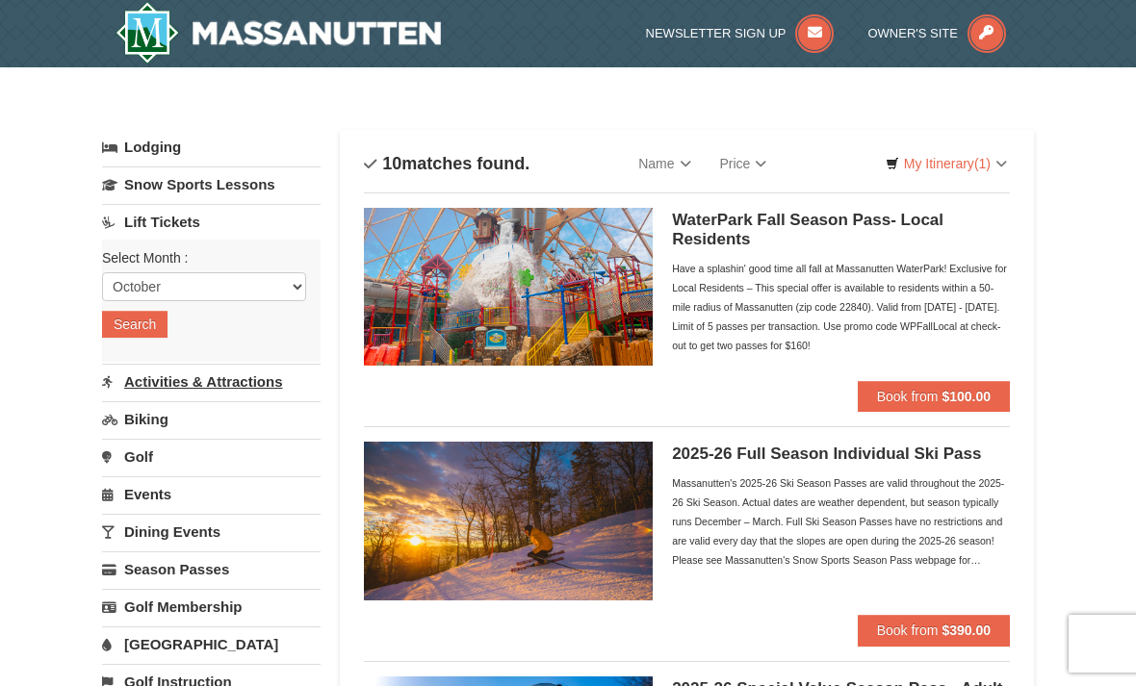
click at [180, 375] on link "Activities & Attractions" at bounding box center [211, 382] width 219 height 36
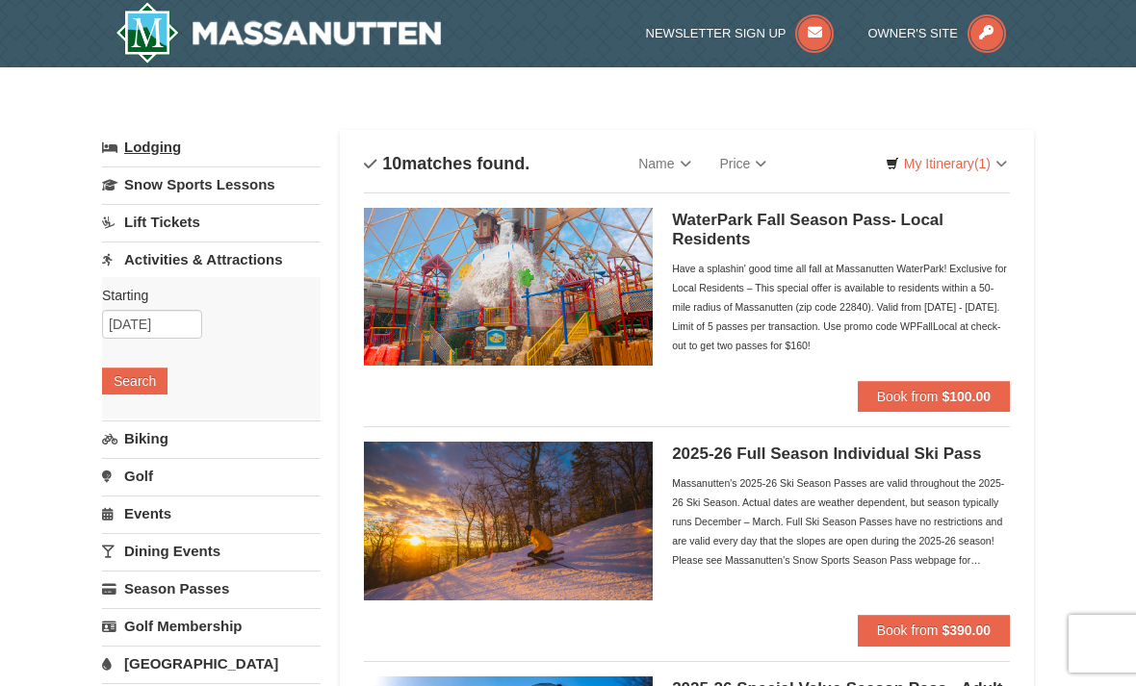
click at [190, 162] on link "Lodging" at bounding box center [211, 147] width 219 height 35
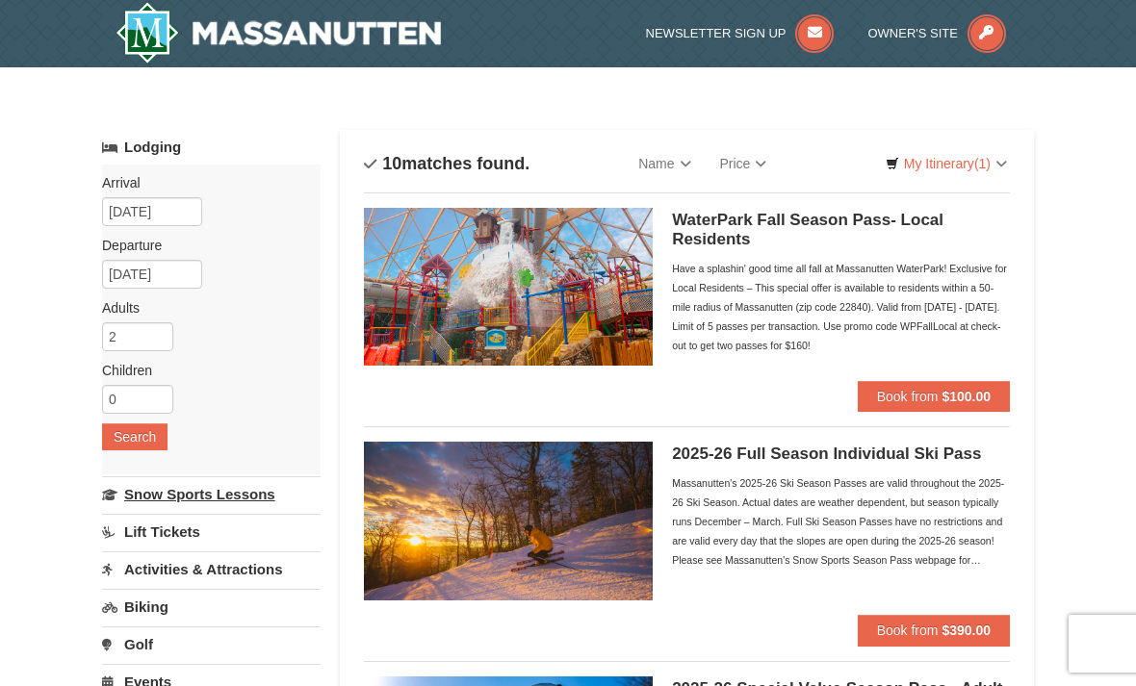
click at [195, 499] on link "Snow Sports Lessons" at bounding box center [211, 495] width 219 height 36
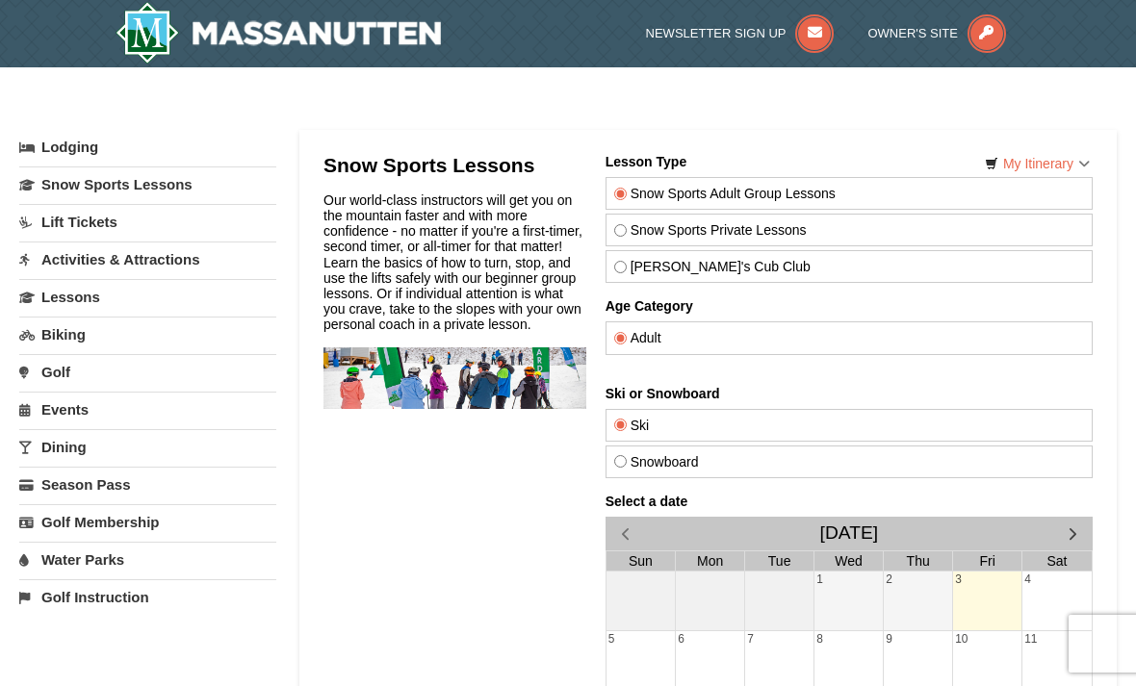
select select "10"
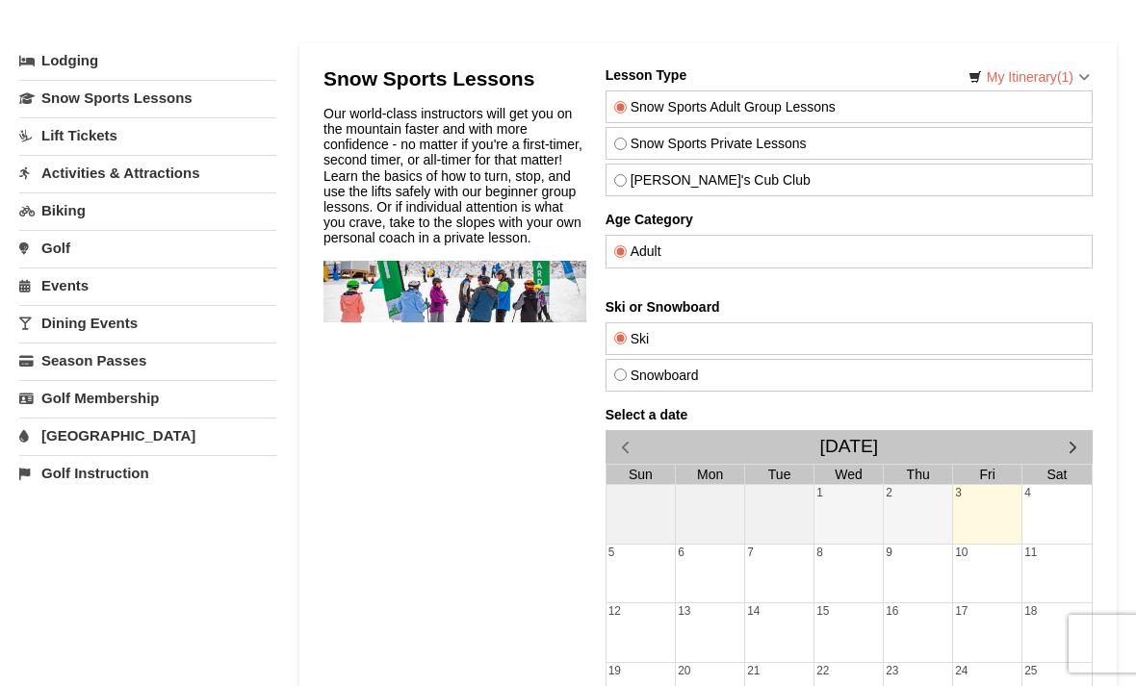
scroll to position [136, 0]
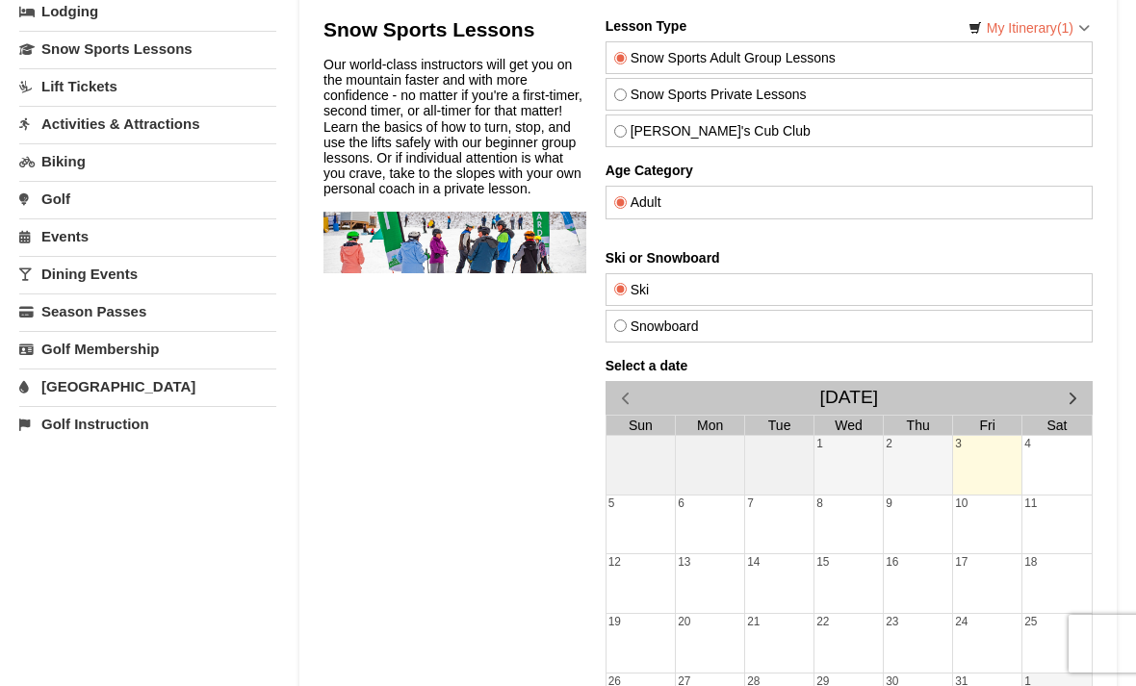
click at [1044, 489] on div "4" at bounding box center [1056, 465] width 69 height 59
click at [1053, 487] on div "4" at bounding box center [1056, 465] width 69 height 59
click at [1052, 486] on div "4" at bounding box center [1056, 465] width 69 height 59
click at [1034, 539] on div "11" at bounding box center [1056, 525] width 69 height 59
click at [1072, 401] on span "button" at bounding box center [1073, 398] width 20 height 20
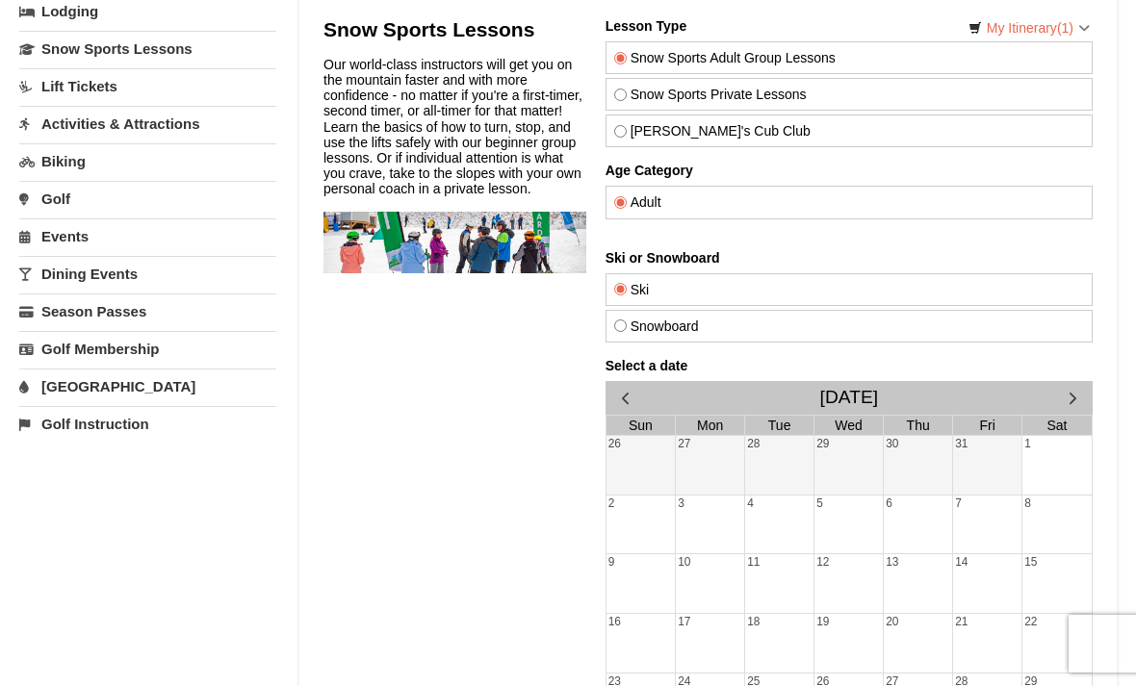
click at [1077, 394] on span "button" at bounding box center [1073, 398] width 20 height 20
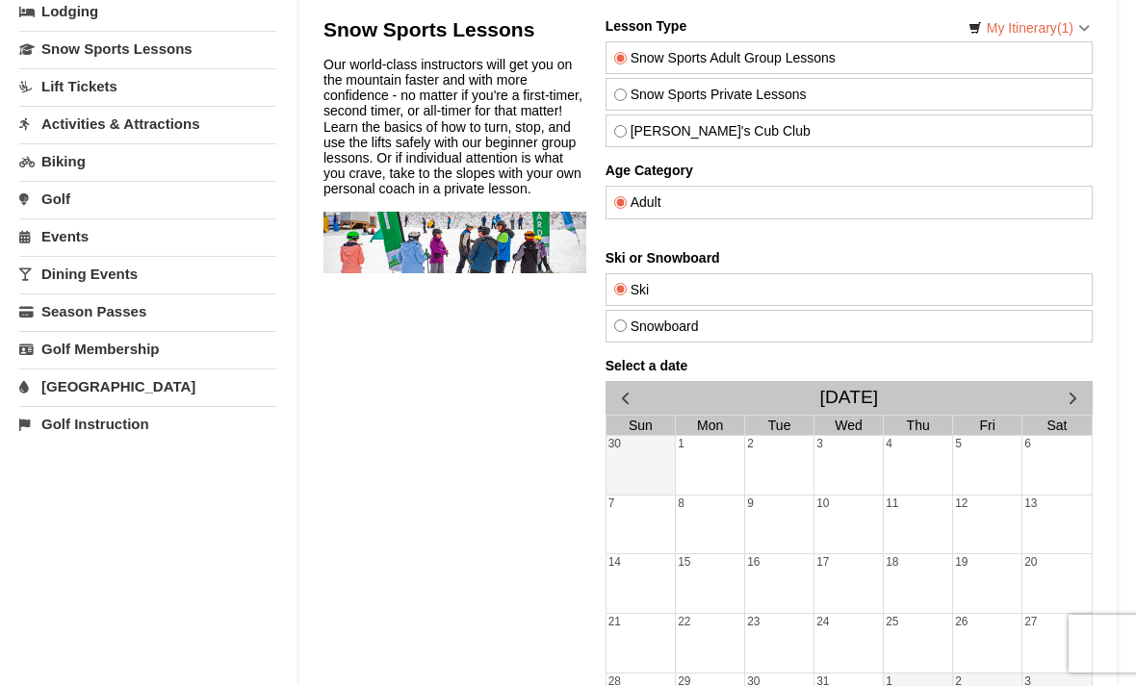
click at [706, 469] on div at bounding box center [710, 467] width 68 height 27
click at [636, 456] on div at bounding box center [640, 467] width 69 height 27
click at [652, 489] on div "30" at bounding box center [640, 465] width 69 height 59
click at [729, 473] on div at bounding box center [710, 467] width 68 height 27
click at [1009, 454] on div at bounding box center [987, 467] width 68 height 27
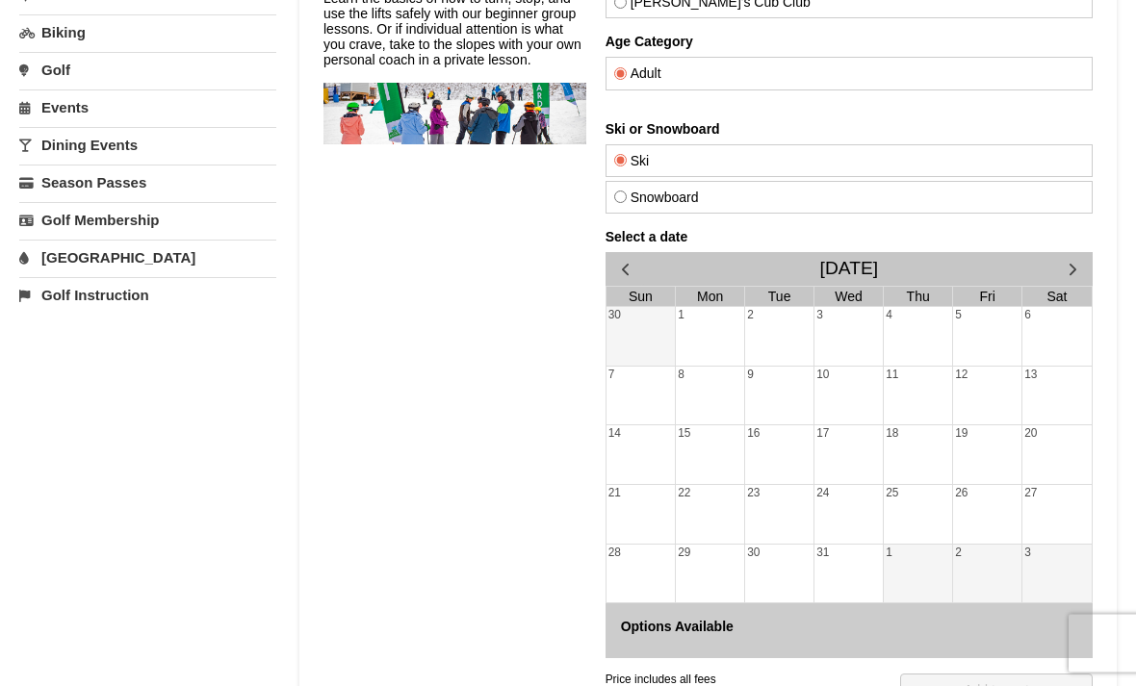
scroll to position [274, 0]
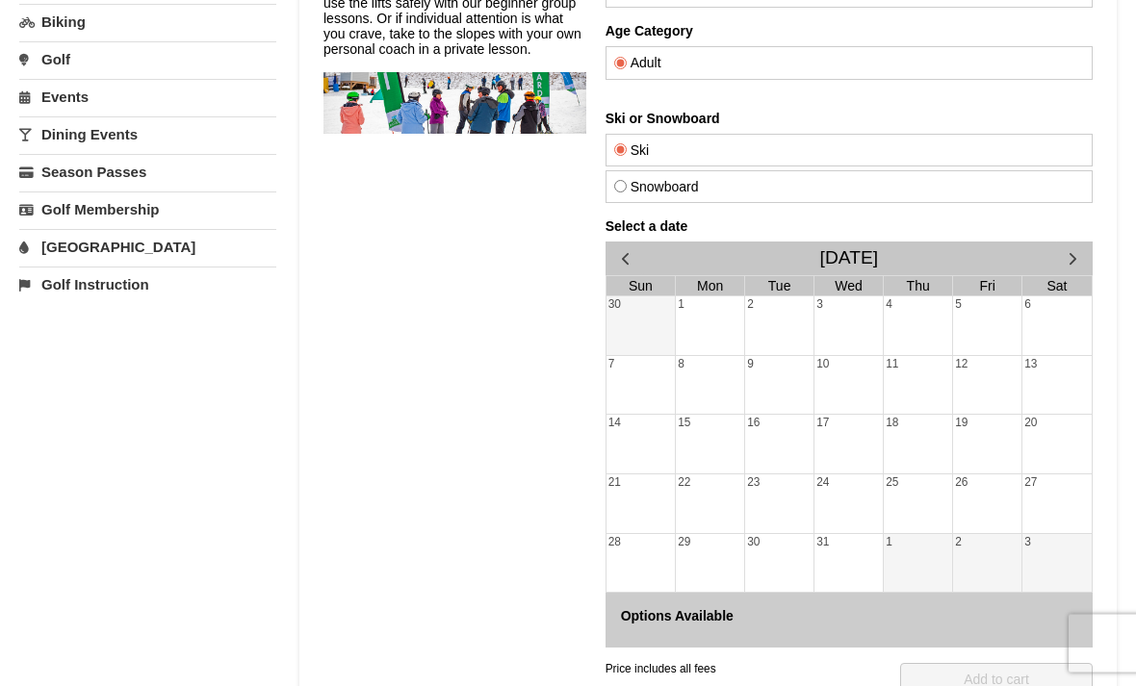
click at [1013, 523] on div "26" at bounding box center [987, 505] width 68 height 59
click at [1025, 506] on div at bounding box center [1056, 507] width 69 height 27
click at [1069, 250] on span "button" at bounding box center [1073, 259] width 20 height 20
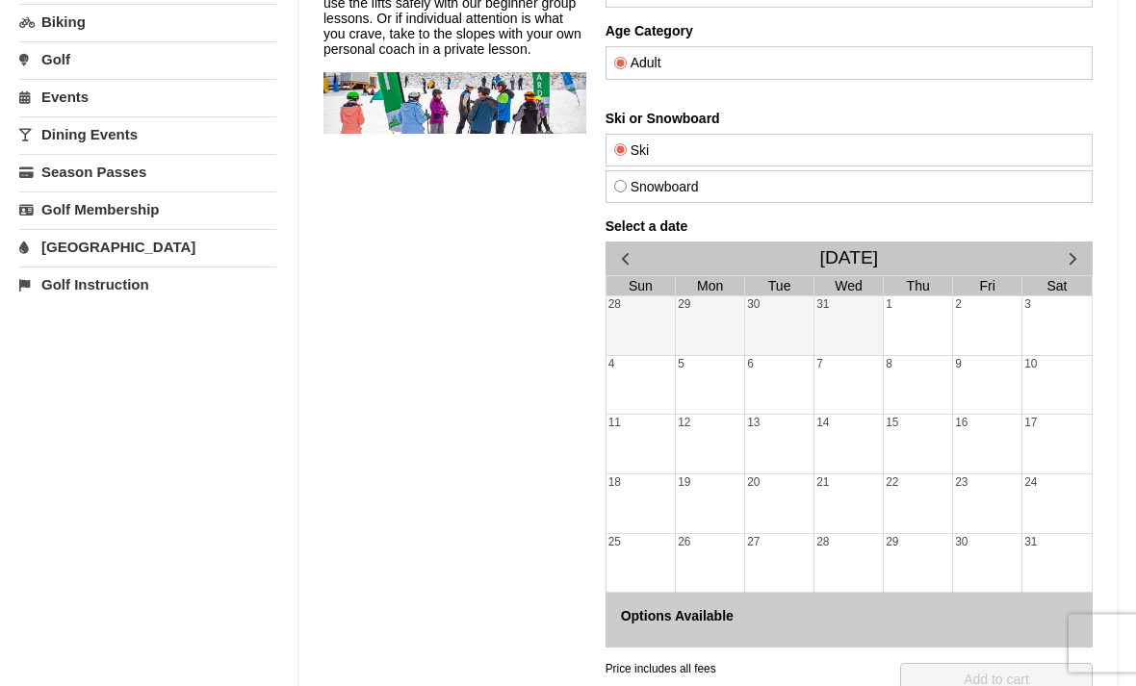
click at [1068, 249] on span "button" at bounding box center [1073, 259] width 20 height 20
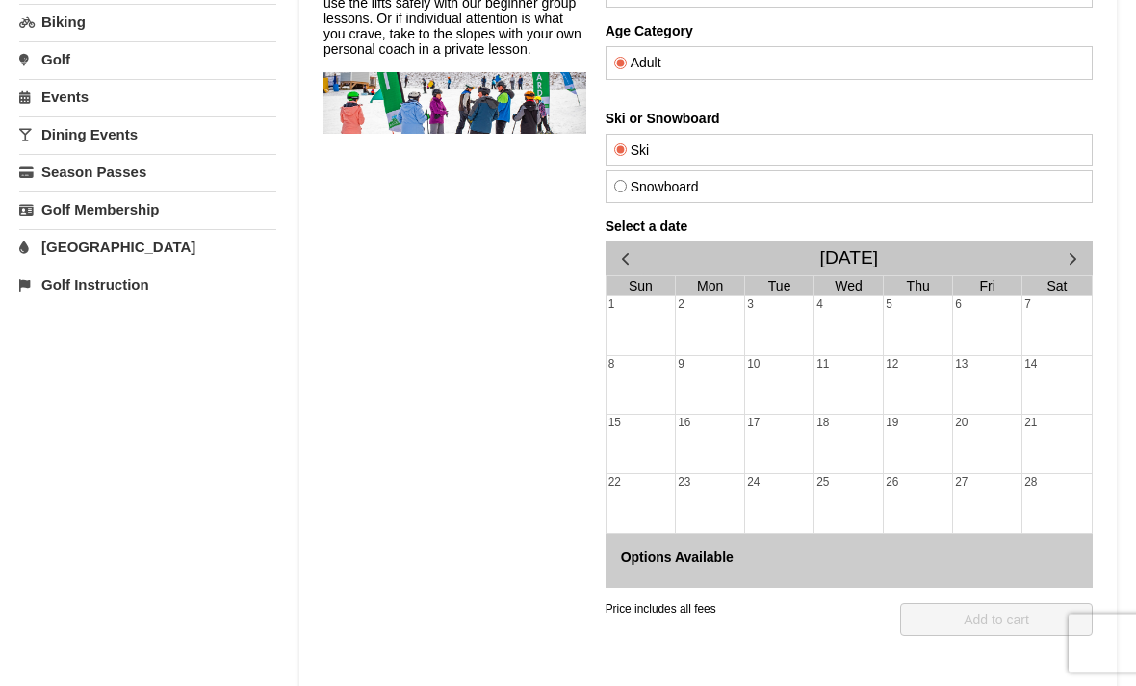
click at [1056, 259] on button "button" at bounding box center [1072, 260] width 39 height 34
click at [1056, 258] on button "button" at bounding box center [1072, 260] width 39 height 34
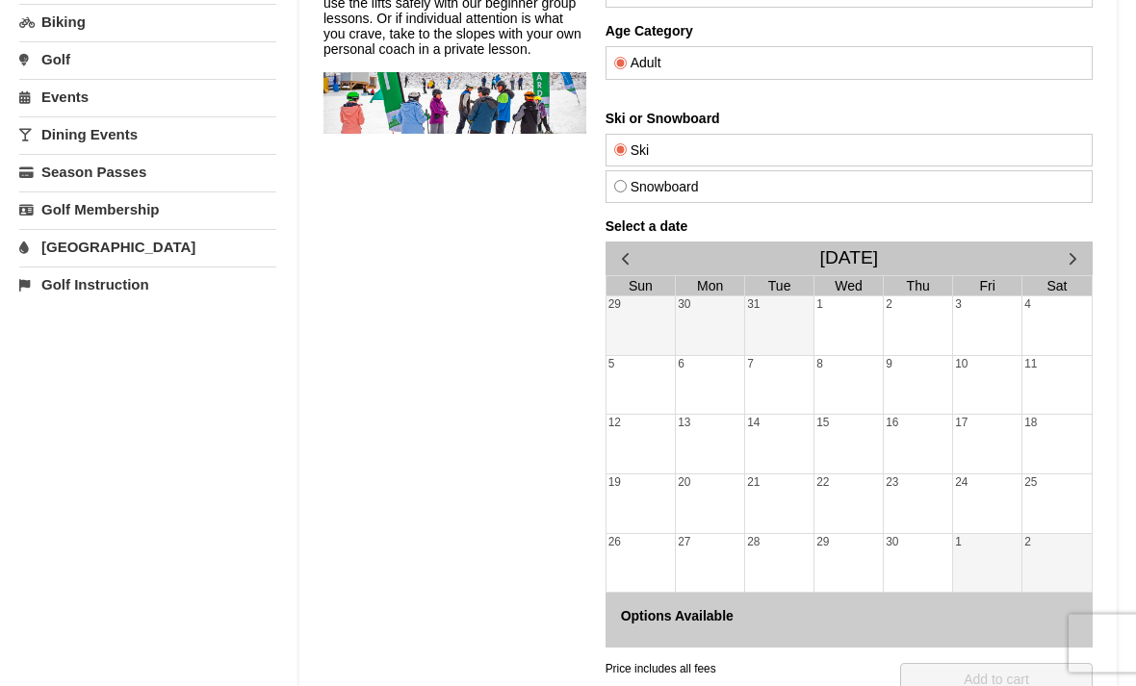
click at [1054, 268] on button "button" at bounding box center [1072, 260] width 39 height 34
click at [1051, 265] on div "April 2026" at bounding box center [849, 260] width 487 height 34
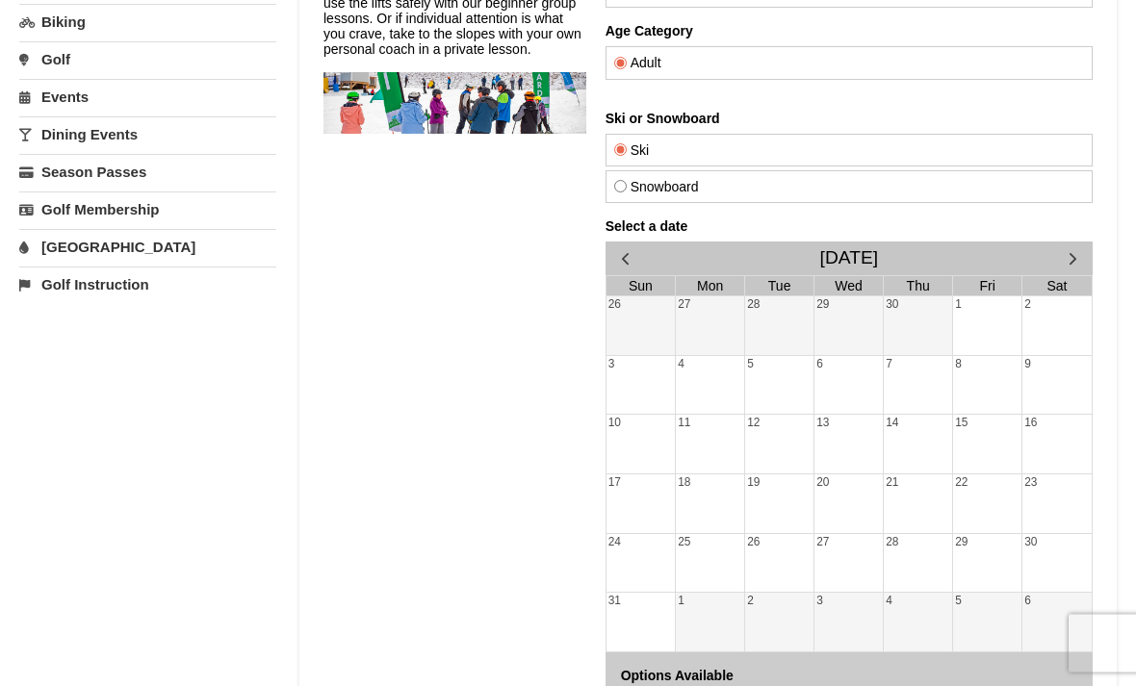
scroll to position [275, 0]
click at [1053, 270] on button "button" at bounding box center [1072, 259] width 39 height 34
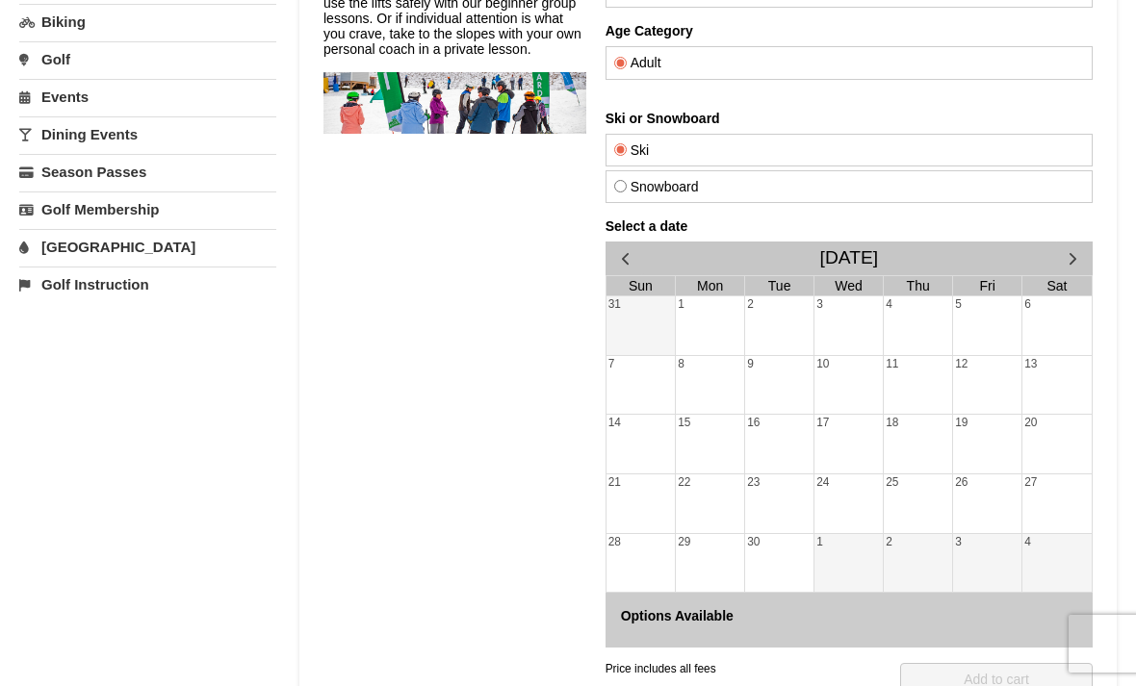
click at [618, 265] on span "button" at bounding box center [625, 258] width 20 height 20
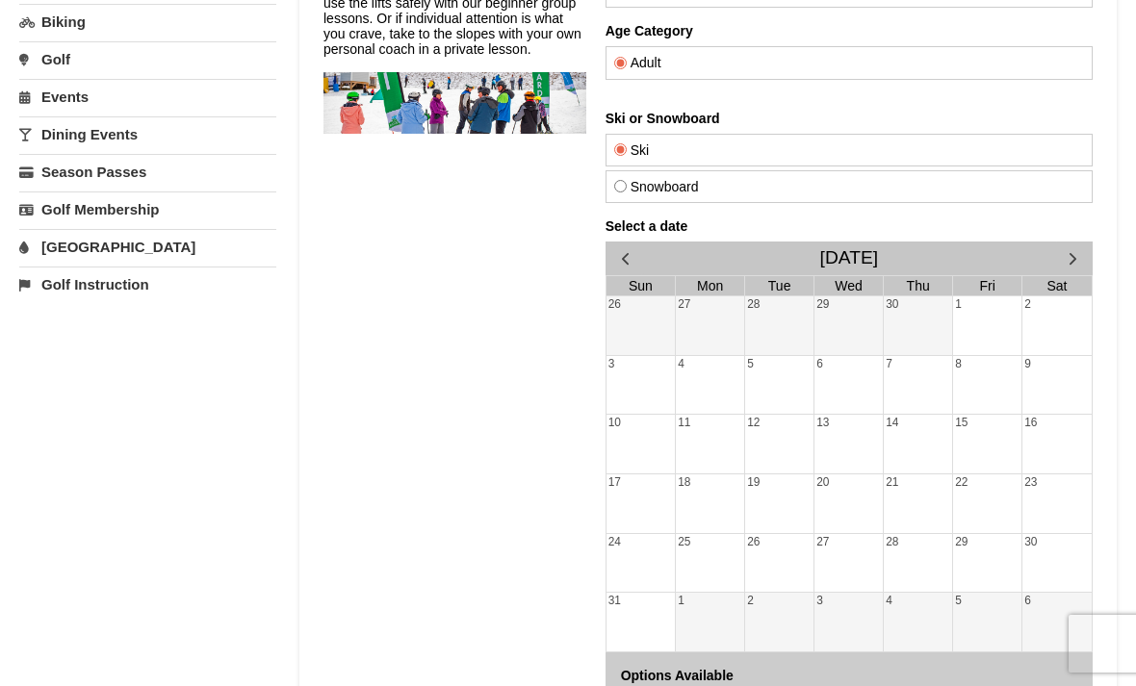
click at [618, 265] on span "button" at bounding box center [625, 258] width 20 height 20
click at [618, 264] on span "button" at bounding box center [625, 258] width 20 height 20
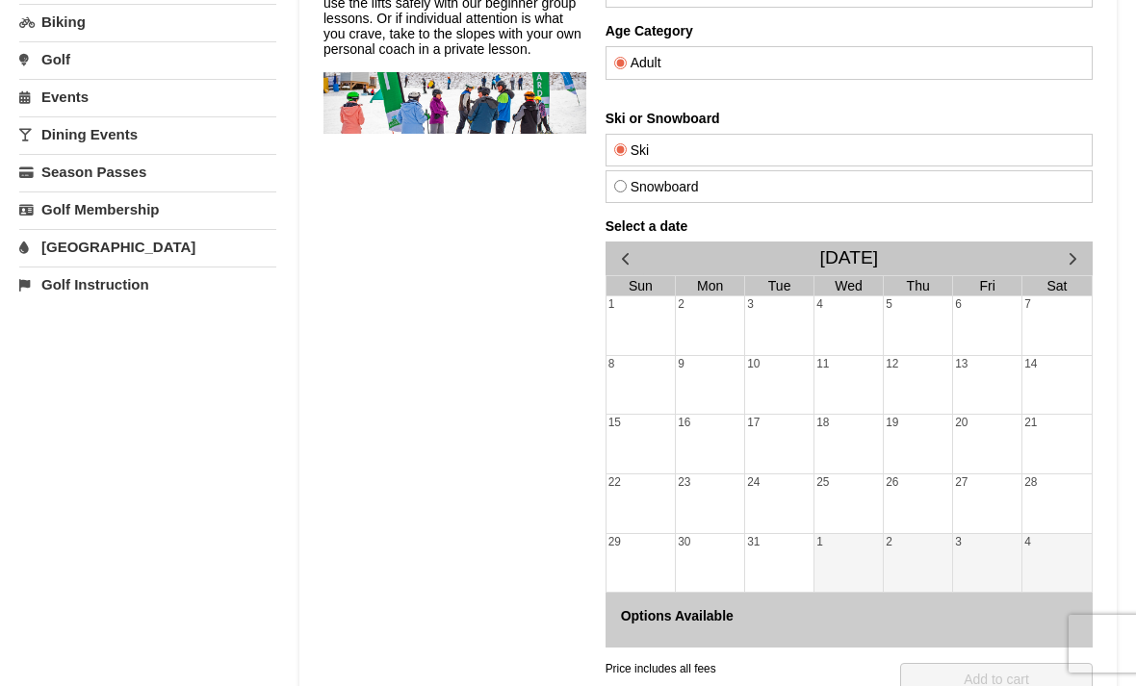
click at [618, 263] on span "button" at bounding box center [625, 258] width 20 height 20
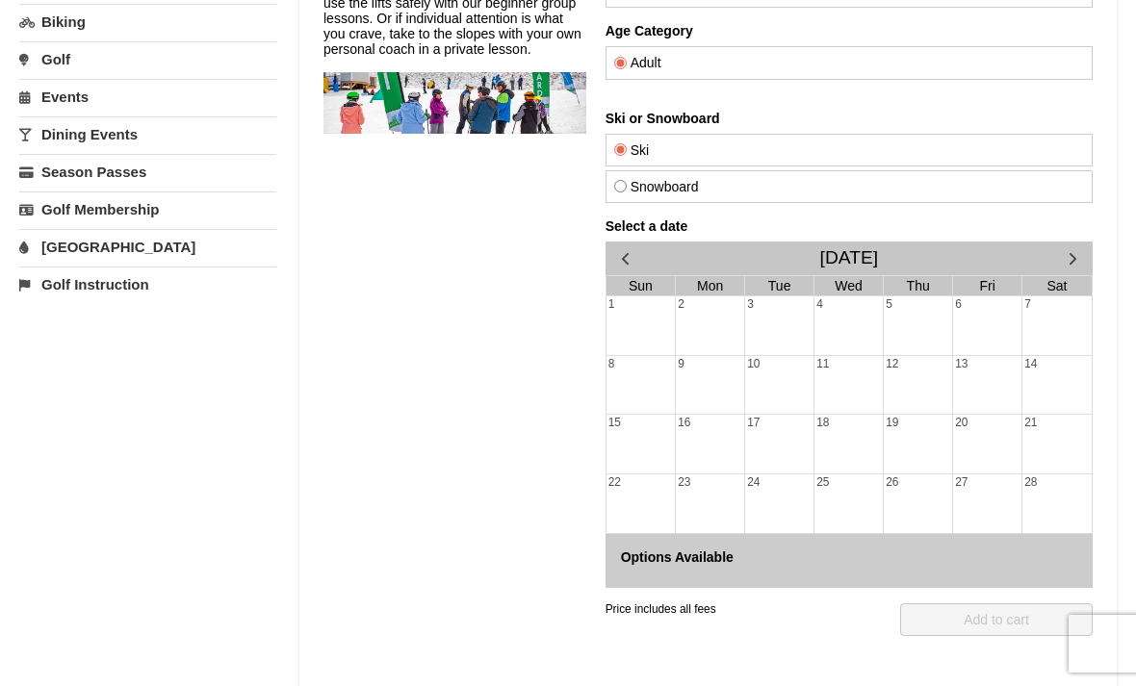
click at [624, 267] on span "button" at bounding box center [625, 258] width 20 height 20
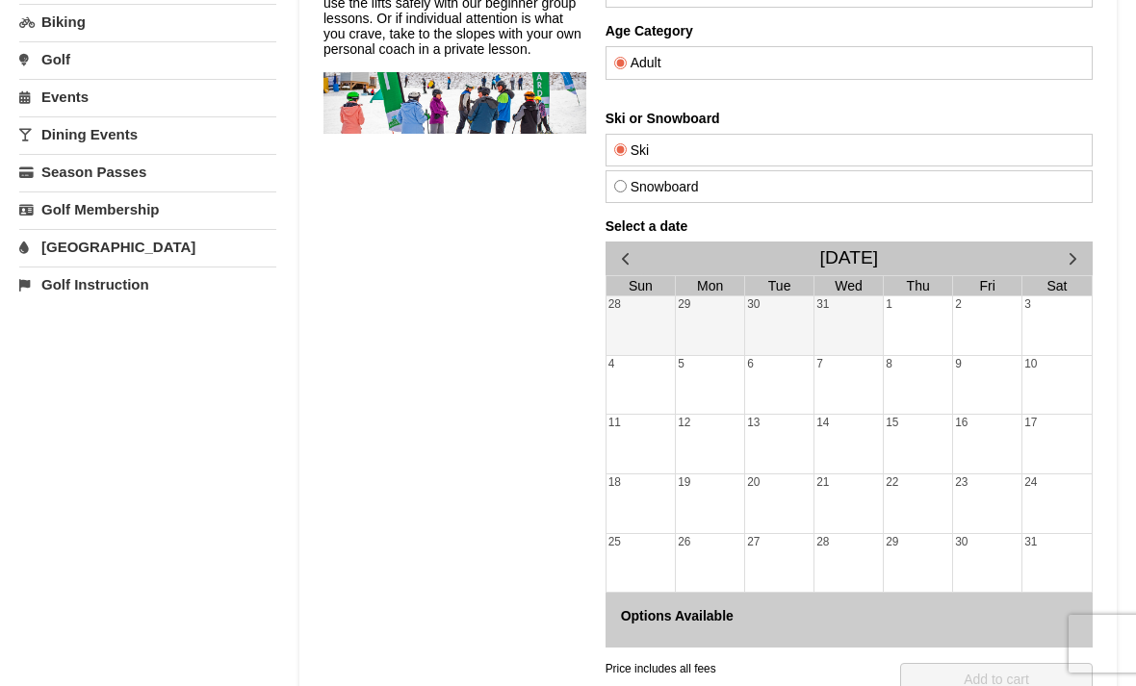
click at [1082, 271] on button "button" at bounding box center [1072, 259] width 39 height 34
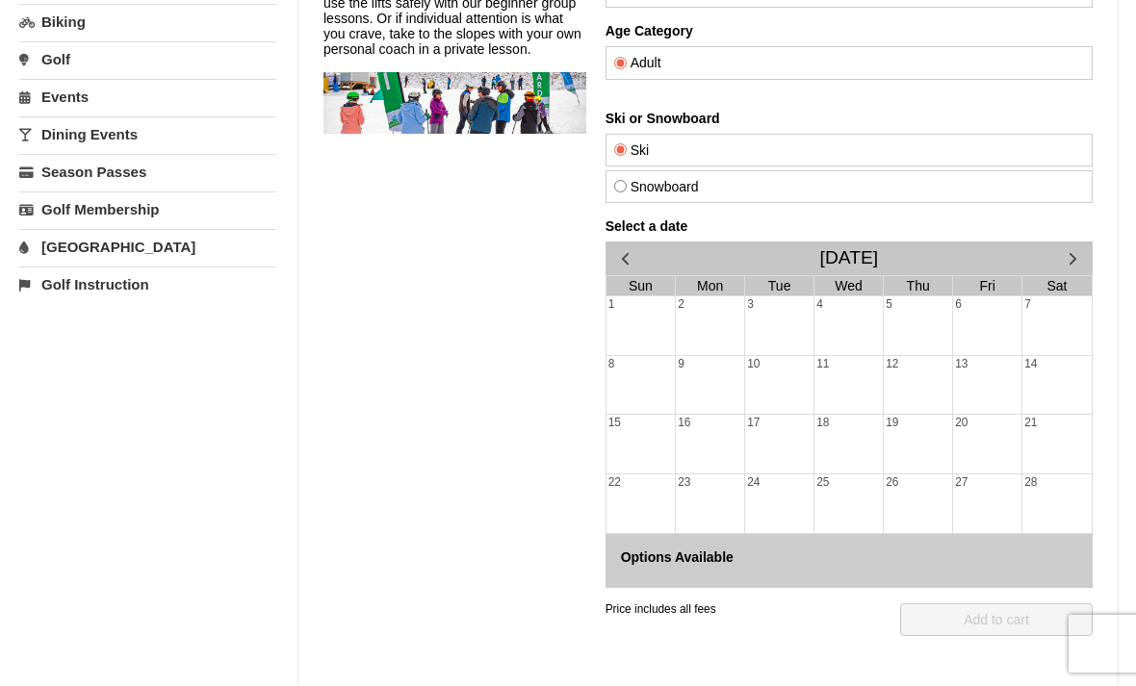
click at [636, 253] on button "button" at bounding box center [625, 259] width 39 height 34
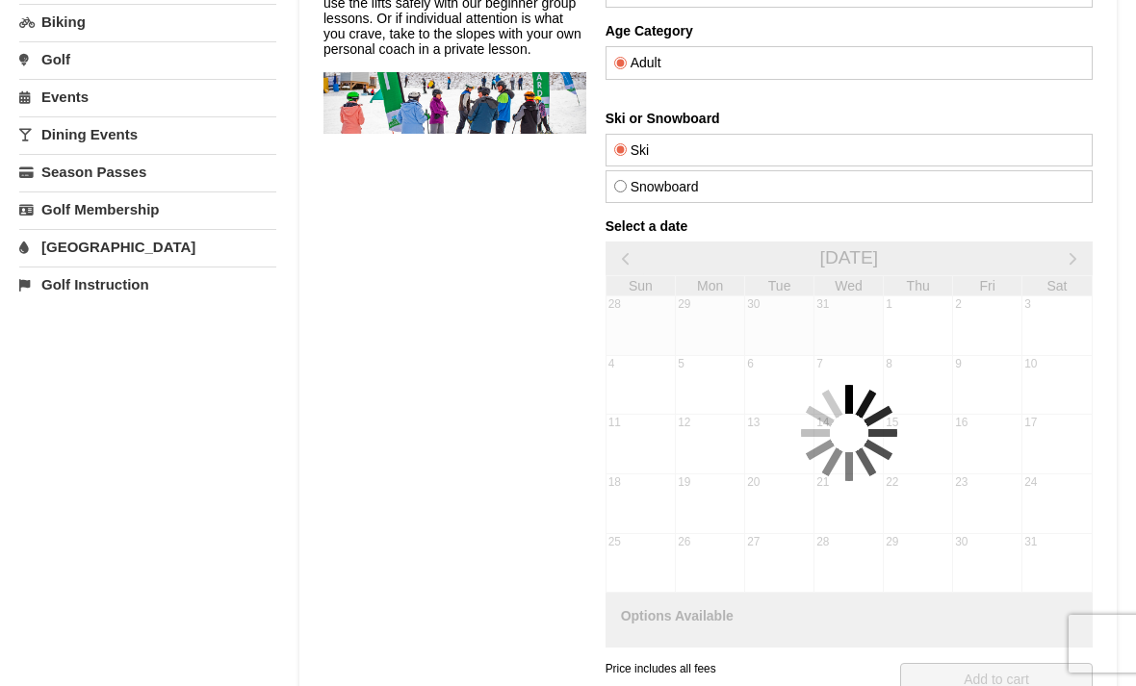
click at [636, 252] on button "button" at bounding box center [625, 259] width 39 height 34
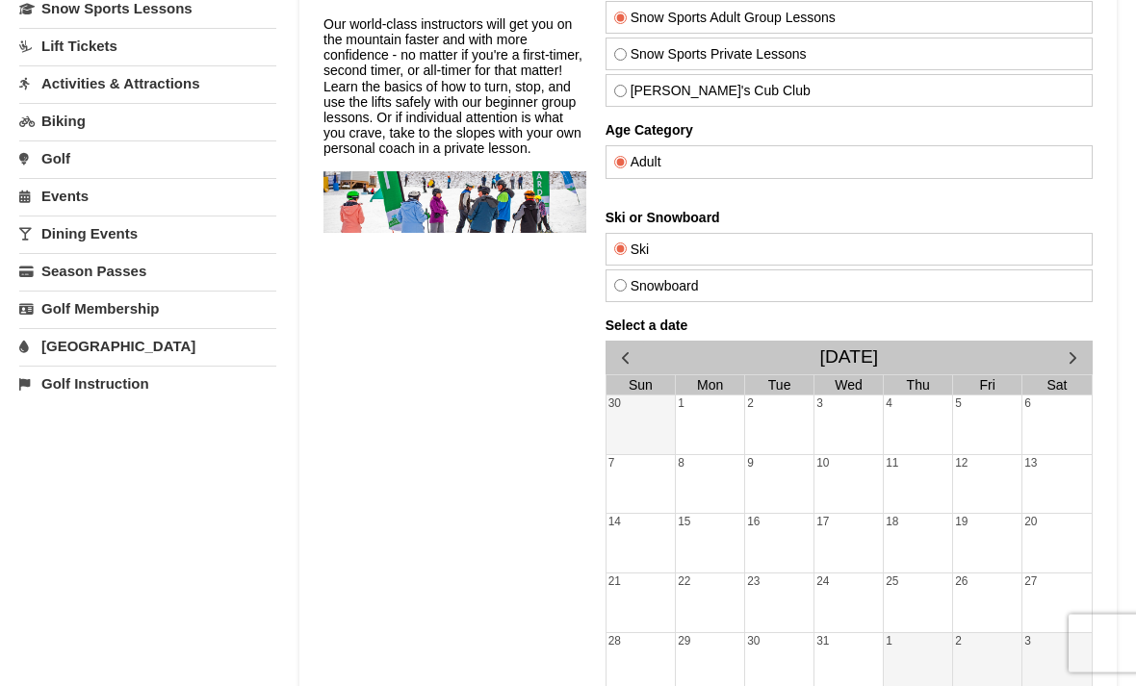
scroll to position [162, 0]
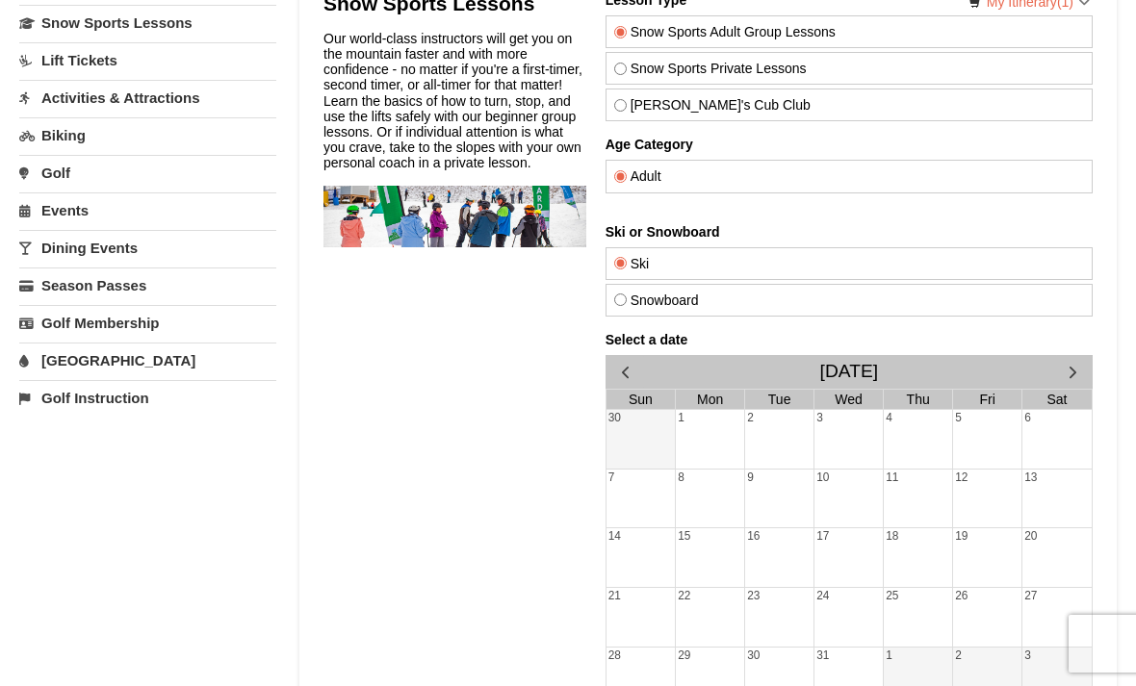
click at [888, 219] on div "Age Category Adult Number of Days 1 Ski or Snowboard" at bounding box center [849, 226] width 487 height 179
click at [854, 268] on label "Ski" at bounding box center [849, 263] width 470 height 15
click at [627, 268] on input "Ski" at bounding box center [620, 263] width 13 height 13
click at [863, 277] on div "Ski" at bounding box center [849, 263] width 487 height 33
click at [864, 305] on label "Snowboard" at bounding box center [849, 300] width 470 height 15
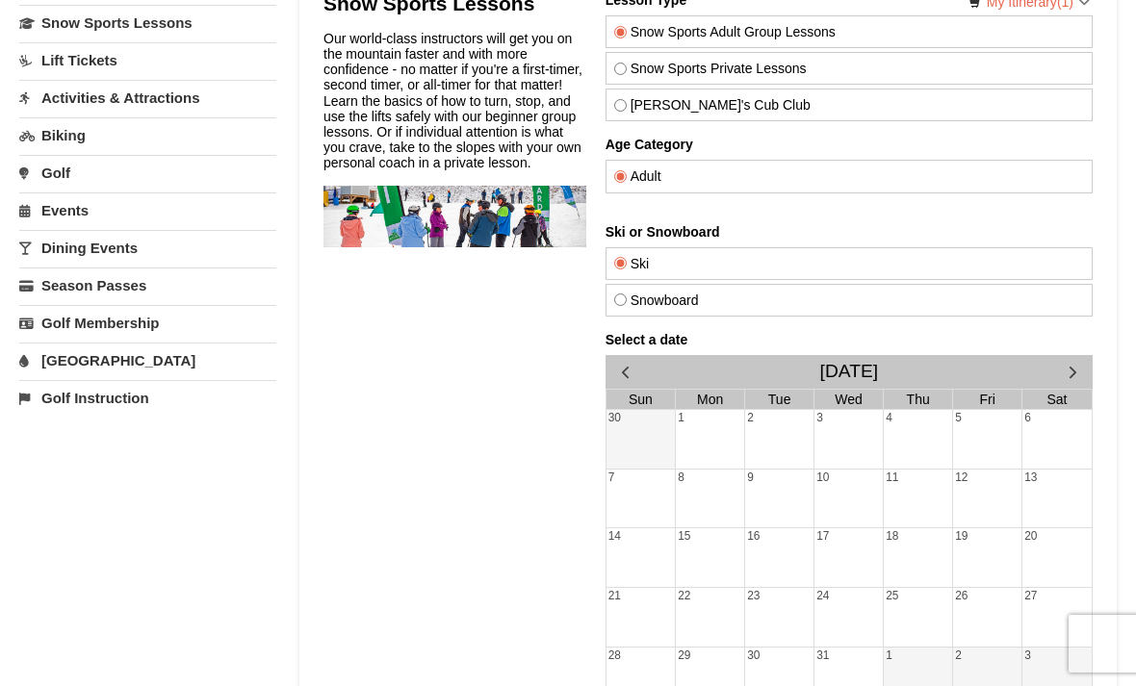
click at [627, 305] on input "Snowboard" at bounding box center [620, 300] width 13 height 13
radio input "true"
click at [868, 269] on label "Ski" at bounding box center [849, 263] width 470 height 15
click at [627, 269] on input "Ski" at bounding box center [620, 263] width 13 height 13
radio input "true"
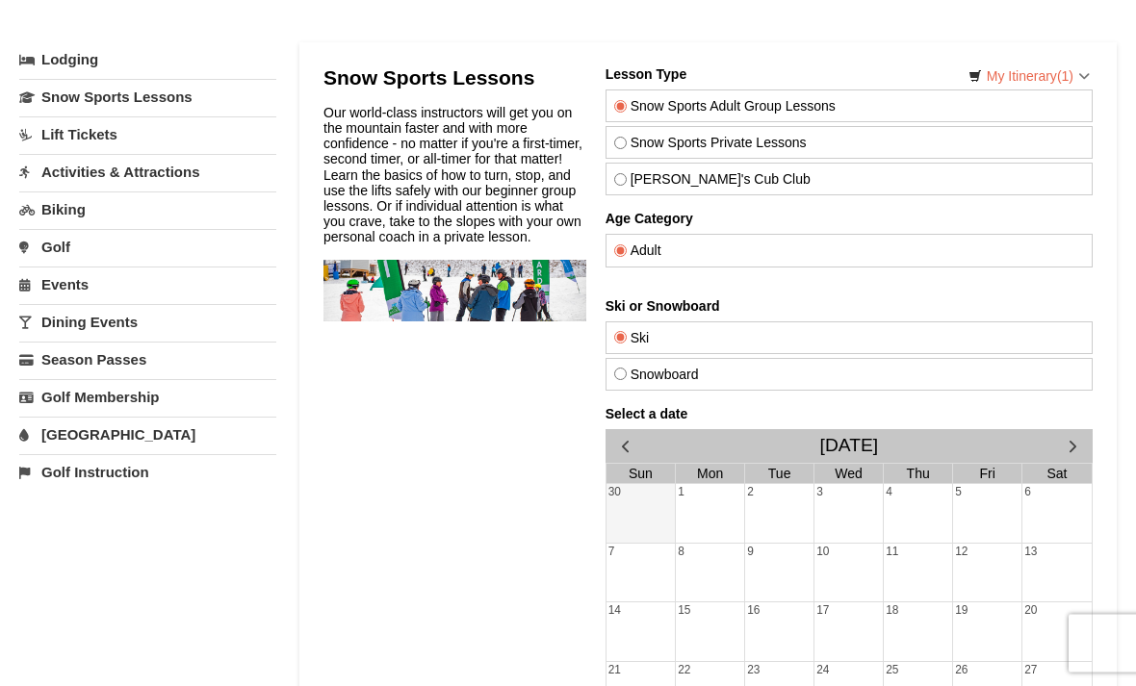
scroll to position [89, 0]
click at [904, 142] on label "Snow Sports Private Lessons" at bounding box center [849, 141] width 470 height 15
click at [627, 142] on input "Snow Sports Private Lessons" at bounding box center [620, 142] width 13 height 13
radio input "true"
click at [889, 176] on label "Theo's Cub Club" at bounding box center [849, 177] width 470 height 15
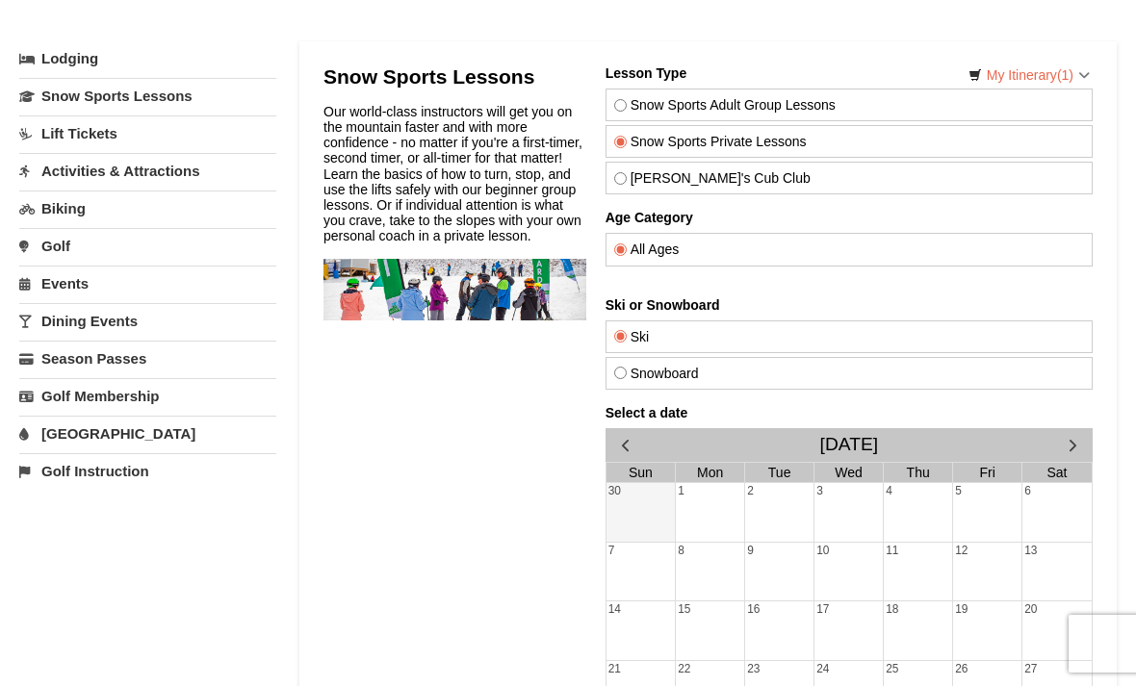
click at [627, 176] on input "Theo's Cub Club" at bounding box center [620, 178] width 13 height 13
radio input "true"
click at [901, 135] on label "Snow Sports Private Lessons" at bounding box center [849, 141] width 470 height 15
click at [627, 136] on input "Snow Sports Private Lessons" at bounding box center [620, 142] width 13 height 13
radio input "true"
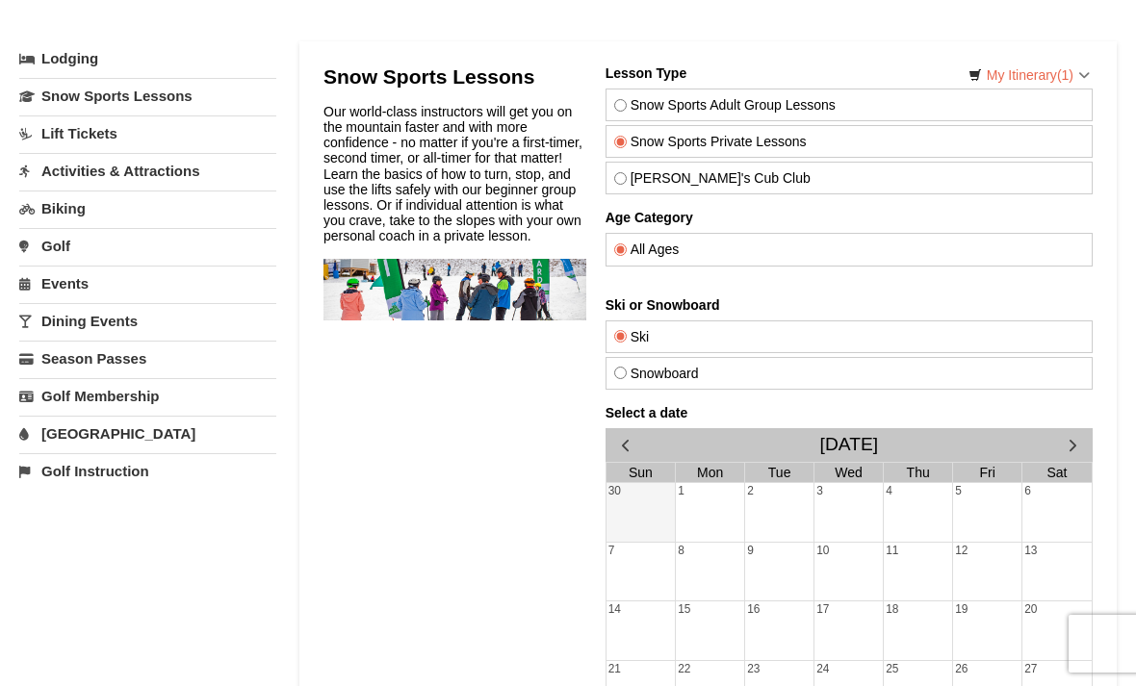
click at [918, 109] on label "Snow Sports Adult Group Lessons" at bounding box center [849, 104] width 470 height 15
click at [627, 109] on input "Snow Sports Adult Group Lessons" at bounding box center [620, 105] width 13 height 13
radio input "true"
click at [142, 127] on link "Lift Tickets" at bounding box center [147, 134] width 257 height 36
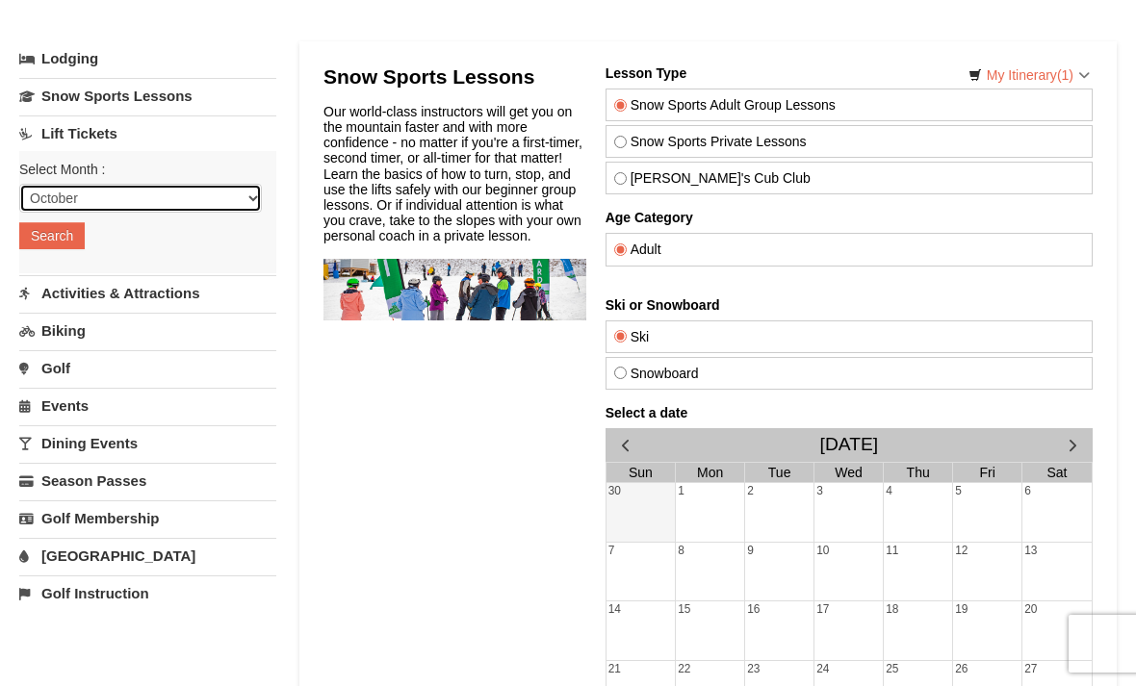
click at [111, 211] on select "October November December January February March April May June July August Sep…" at bounding box center [140, 198] width 243 height 29
select select "12"
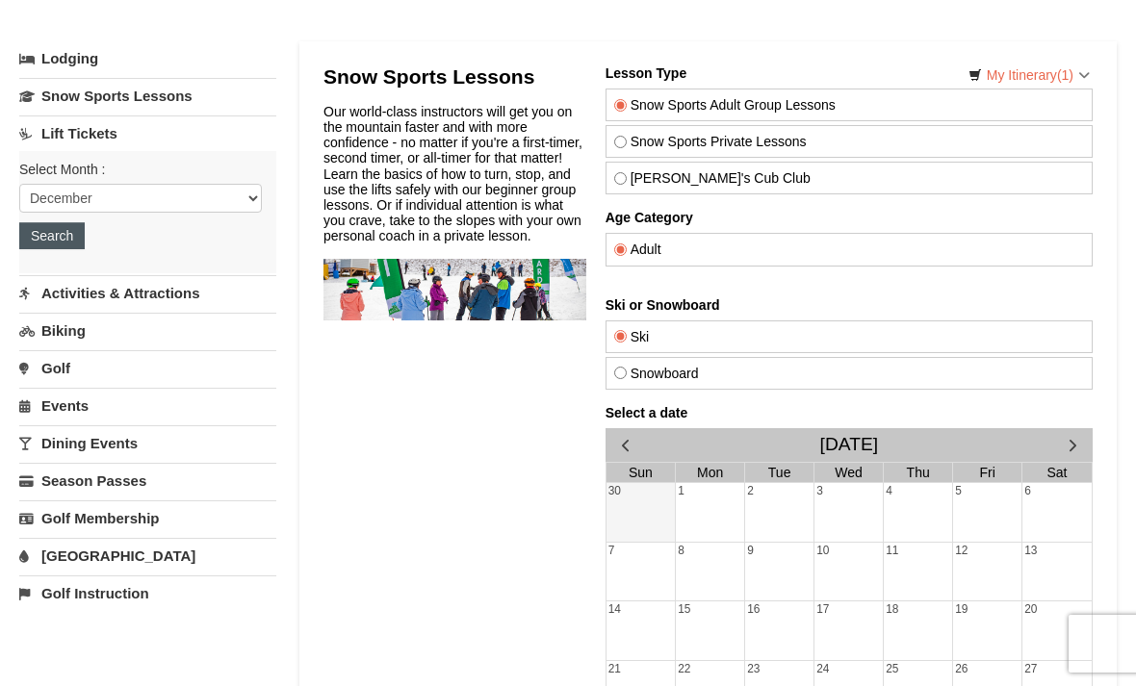
click at [56, 239] on button "Search" at bounding box center [51, 235] width 65 height 27
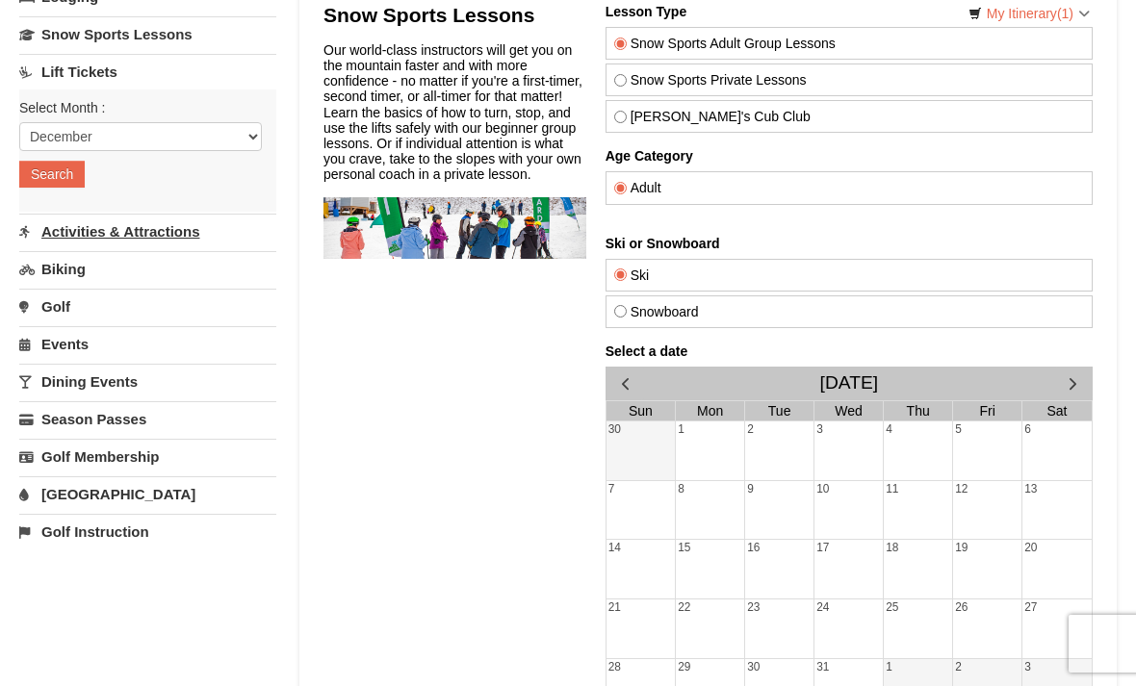
click at [62, 245] on link "Activities & Attractions" at bounding box center [147, 232] width 257 height 36
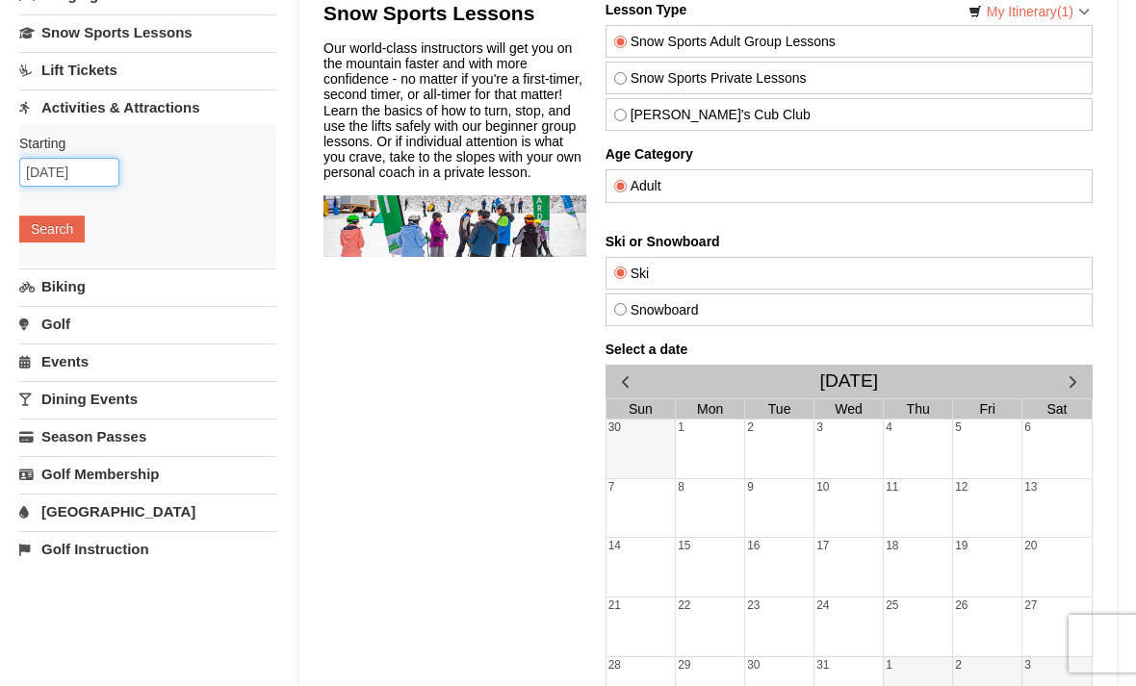
click at [41, 184] on input "[DATE]" at bounding box center [69, 172] width 100 height 29
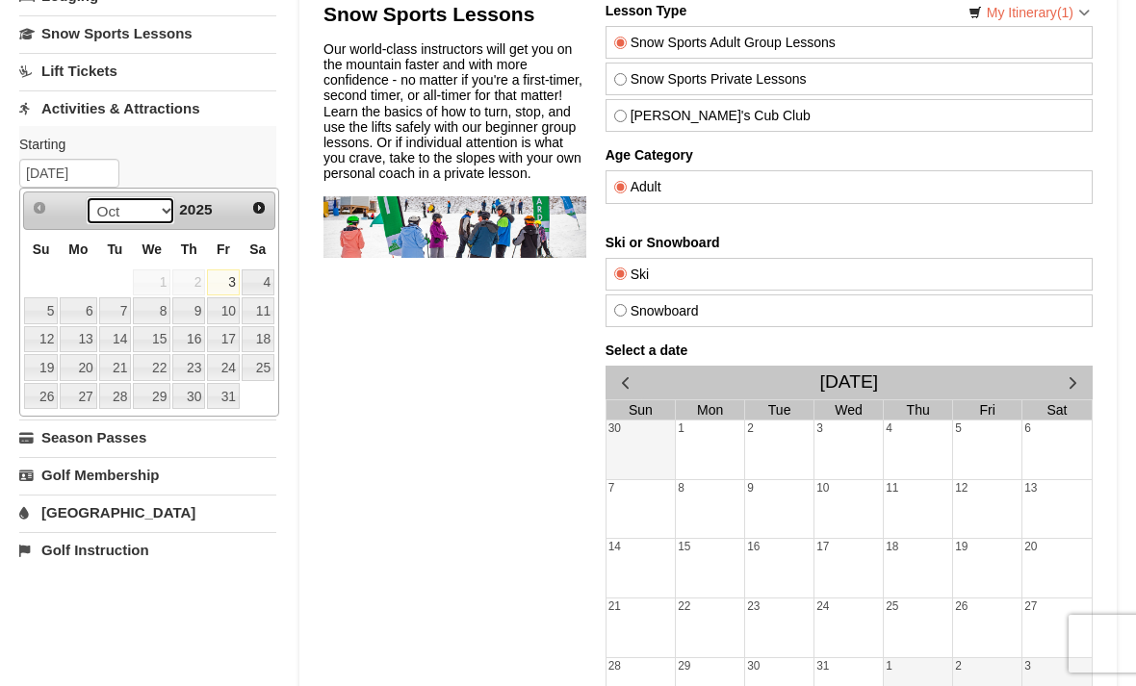
click at [159, 209] on select "Oct Nov Dec" at bounding box center [131, 210] width 90 height 29
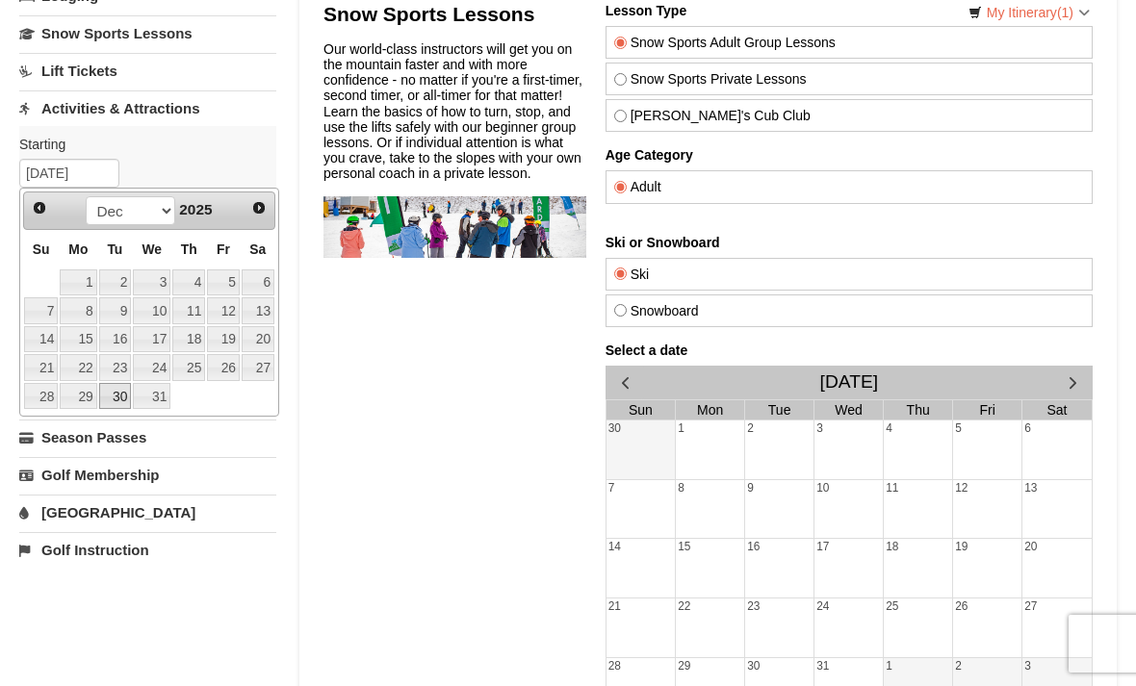
click at [123, 403] on link "30" at bounding box center [115, 396] width 33 height 27
type input "12/30/2025"
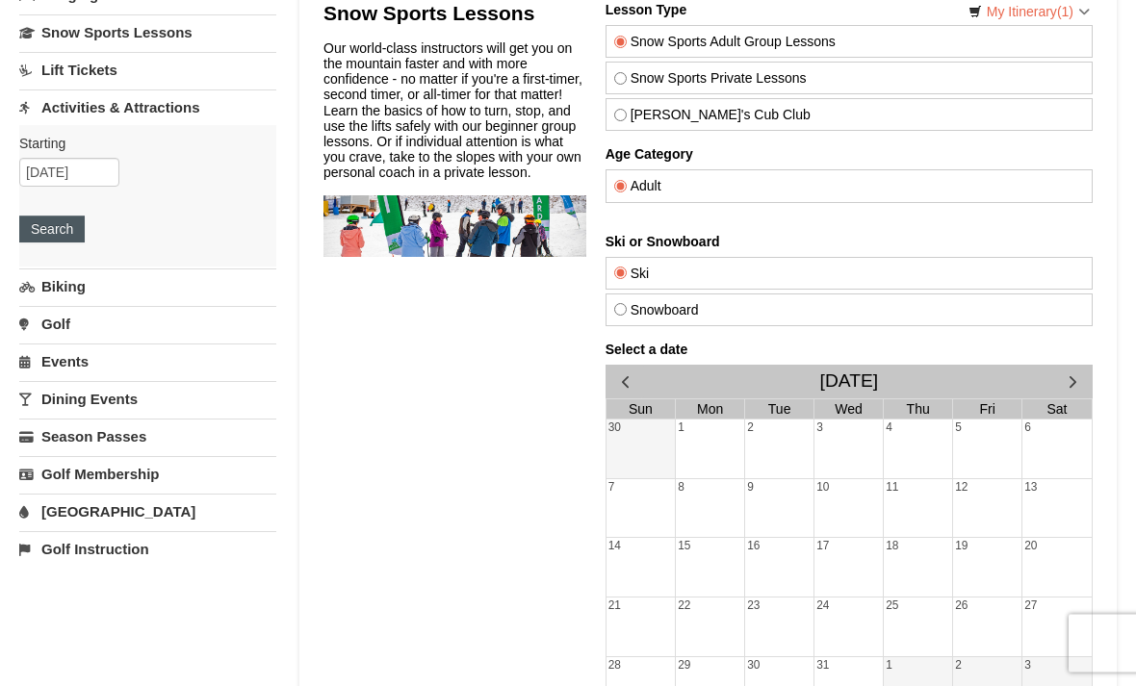
click at [45, 223] on button "Search" at bounding box center [51, 230] width 65 height 27
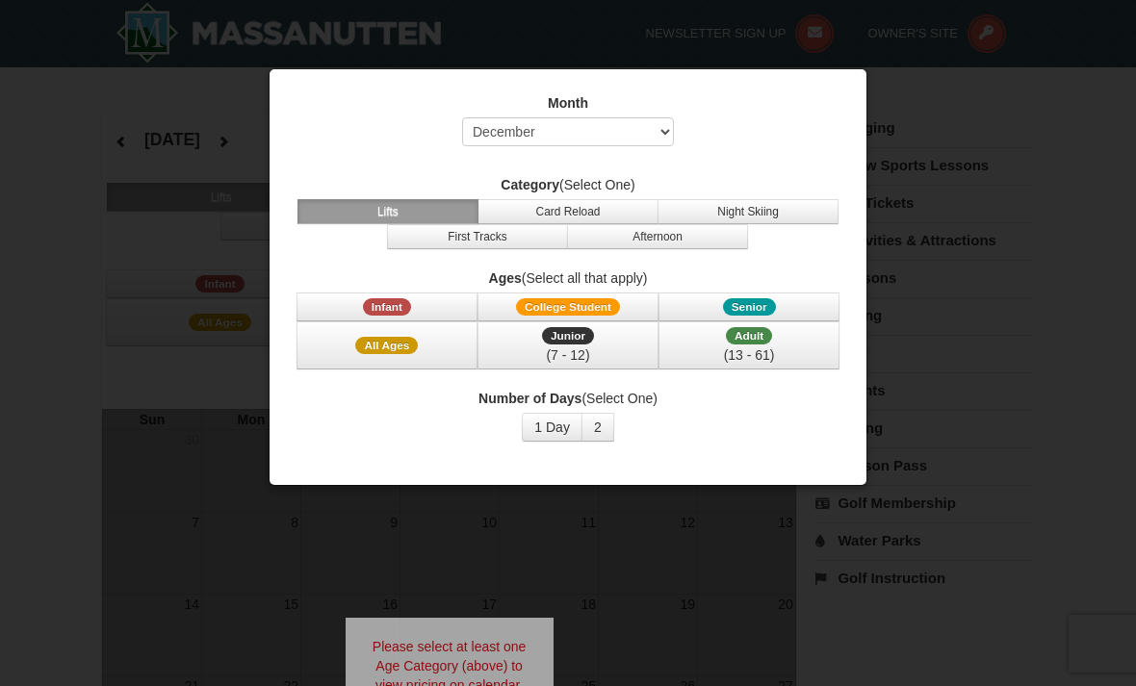
select select "12"
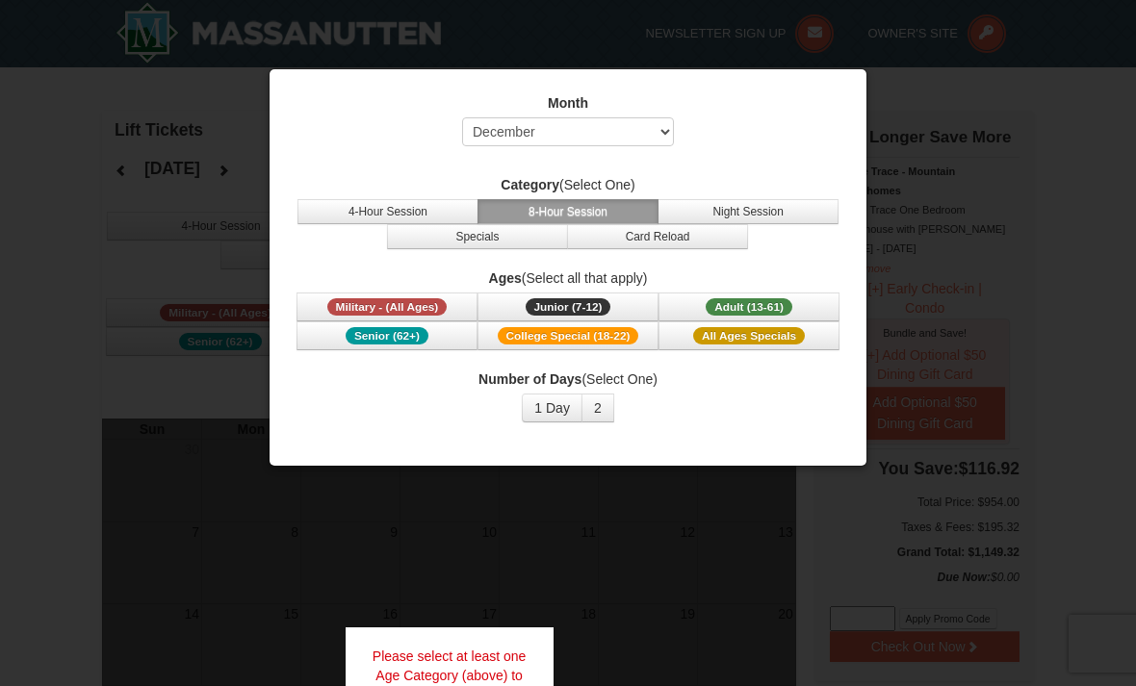
click at [1025, 396] on div at bounding box center [568, 343] width 1136 height 686
click at [1011, 400] on div at bounding box center [568, 343] width 1136 height 686
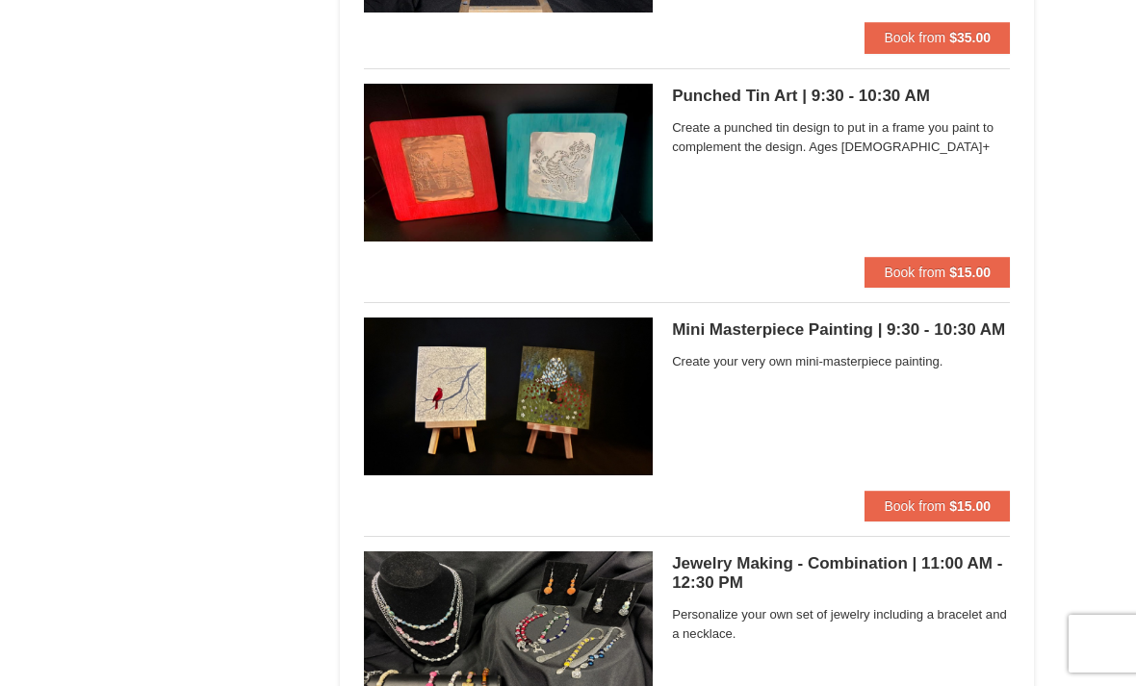
scroll to position [5037, 0]
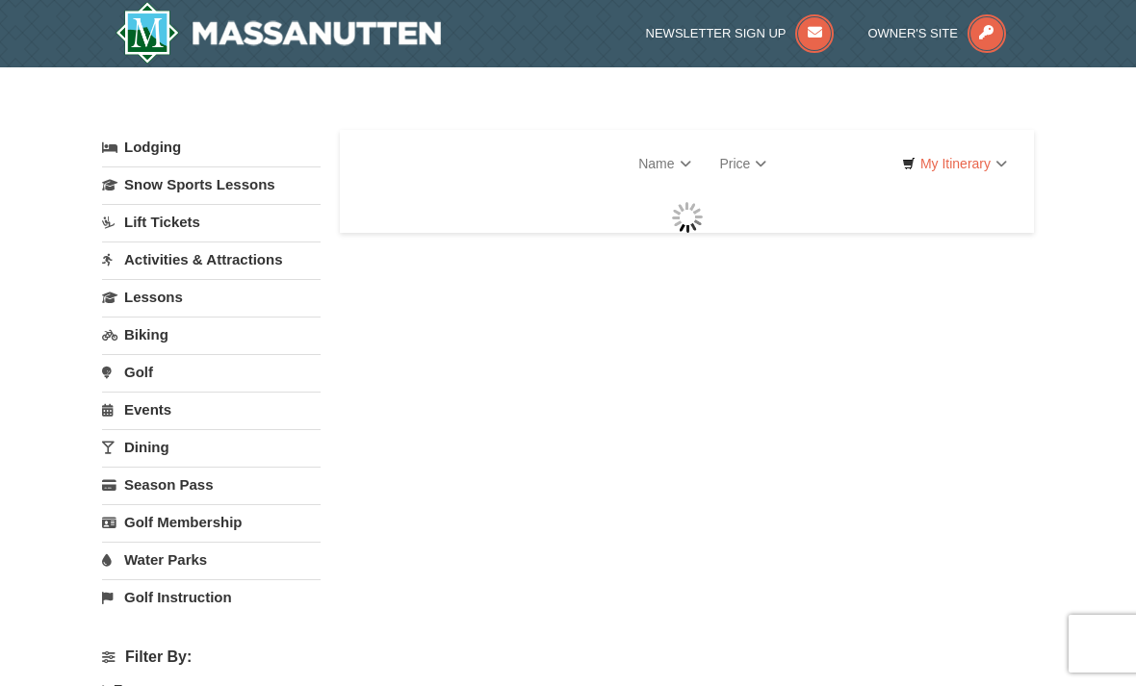
select select "10"
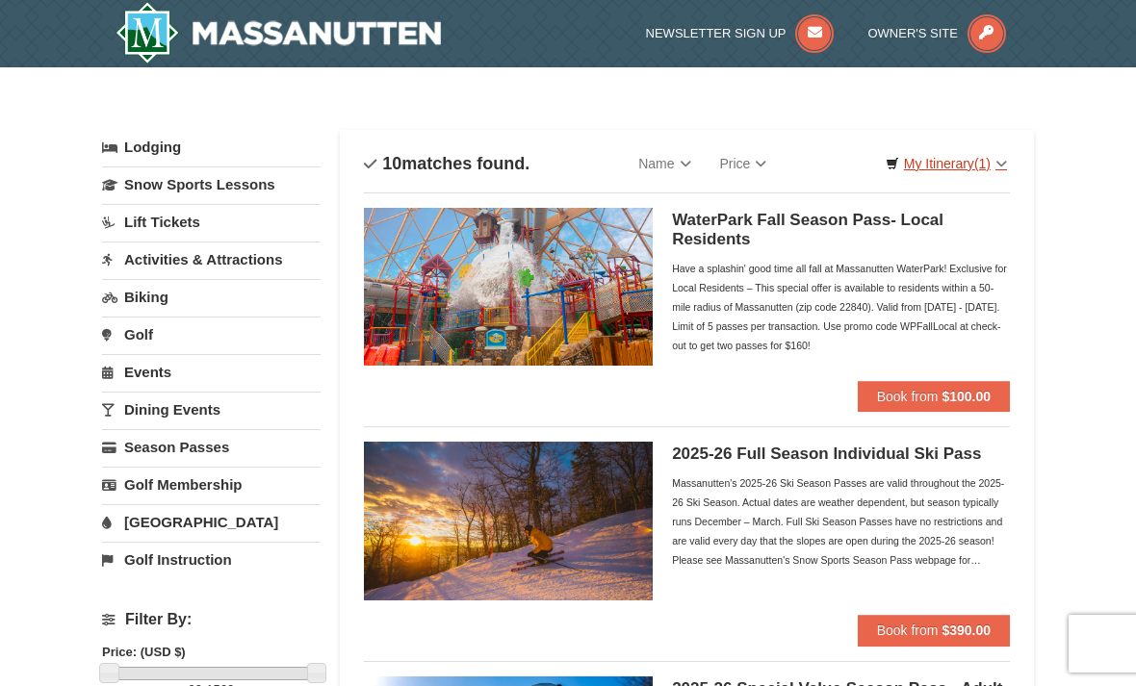
click at [971, 172] on link "My Itinerary (1)" at bounding box center [946, 163] width 146 height 29
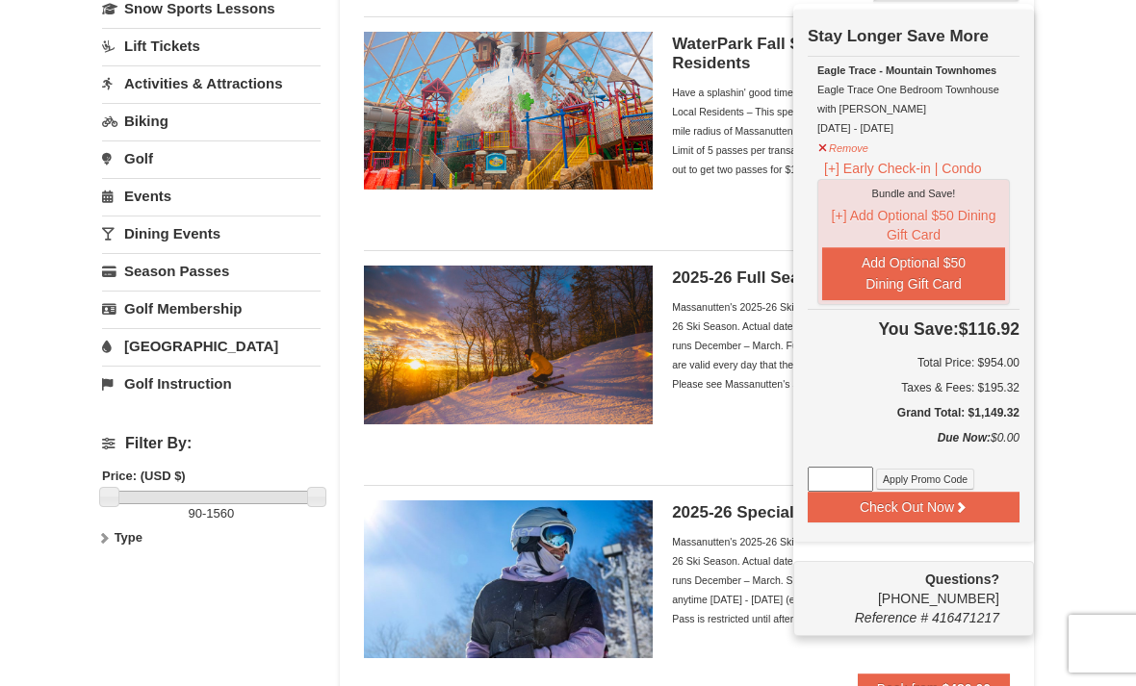
scroll to position [173, 0]
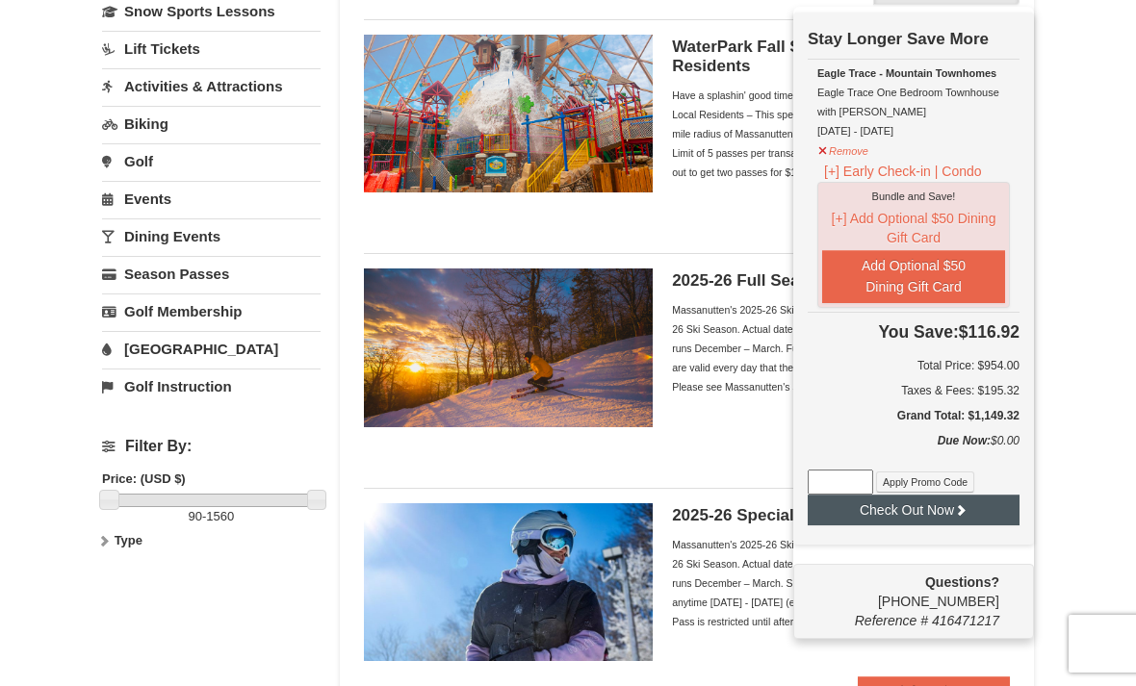
click at [986, 522] on button "Check Out Now" at bounding box center [914, 510] width 212 height 31
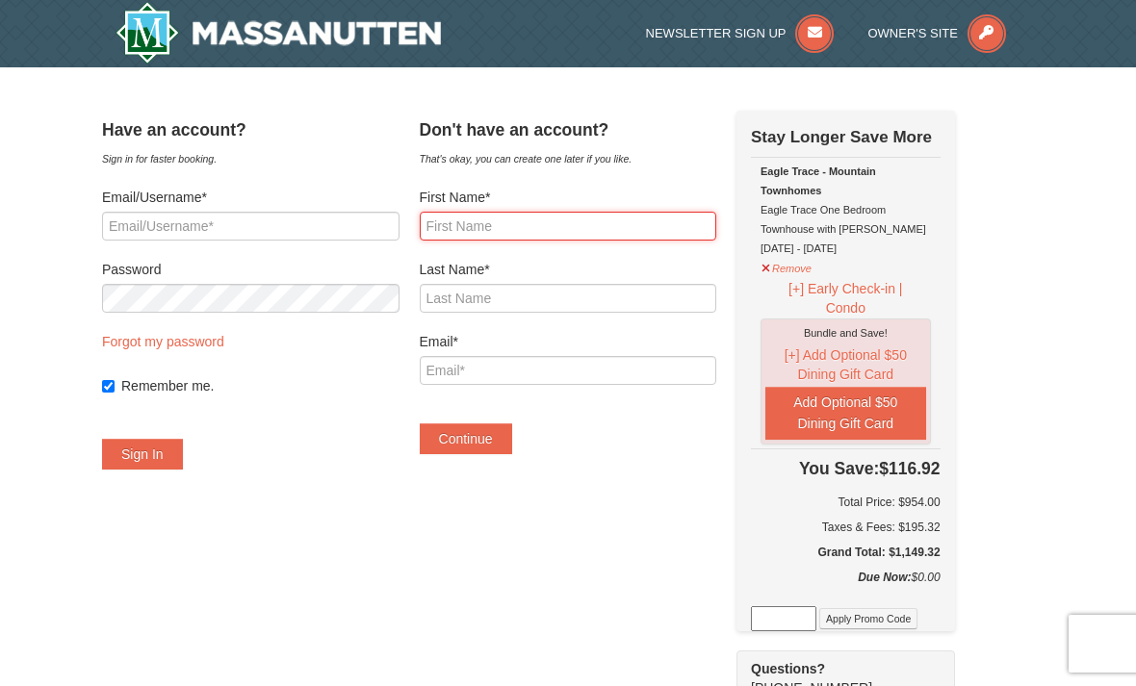
click at [481, 237] on input "First Name*" at bounding box center [568, 226] width 297 height 29
type input "O"
type input "Jaden"
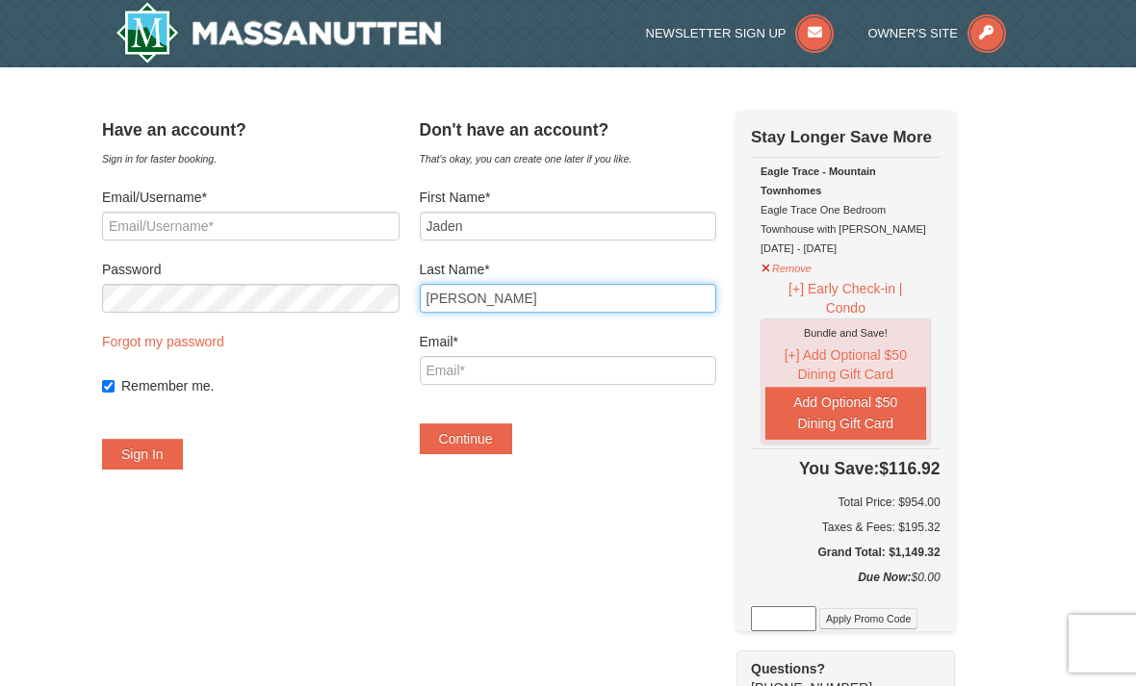
type input "[PERSON_NAME]"
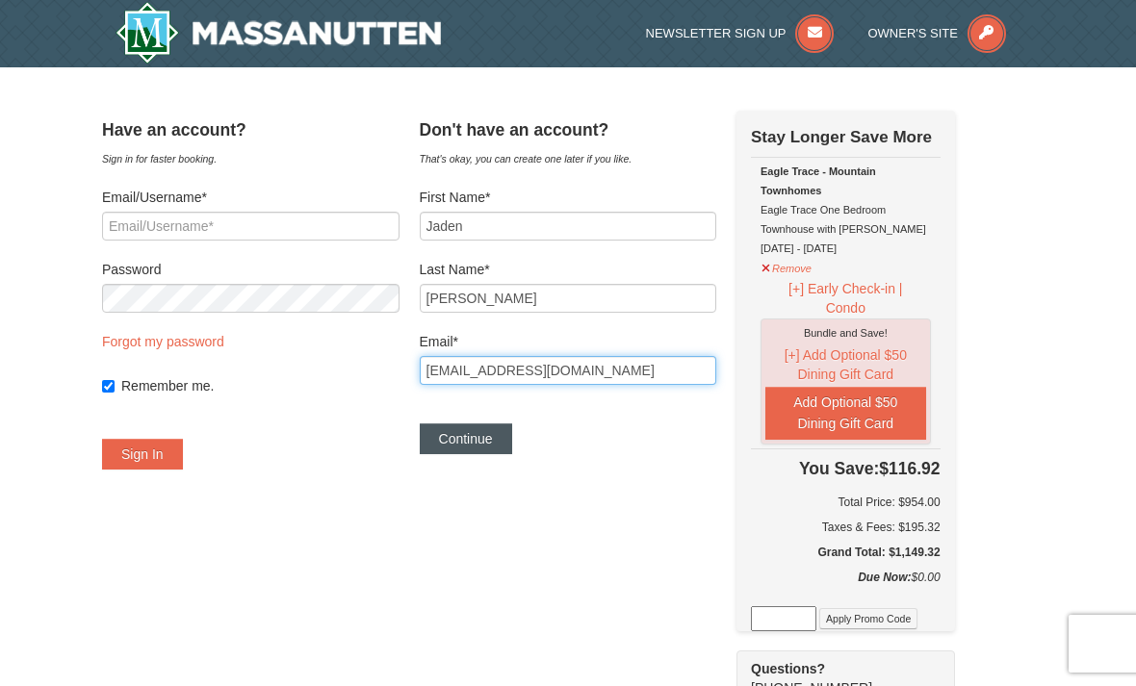
type input "[EMAIL_ADDRESS][DOMAIN_NAME]"
click at [507, 439] on button "Continue" at bounding box center [466, 439] width 92 height 31
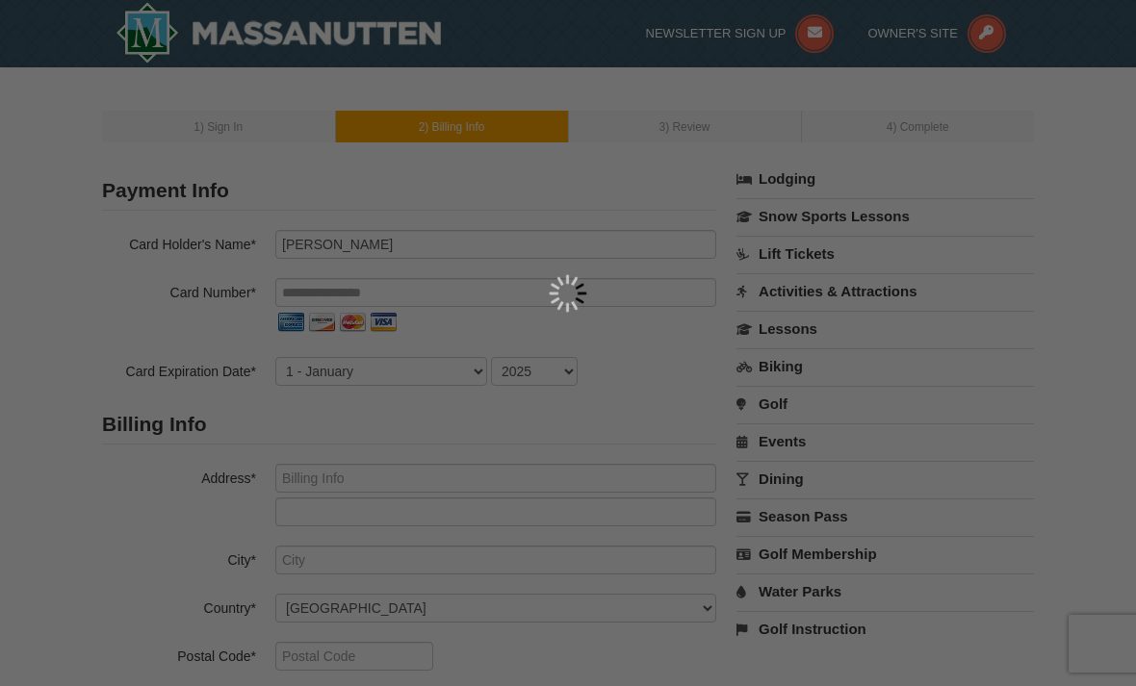
select select "GB"
select select "44"
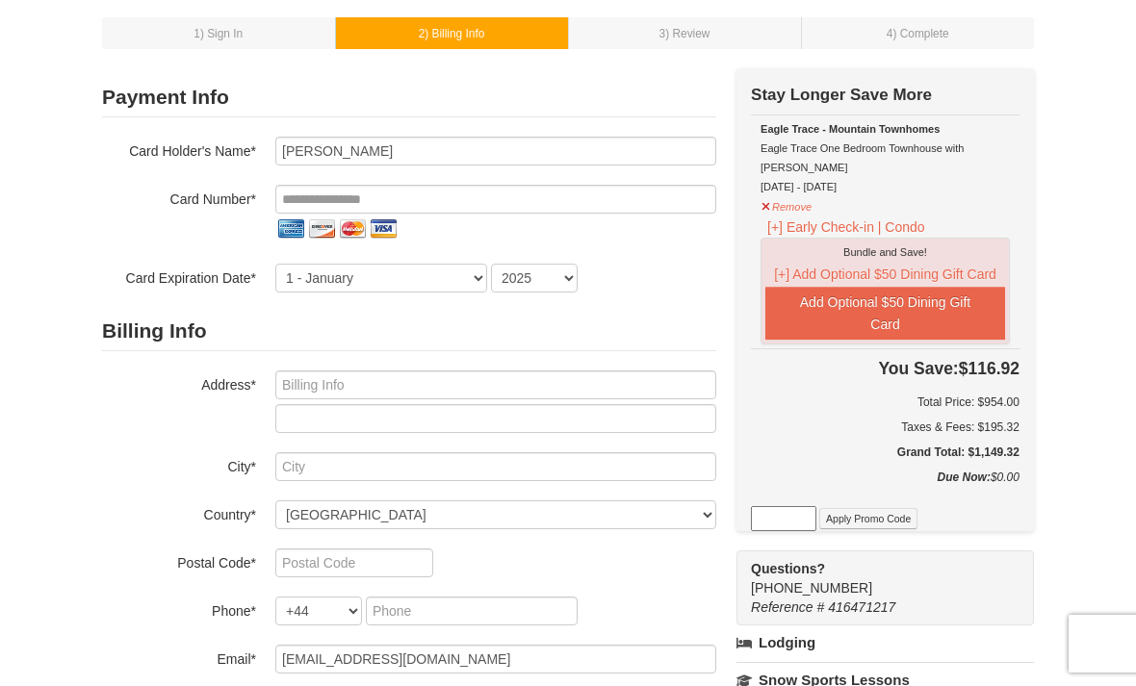
scroll to position [90, 0]
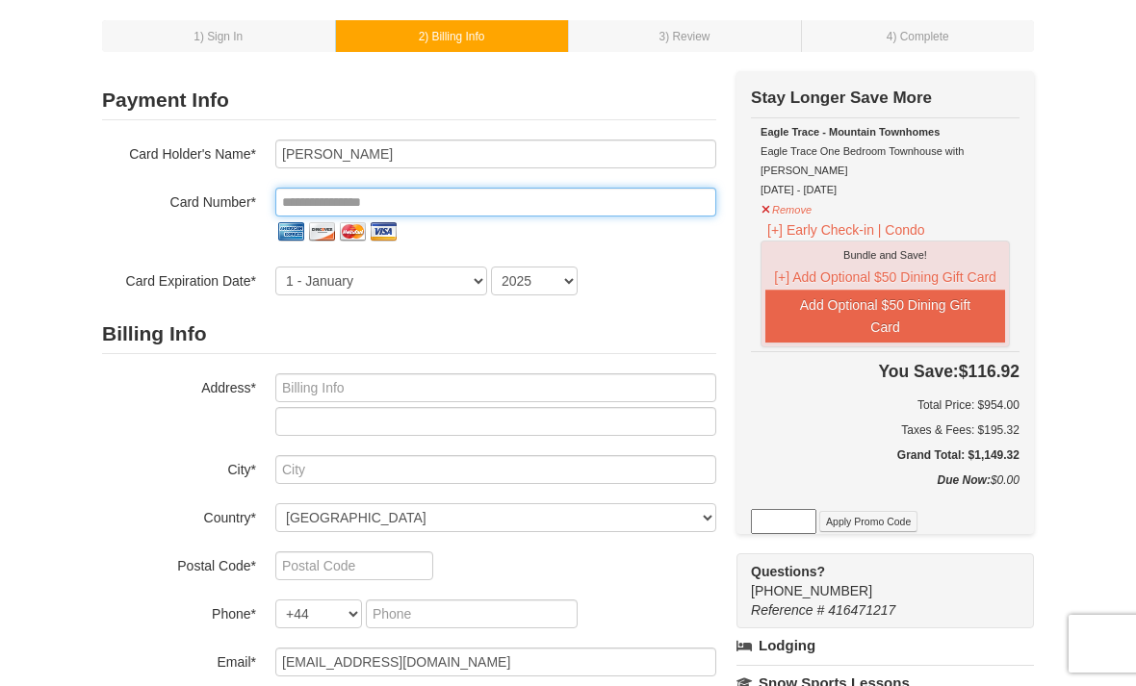
click at [598, 192] on input "tel" at bounding box center [495, 202] width 441 height 29
type input "**********"
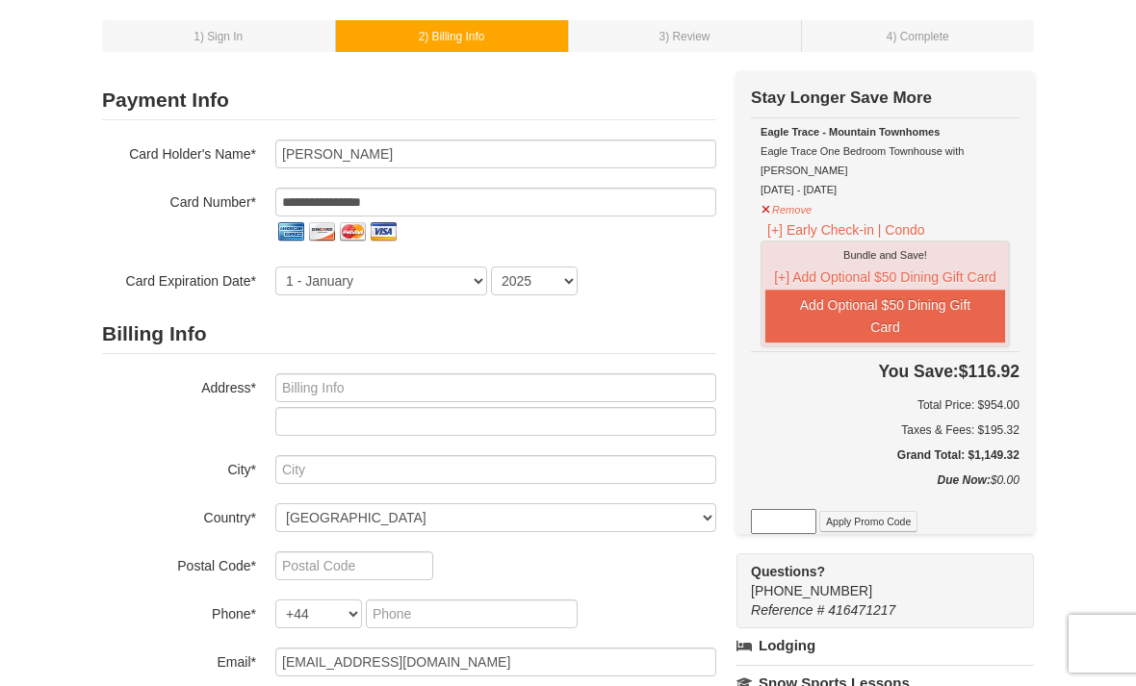
select select "5"
select select "2029"
click at [552, 264] on div "**********" at bounding box center [409, 218] width 614 height 156
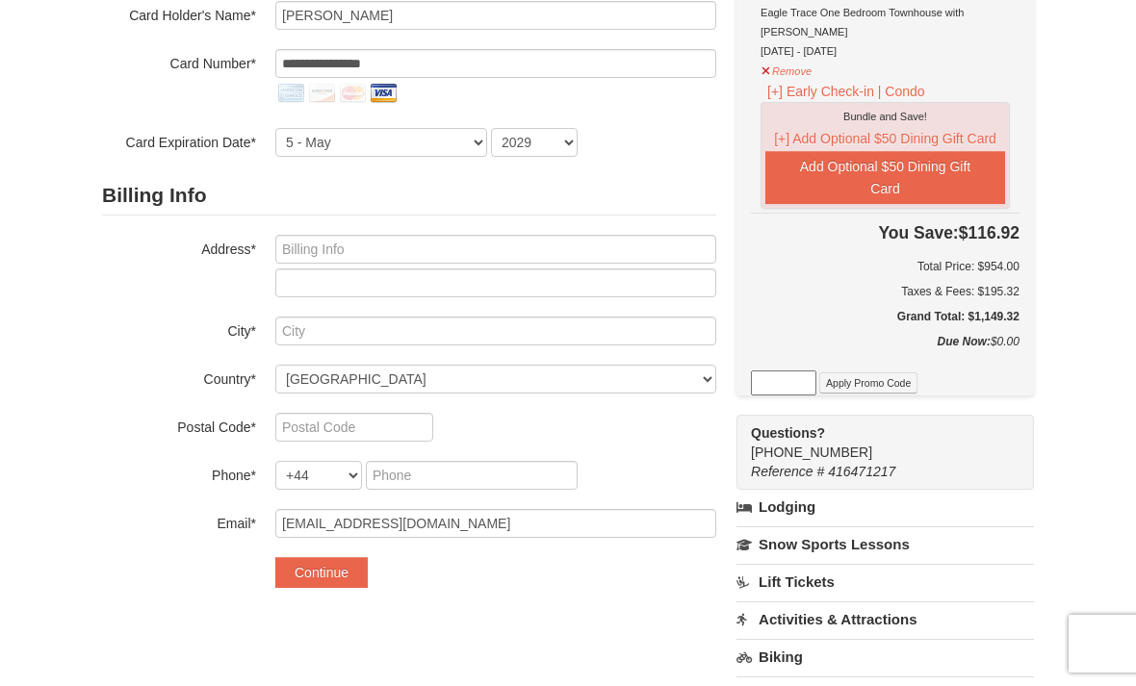
scroll to position [255, 0]
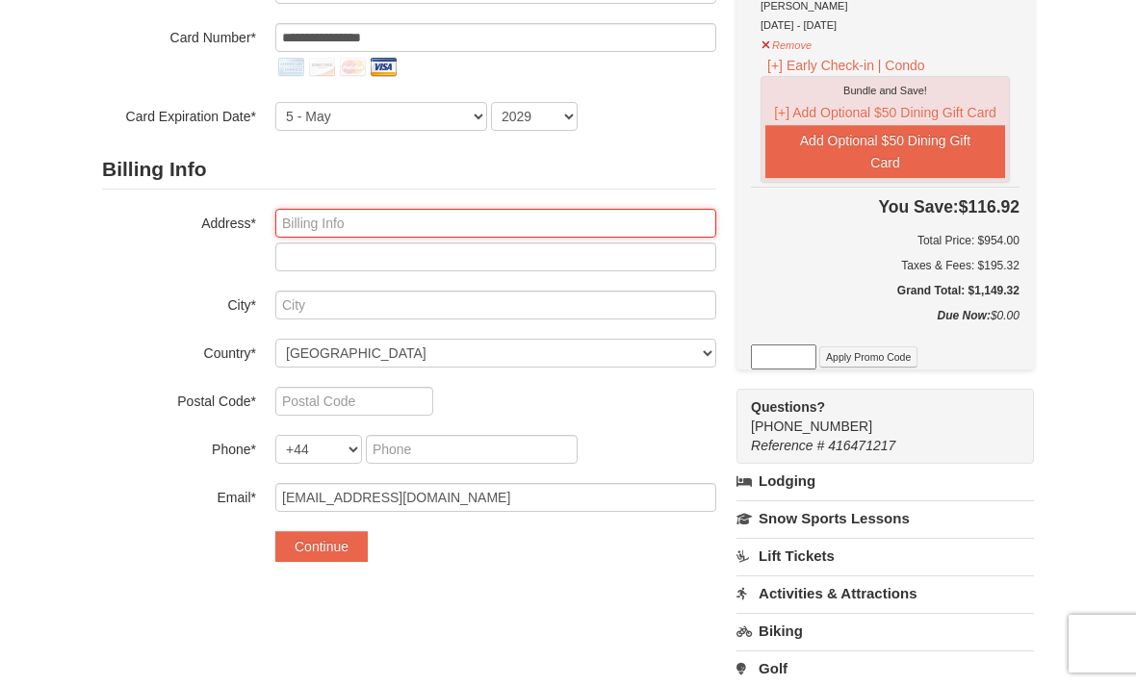
click at [619, 211] on input "text" at bounding box center [495, 223] width 441 height 29
type input "4225 Innslake Dr"
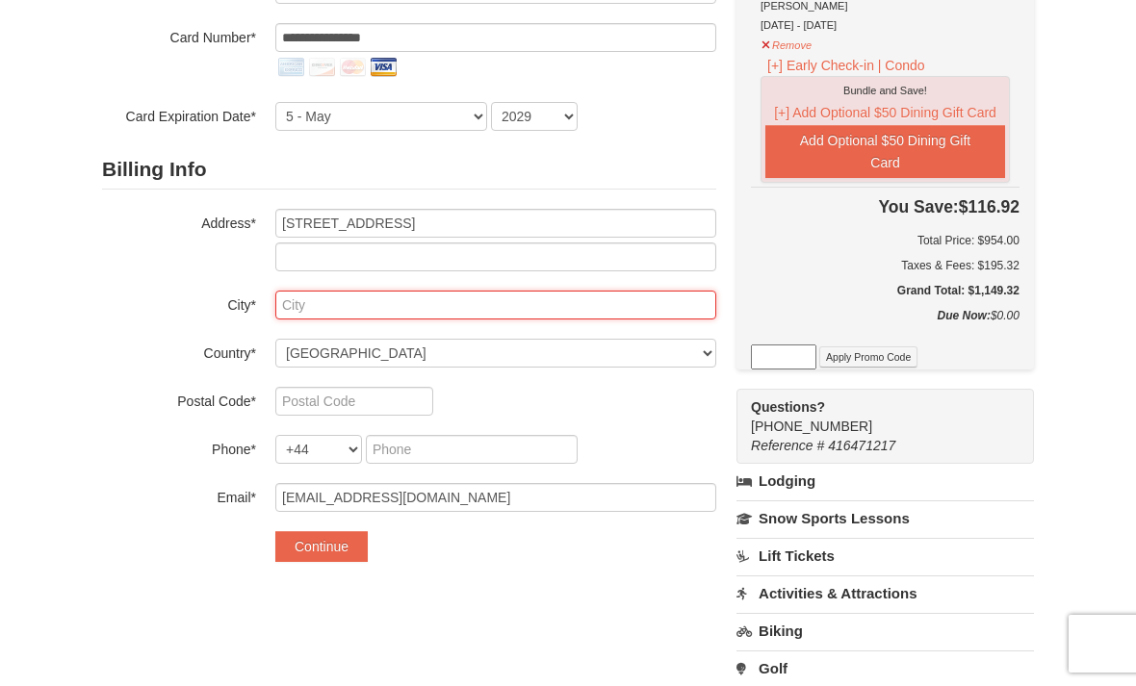
type input "Glen Allen"
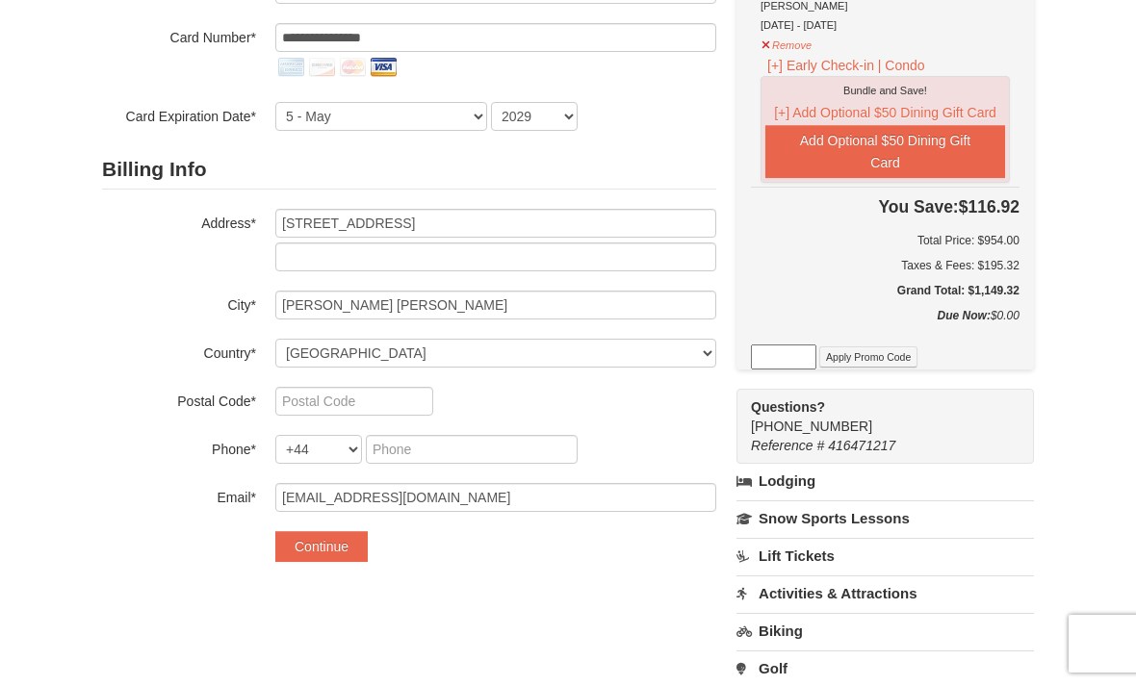
select select "US"
type input "23060"
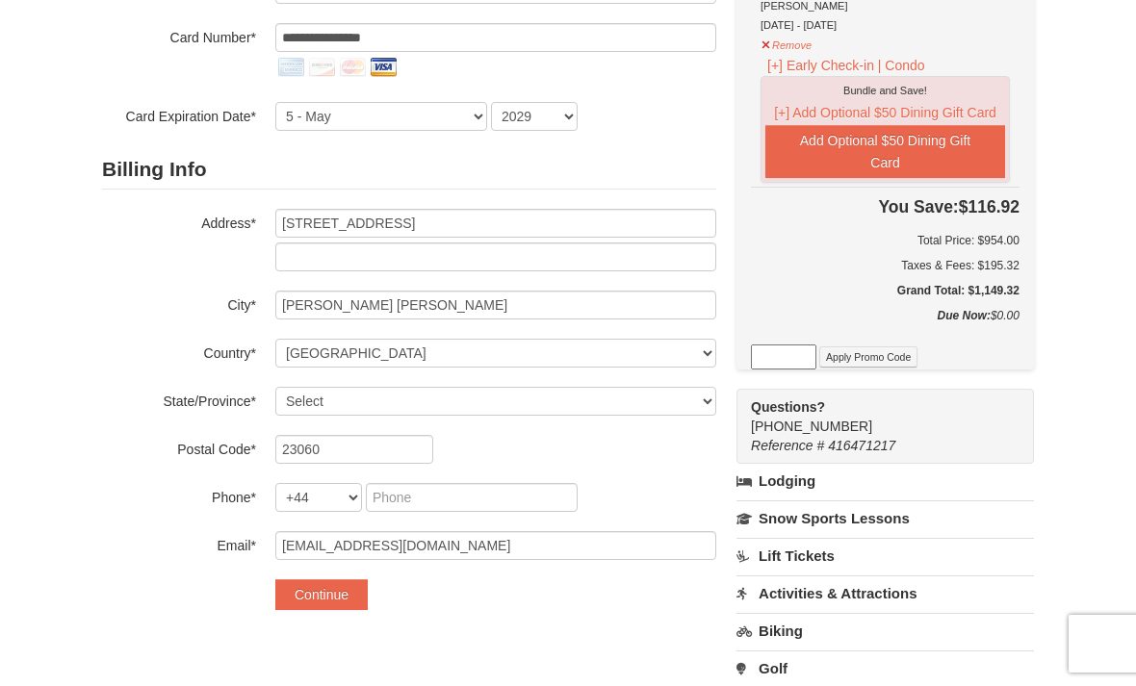
click at [474, 204] on div "Billing Info Address* 4225 Innslake Dr City* Glen Allen Country* ----- Select -…" at bounding box center [409, 355] width 614 height 410
click at [471, 222] on input "4225 Innslake Dr" at bounding box center [495, 223] width 441 height 29
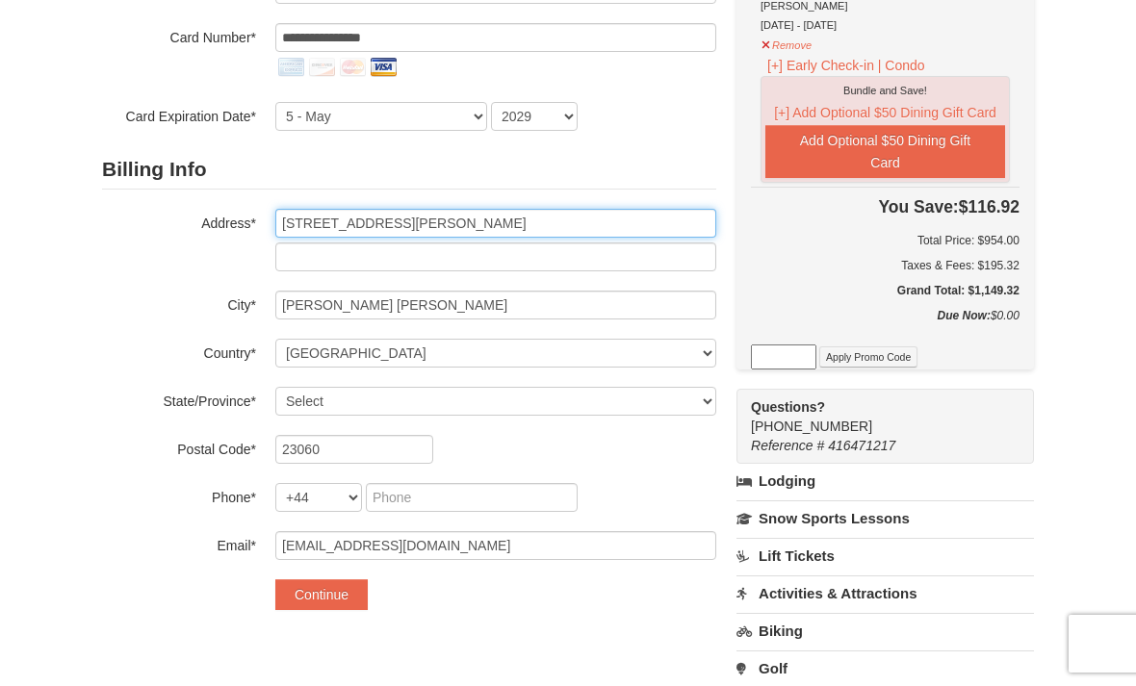
type input "[STREET_ADDRESS][PERSON_NAME]"
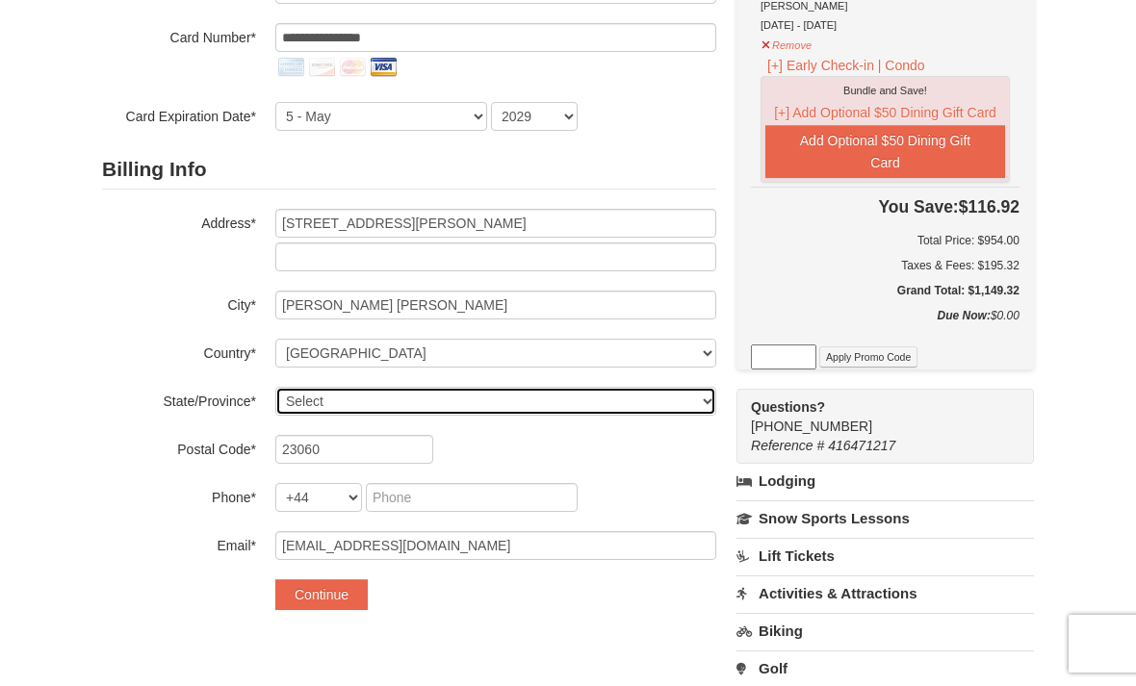
select select "VA"
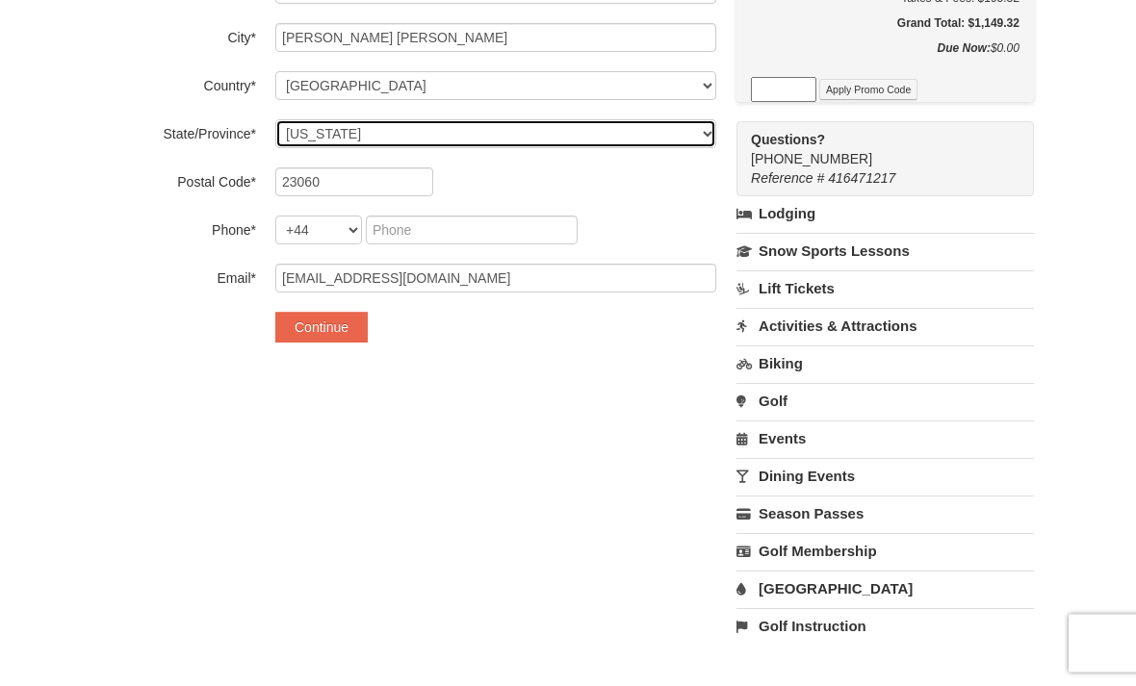
scroll to position [524, 0]
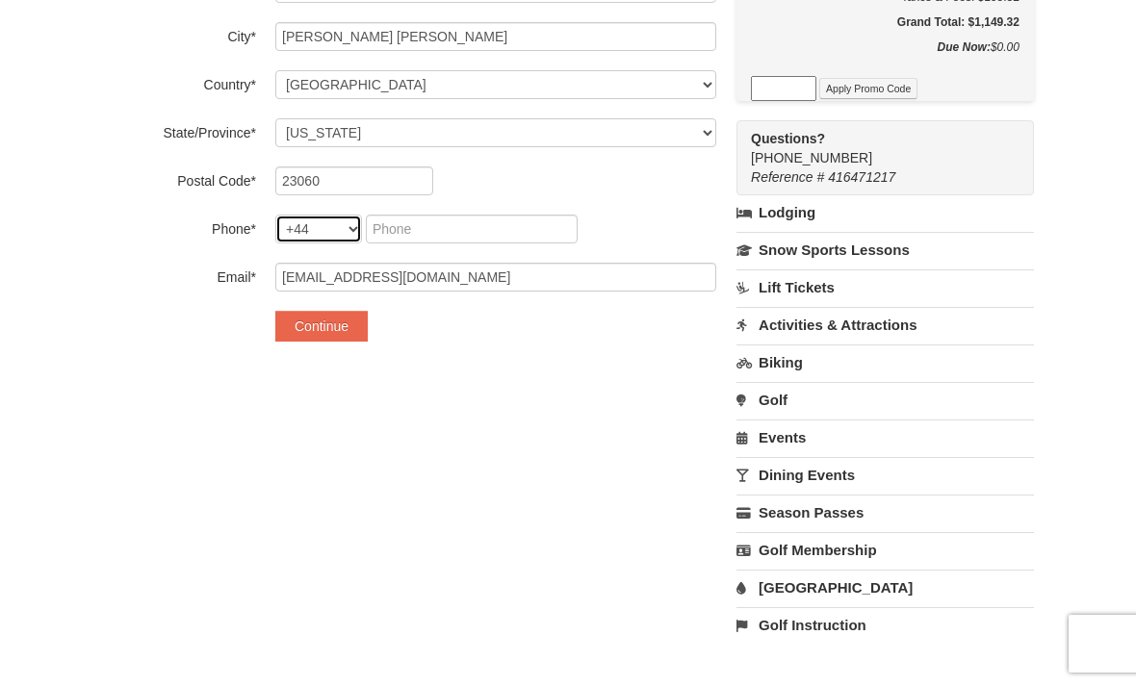
select select "1"
click at [377, 228] on input "tel" at bounding box center [372, 229] width 71 height 29
type input "804"
type input "943"
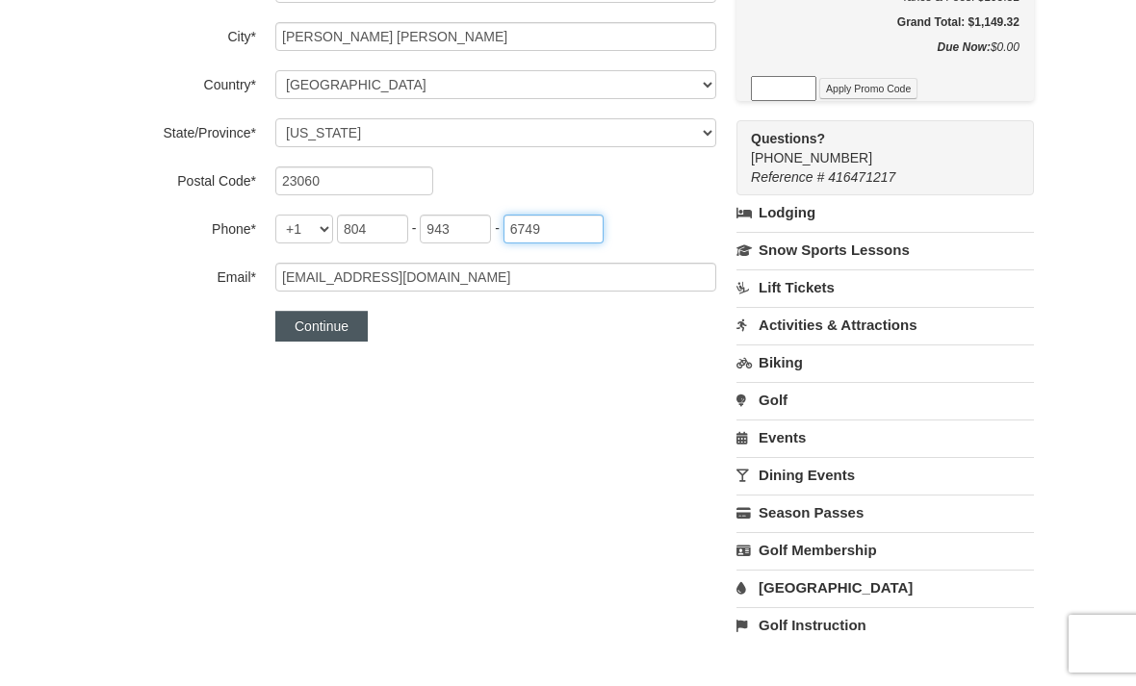
type input "6749"
click at [314, 330] on button "Continue" at bounding box center [321, 326] width 92 height 31
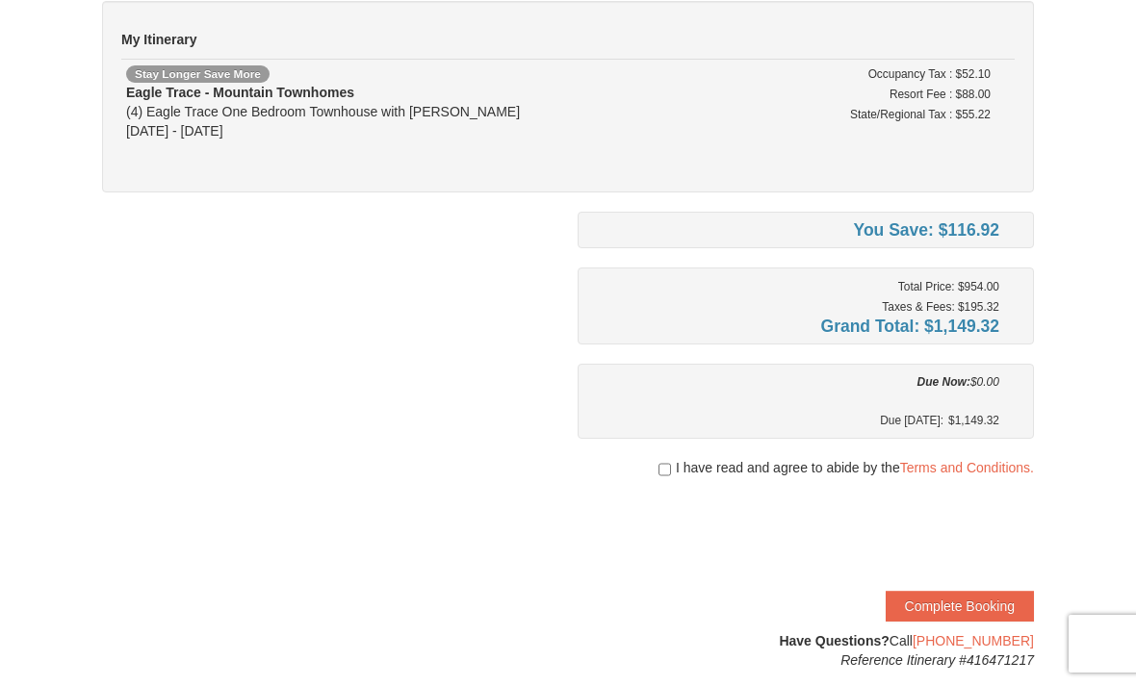
scroll to position [176, 0]
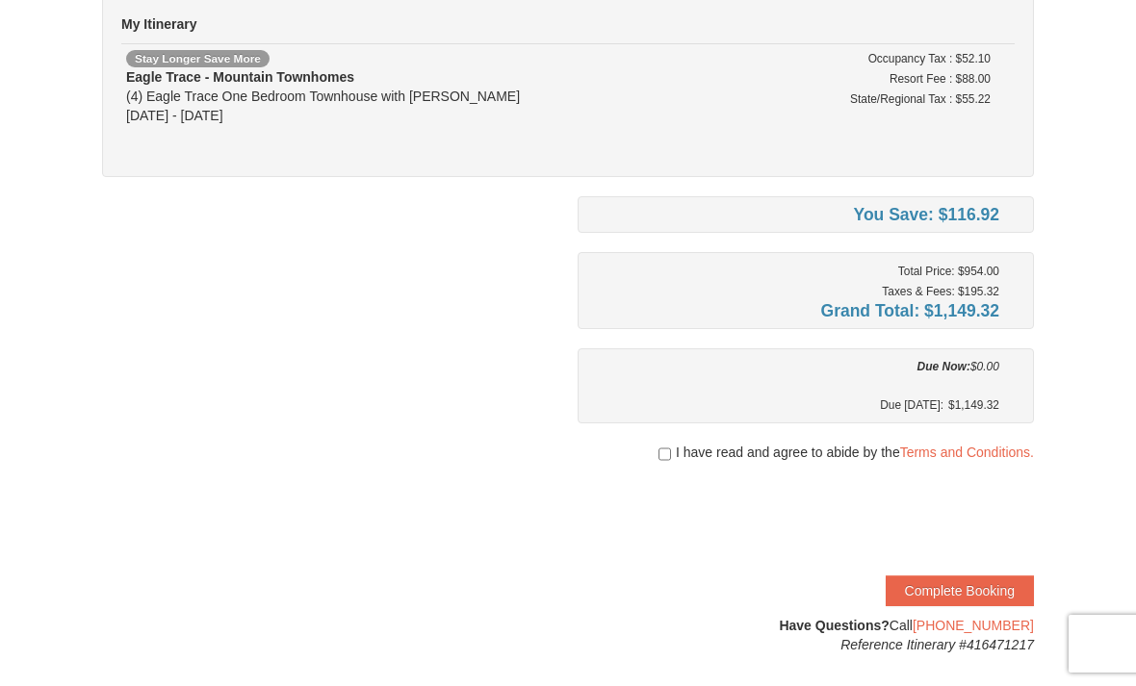
click at [697, 470] on div at bounding box center [806, 471] width 456 height 19
click at [734, 460] on span "I have read and agree to abide by the Terms and Conditions." at bounding box center [855, 452] width 358 height 19
click at [683, 455] on span "I have read and agree to abide by the Terms and Conditions." at bounding box center [855, 452] width 358 height 19
click at [667, 453] on input "checkbox" at bounding box center [664, 454] width 13 height 15
checkbox input "true"
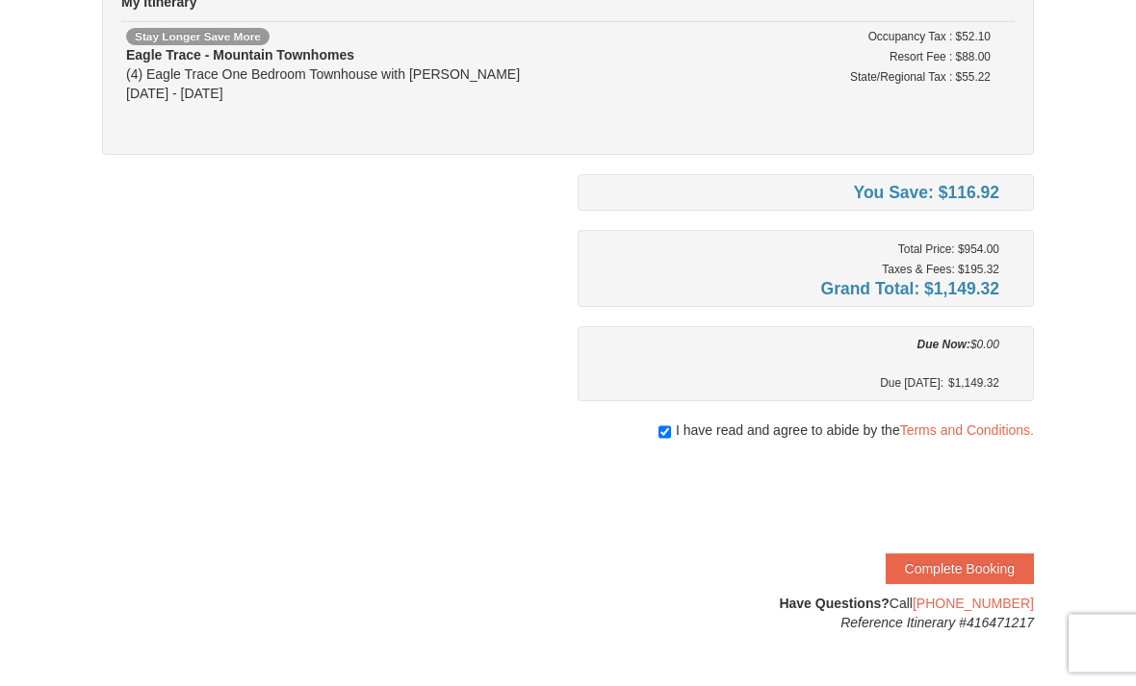
scroll to position [198, 0]
click at [1006, 578] on button "Complete Booking" at bounding box center [960, 569] width 148 height 31
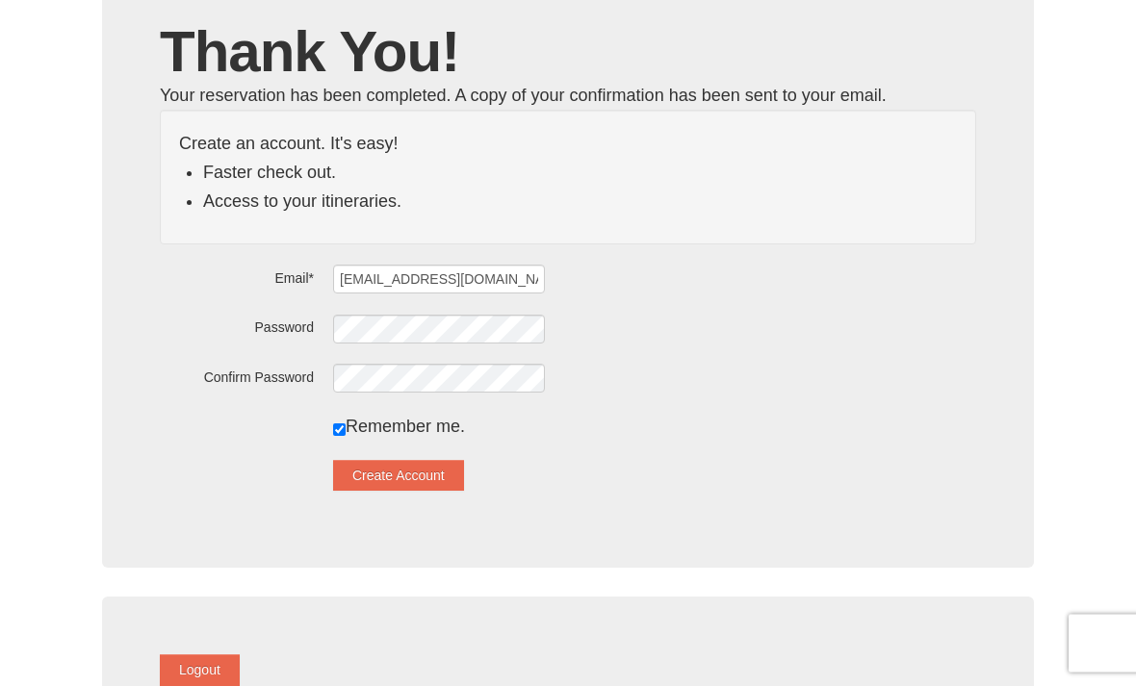
scroll to position [155, 0]
click at [418, 487] on button "Create Account" at bounding box center [398, 475] width 131 height 31
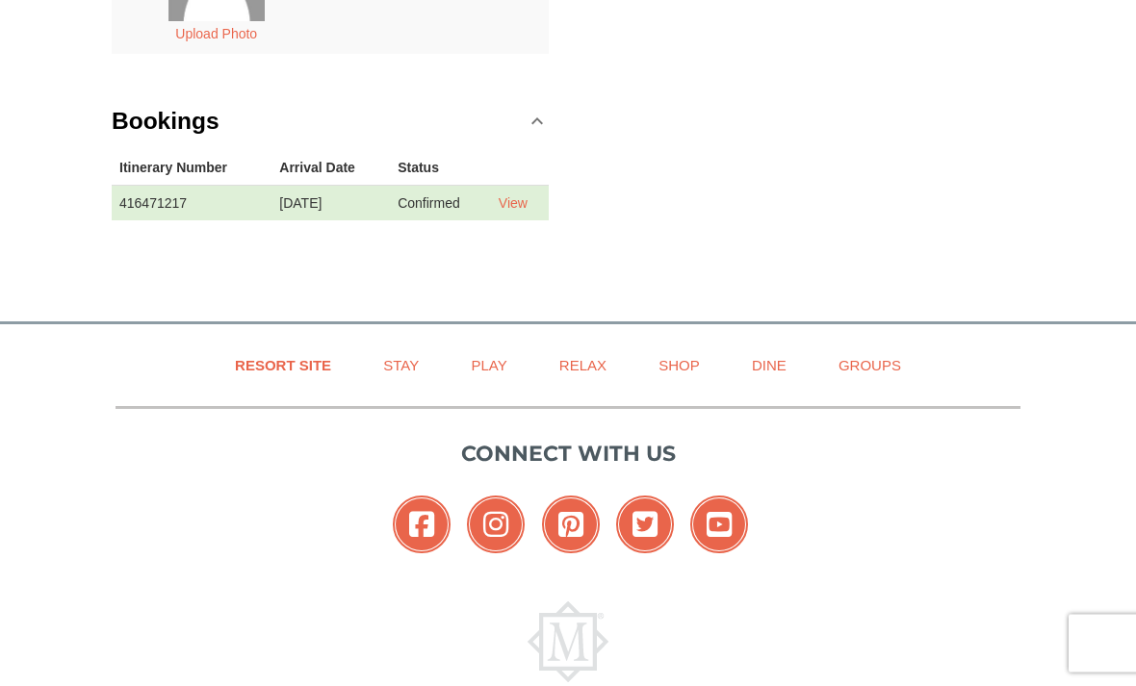
scroll to position [480, 0]
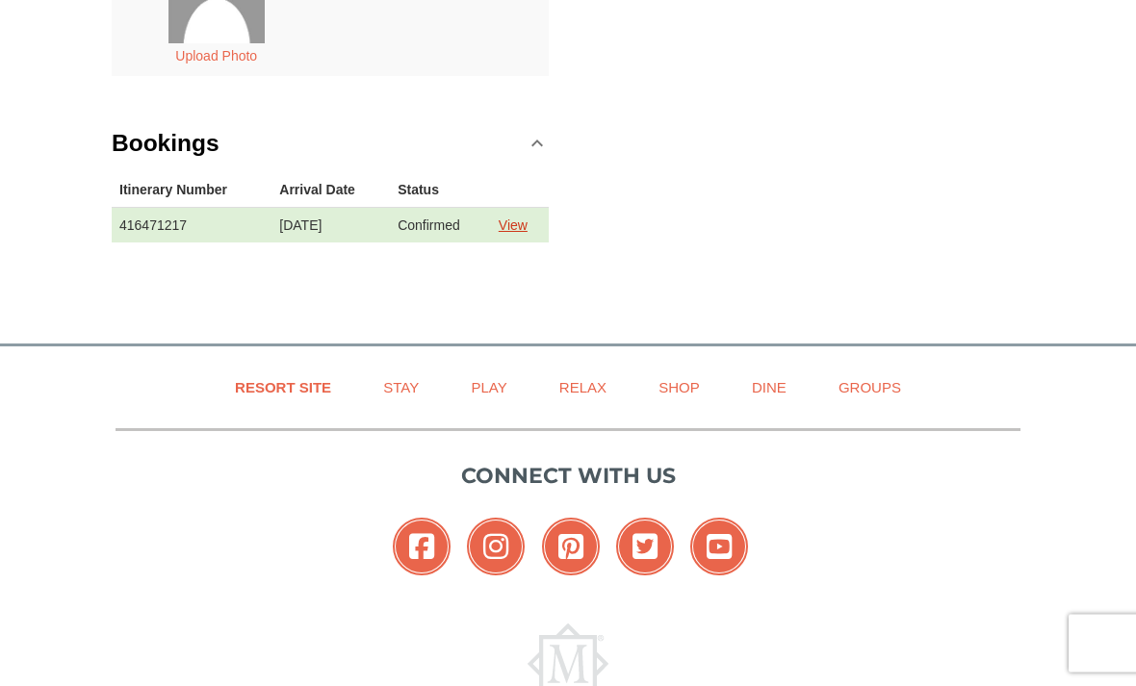
click at [526, 227] on link "View" at bounding box center [513, 226] width 29 height 15
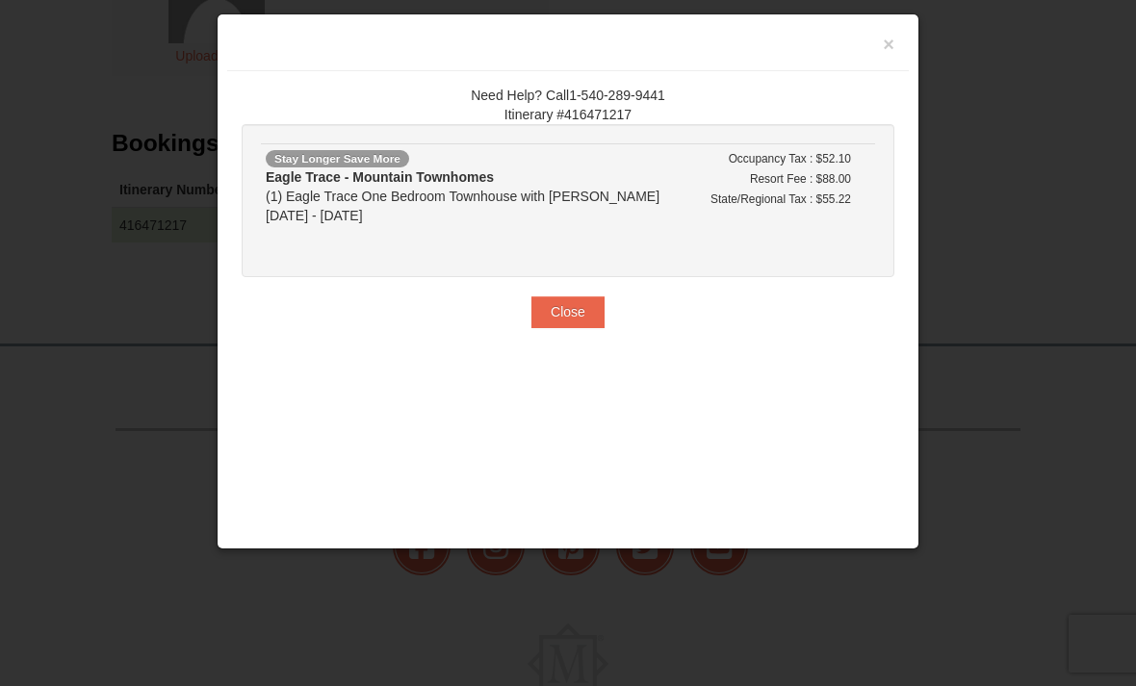
click at [631, 217] on div "Eagle Trace - Mountain Townhomes (1) [GEOGRAPHIC_DATA] One Bedroom Townhouse wi…" at bounding box center [477, 197] width 423 height 58
click at [879, 40] on h3 at bounding box center [568, 47] width 653 height 29
click at [881, 42] on h3 at bounding box center [568, 47] width 653 height 29
click at [884, 44] on button "×" at bounding box center [889, 44] width 12 height 19
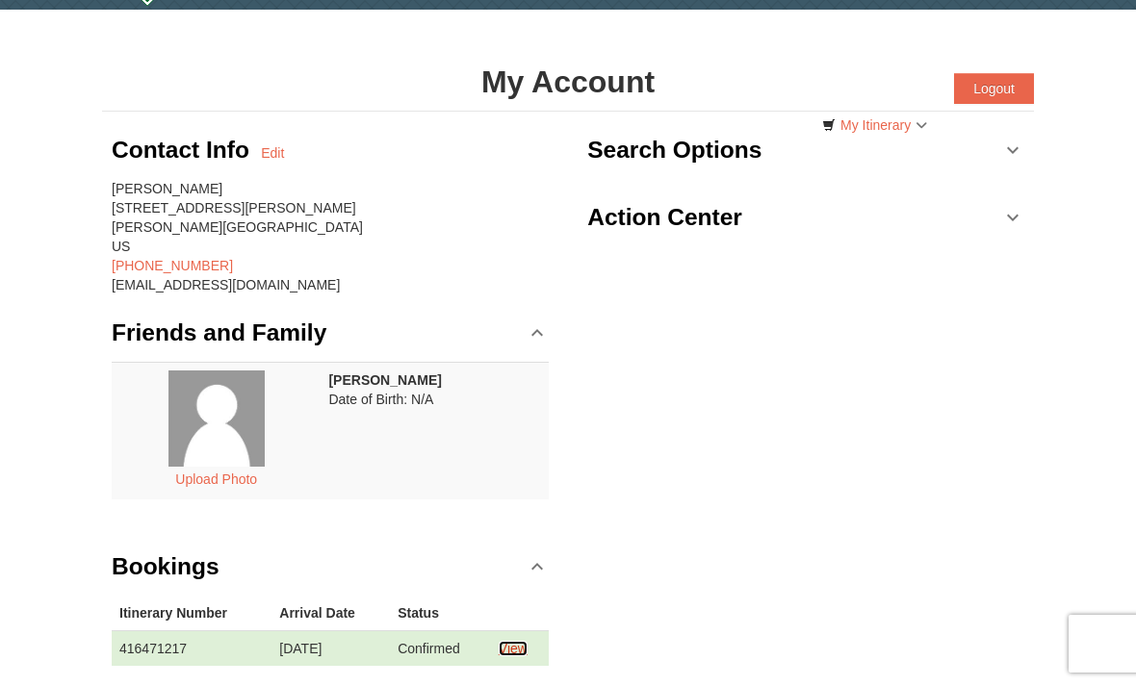
scroll to position [0, 0]
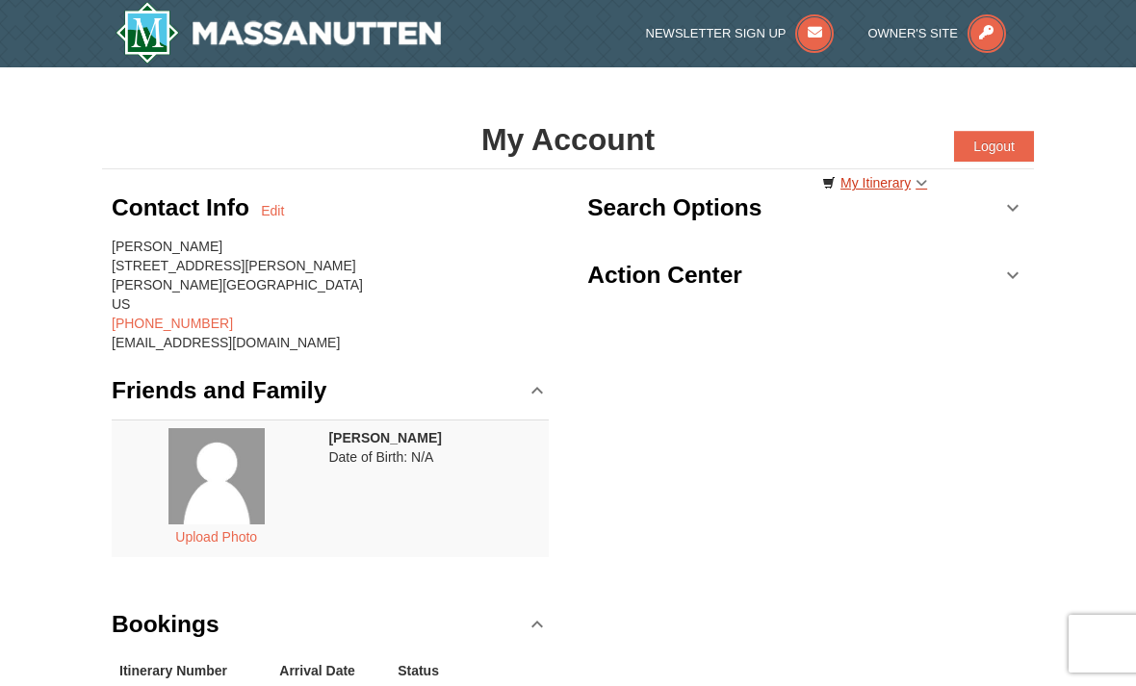
click at [918, 186] on link "My Itinerary" at bounding box center [875, 182] width 130 height 29
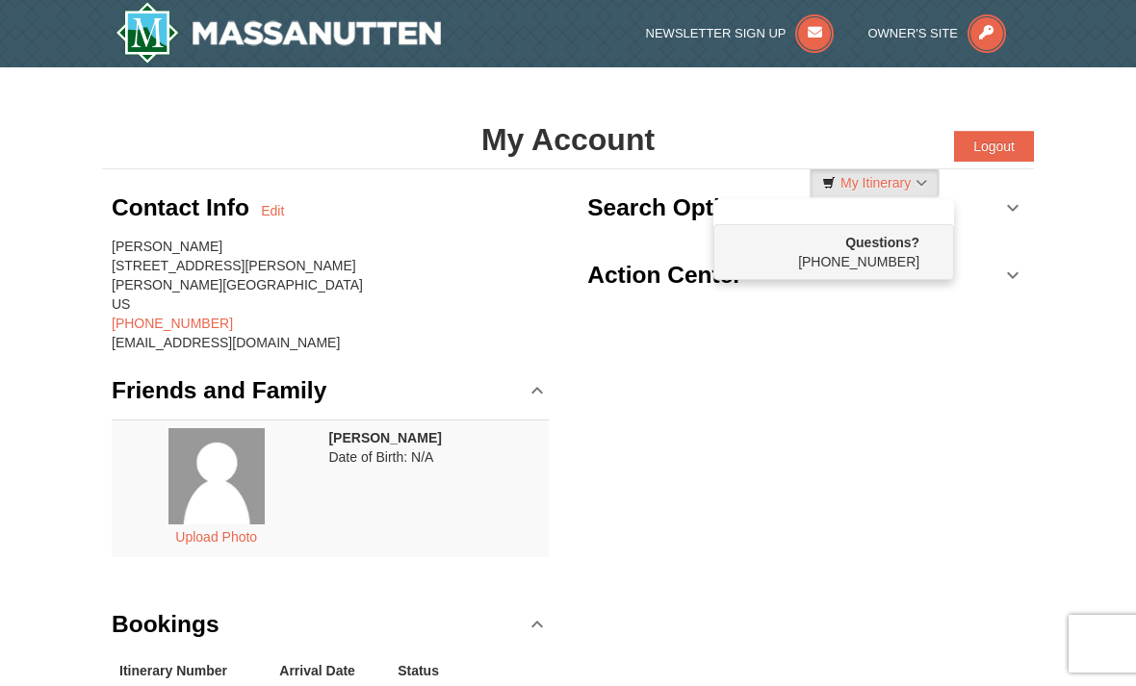
click at [917, 187] on div at bounding box center [568, 343] width 1136 height 686
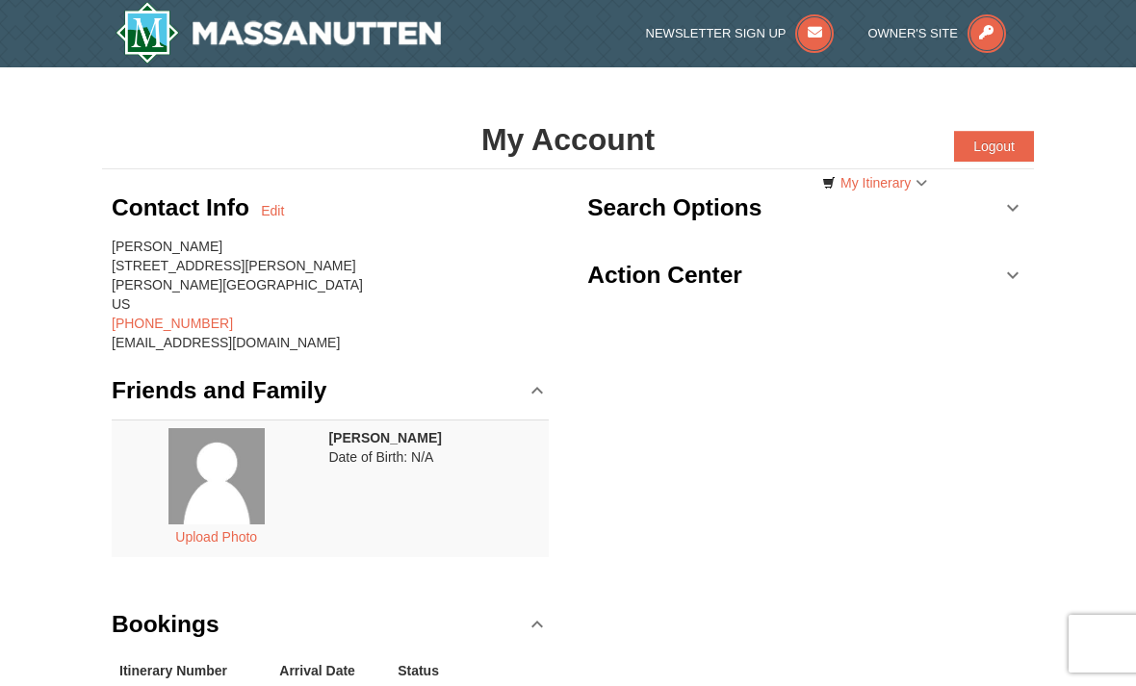
click at [714, 203] on h3 "Search Options" at bounding box center [674, 208] width 174 height 39
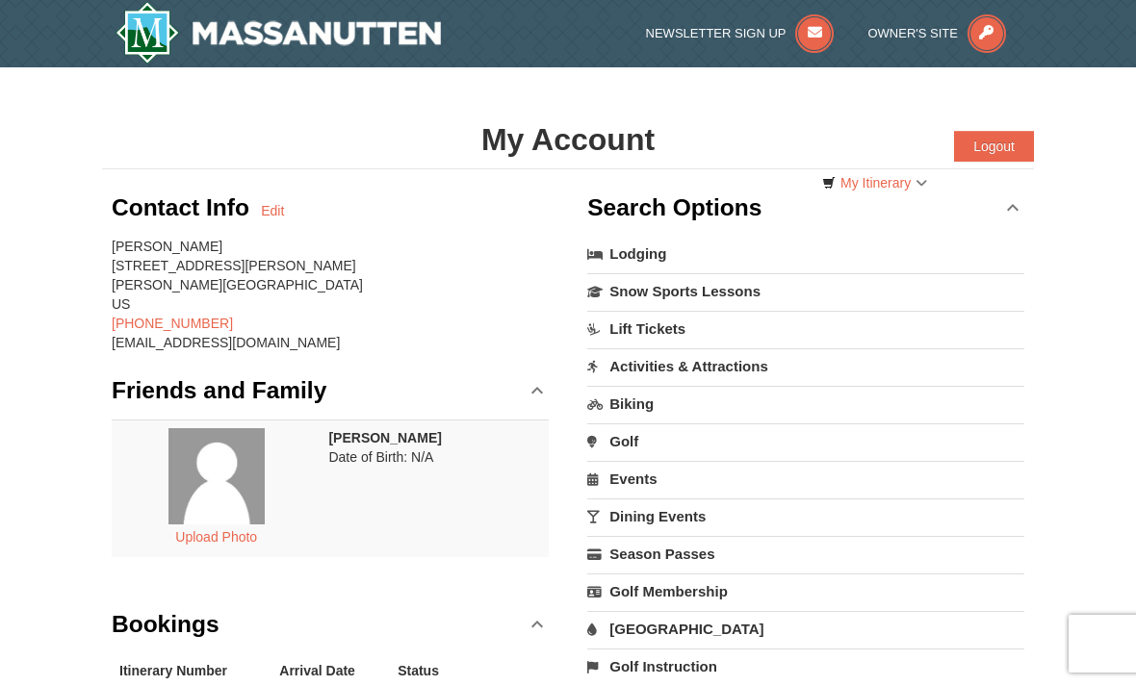
click at [714, 203] on h3 "Search Options" at bounding box center [674, 208] width 174 height 39
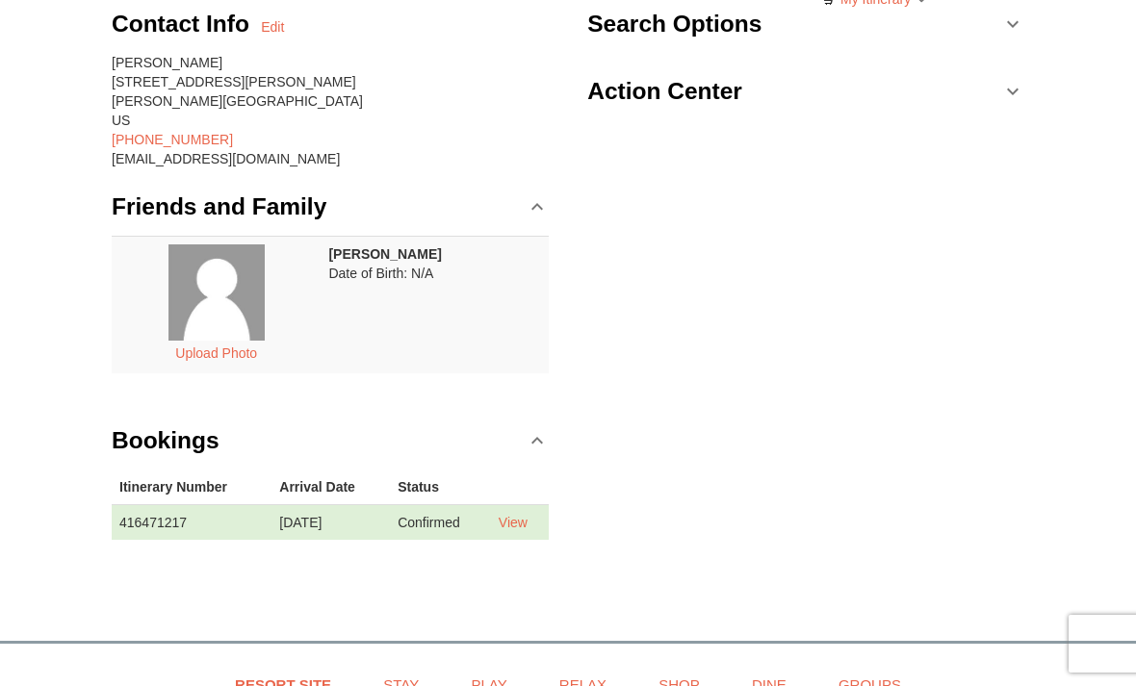
scroll to position [216, 0]
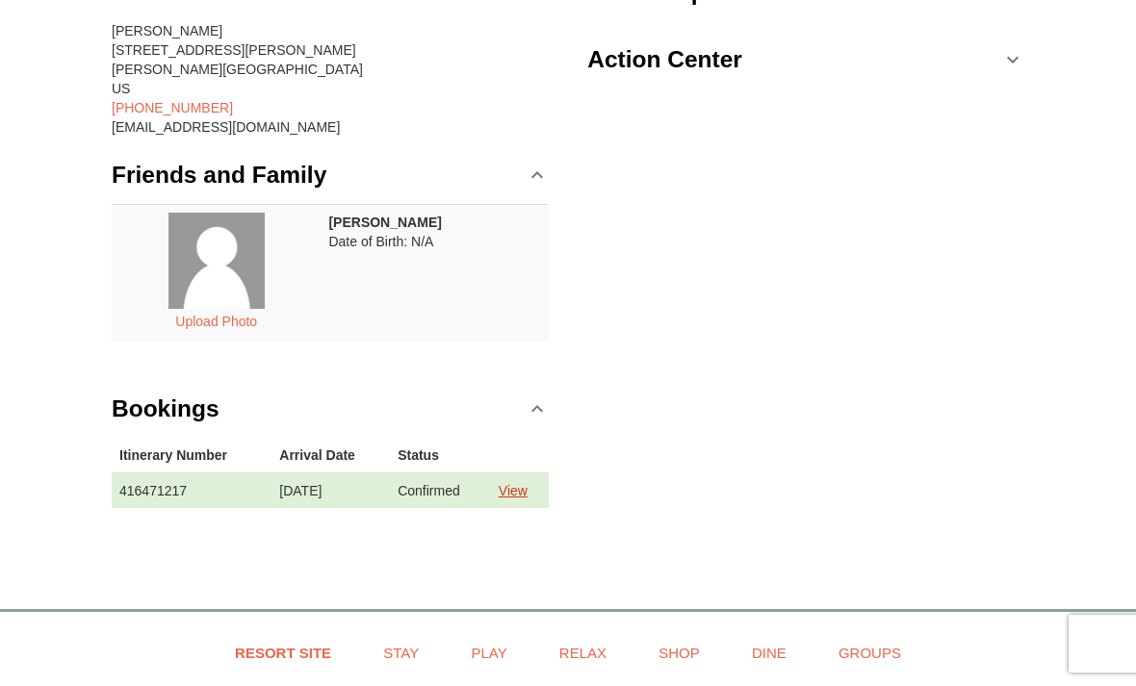
click at [519, 483] on link "View" at bounding box center [513, 490] width 29 height 15
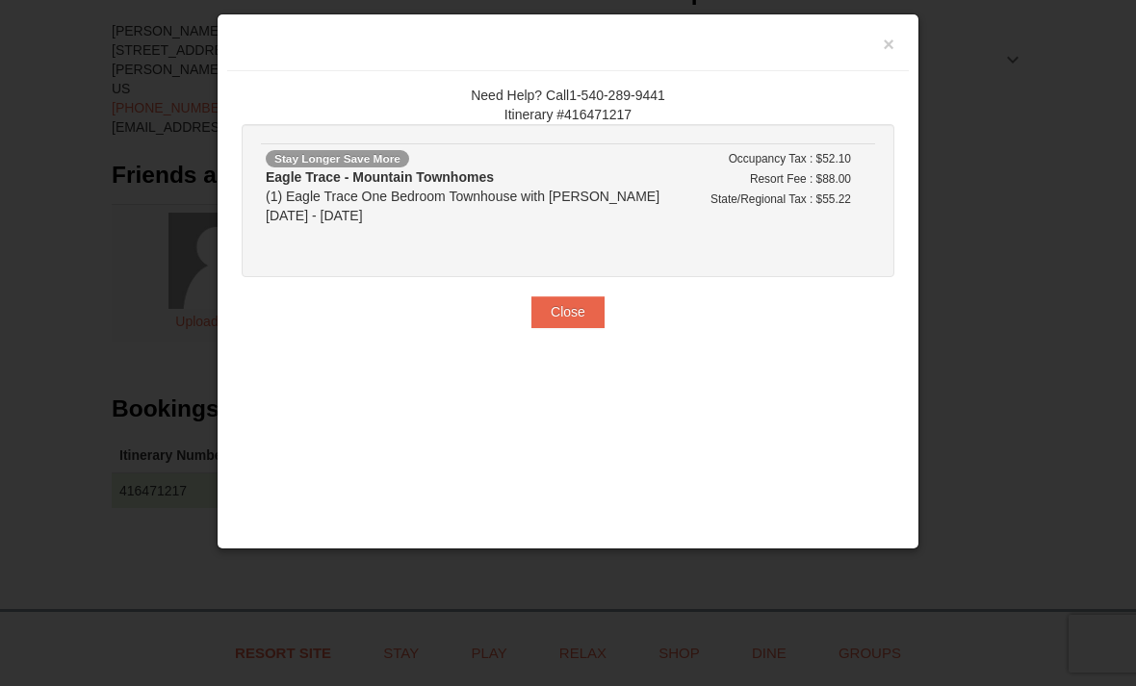
click at [561, 214] on div "Eagle Trace - Mountain Townhomes (1) [GEOGRAPHIC_DATA] One Bedroom Townhouse wi…" at bounding box center [477, 197] width 423 height 58
click at [405, 194] on div "Eagle Trace - Mountain Townhomes (1) [GEOGRAPHIC_DATA] One Bedroom Townhouse wi…" at bounding box center [477, 197] width 423 height 58
click at [562, 312] on button "Close" at bounding box center [567, 311] width 73 height 31
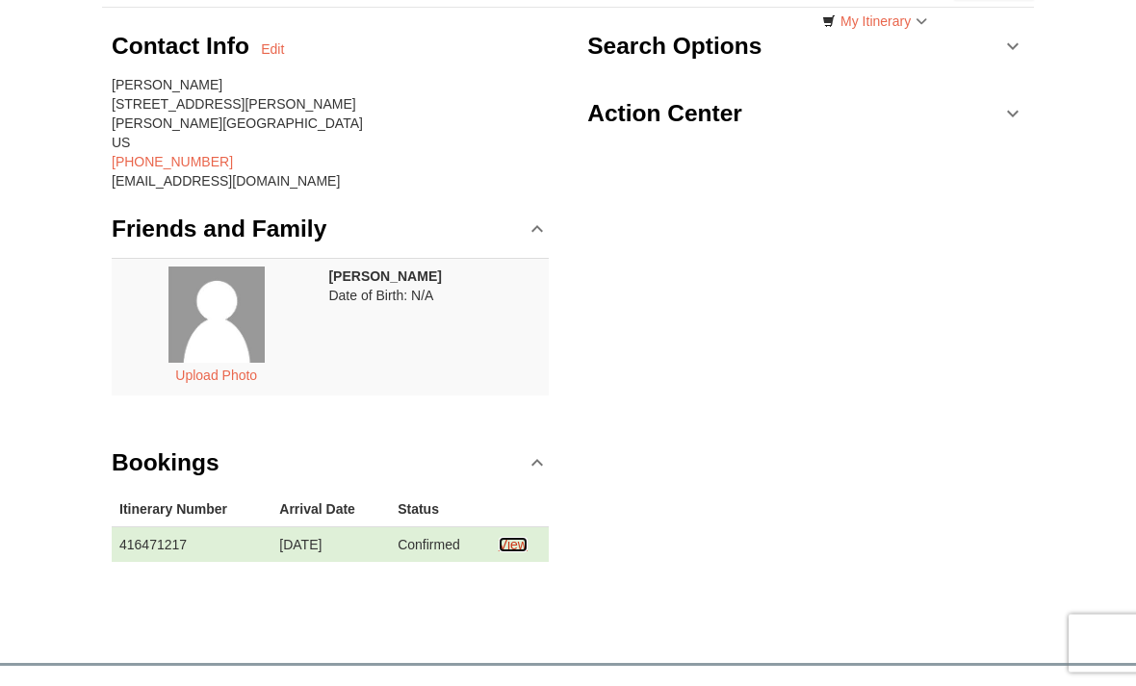
scroll to position [161, 0]
